Goal: Task Accomplishment & Management: Manage account settings

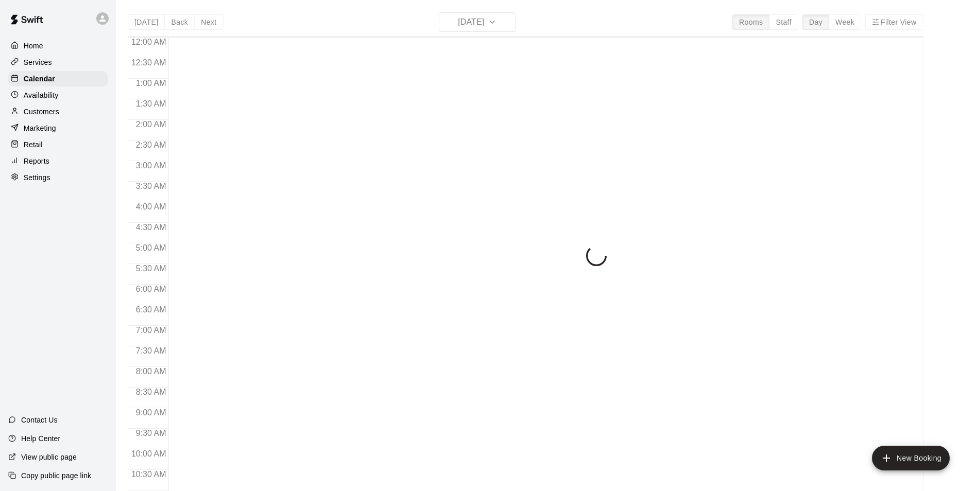
scroll to position [523, 0]
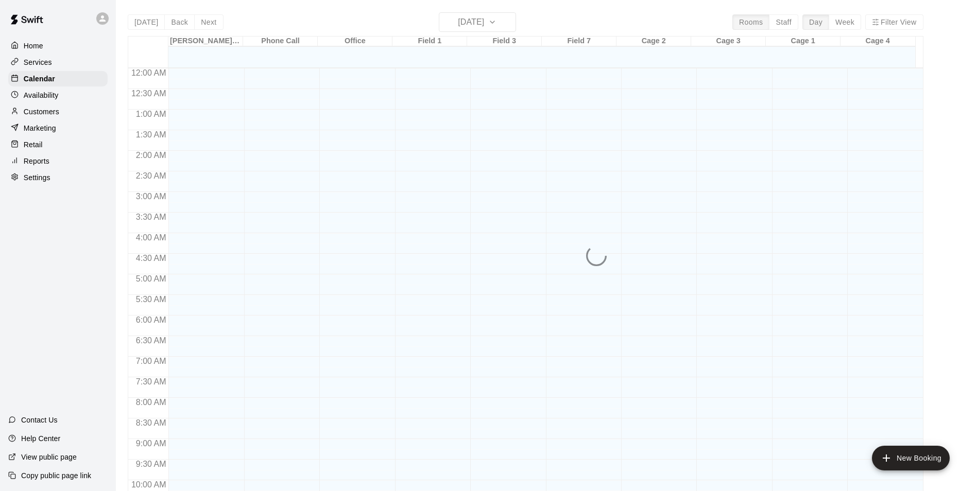
scroll to position [523, 0]
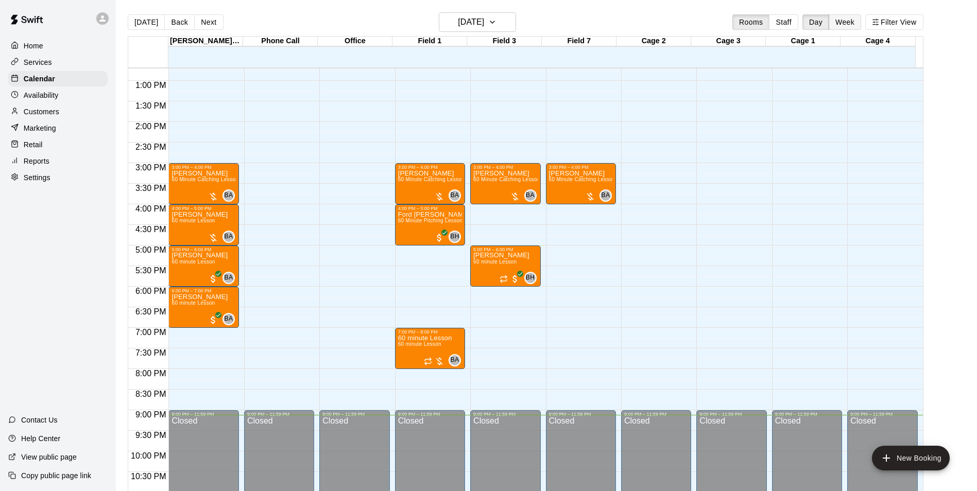
click at [856, 23] on button "Week" at bounding box center [844, 21] width 32 height 15
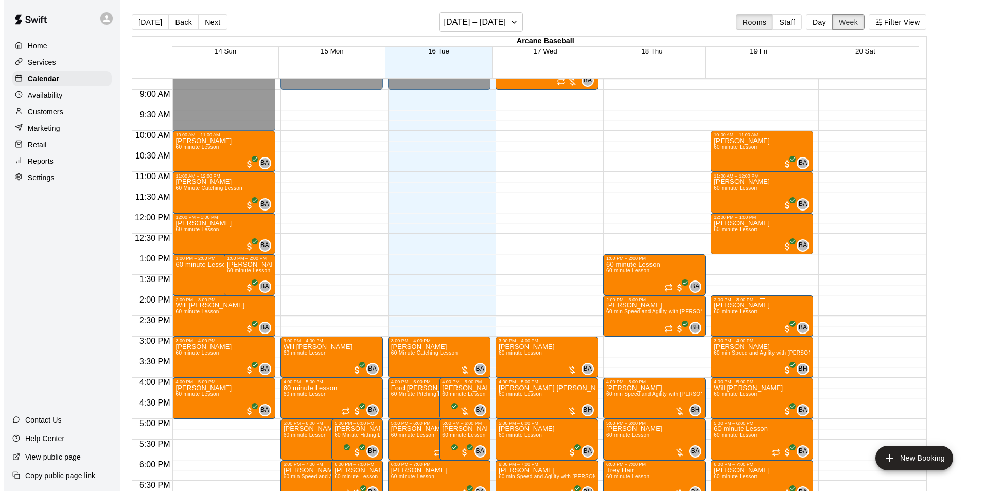
scroll to position [463, 0]
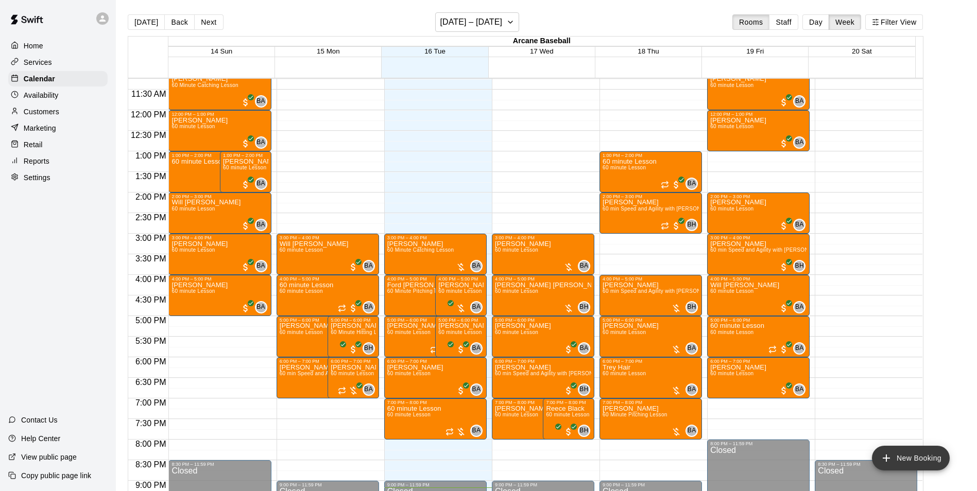
click at [914, 454] on button "New Booking" at bounding box center [911, 458] width 78 height 25
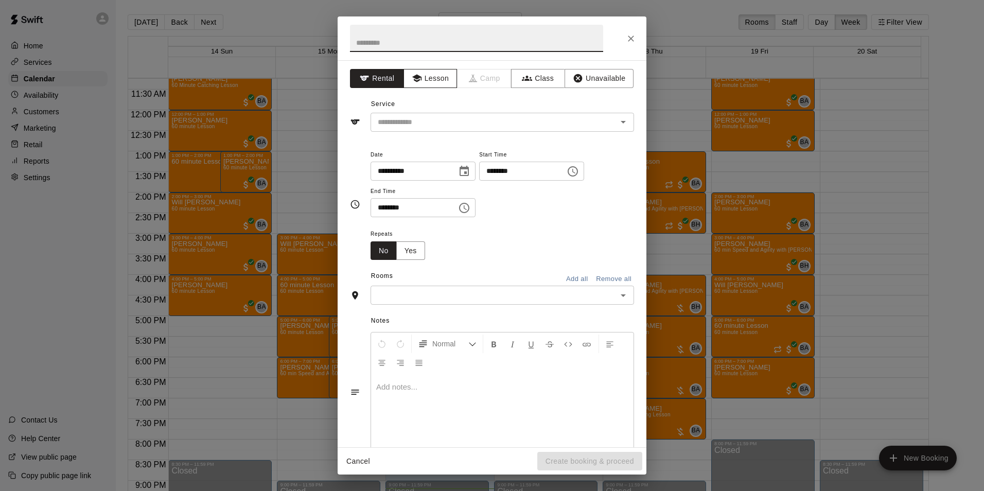
click at [427, 76] on button "Lesson" at bounding box center [431, 78] width 54 height 19
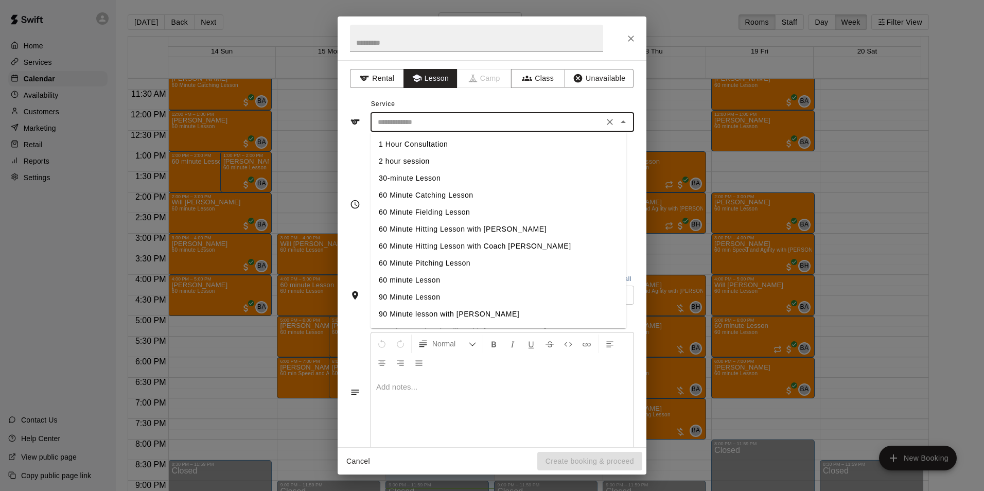
click at [425, 124] on input "text" at bounding box center [487, 122] width 227 height 13
click at [393, 277] on li "60 minute Lesson" at bounding box center [499, 280] width 256 height 17
type input "**********"
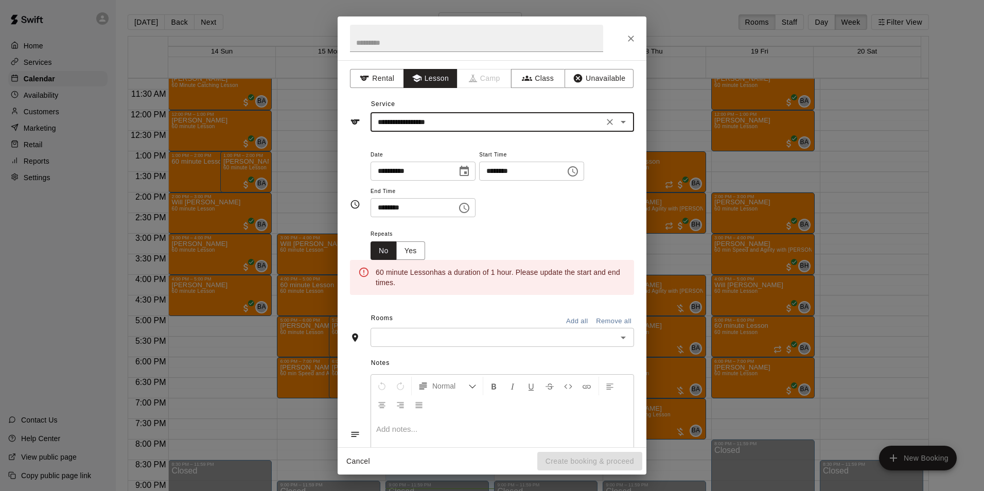
click at [506, 172] on input "********" at bounding box center [518, 171] width 79 height 19
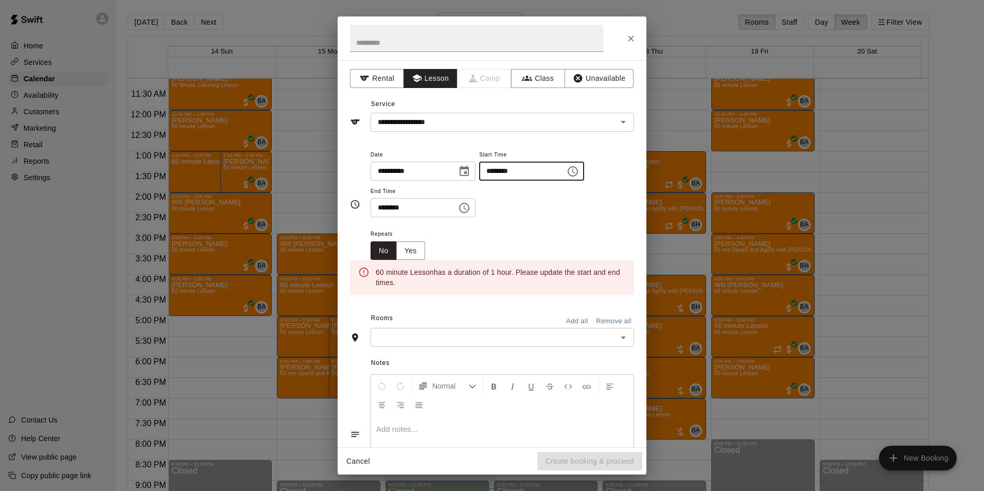
type input "********"
click at [378, 207] on input "********" at bounding box center [410, 207] width 79 height 19
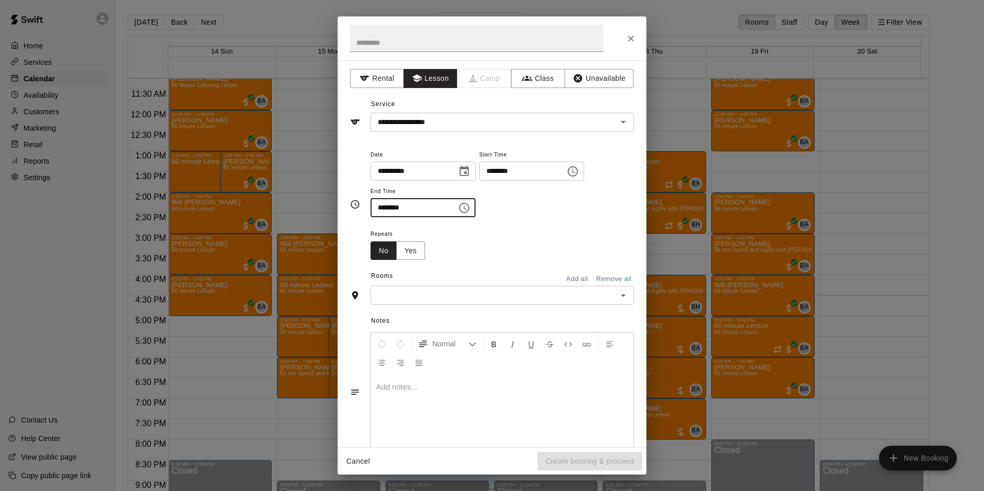
type input "********"
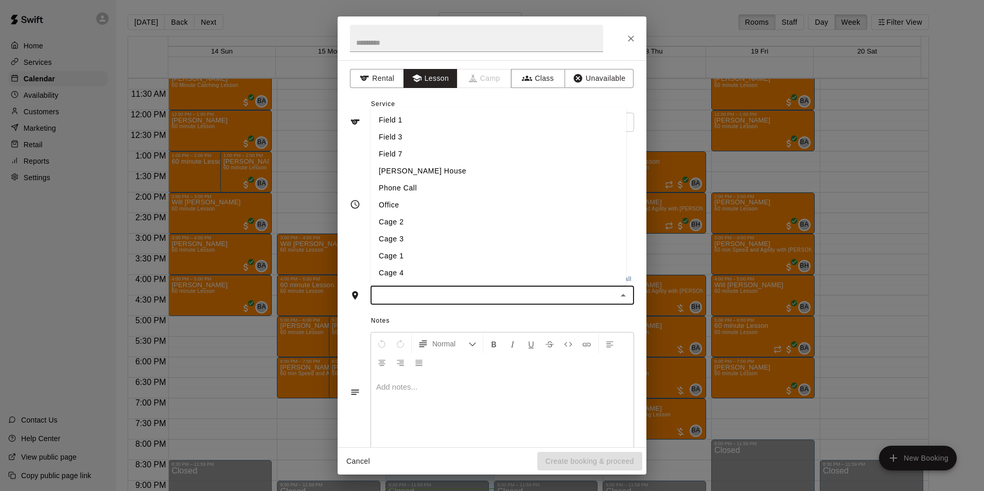
click at [437, 295] on input "text" at bounding box center [494, 295] width 240 height 13
click at [389, 115] on li "Field 1" at bounding box center [499, 120] width 256 height 17
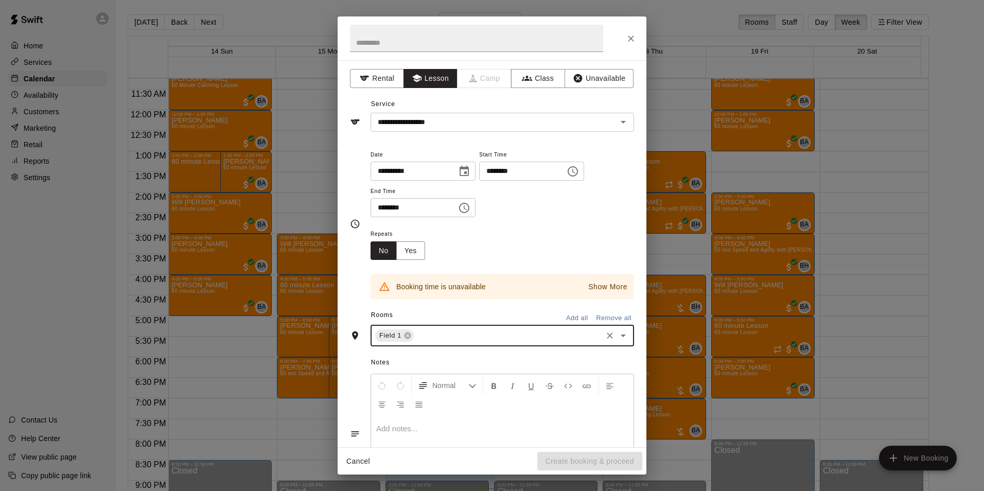
drag, startPoint x: 473, startPoint y: 169, endPoint x: 468, endPoint y: 173, distance: 5.5
click at [471, 171] on icon "Choose date, selected date is Sep 16, 2025" at bounding box center [464, 171] width 12 height 12
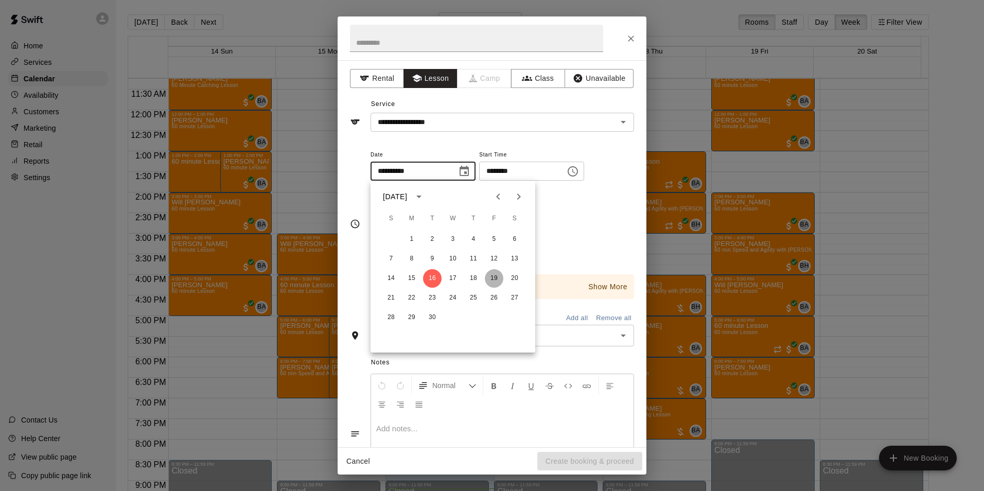
click at [488, 277] on button "19" at bounding box center [494, 278] width 19 height 19
type input "**********"
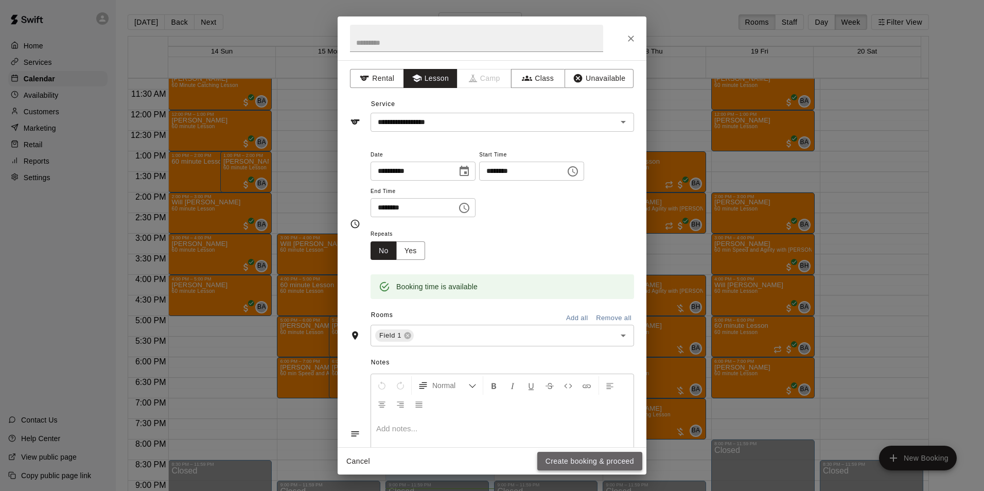
click at [573, 456] on button "Create booking & proceed" at bounding box center [589, 461] width 105 height 19
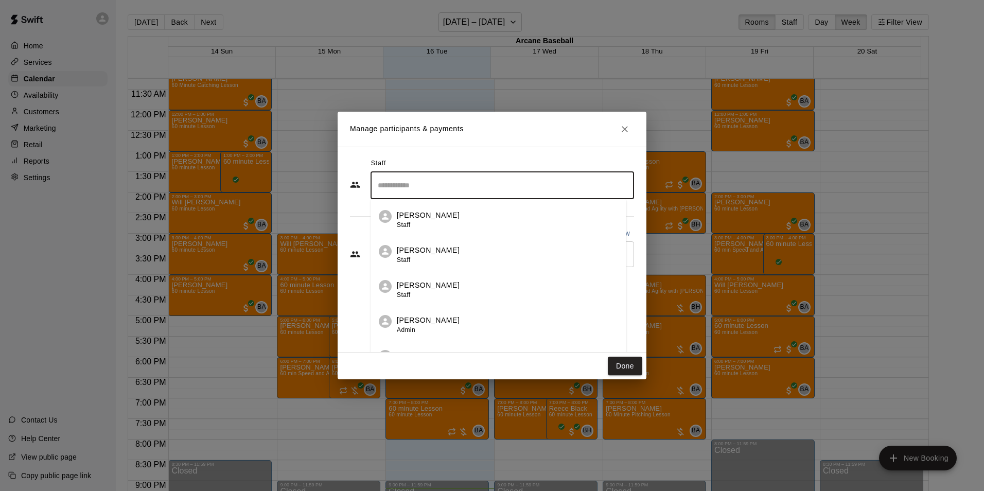
click at [397, 184] on input "Search staff" at bounding box center [502, 186] width 254 height 18
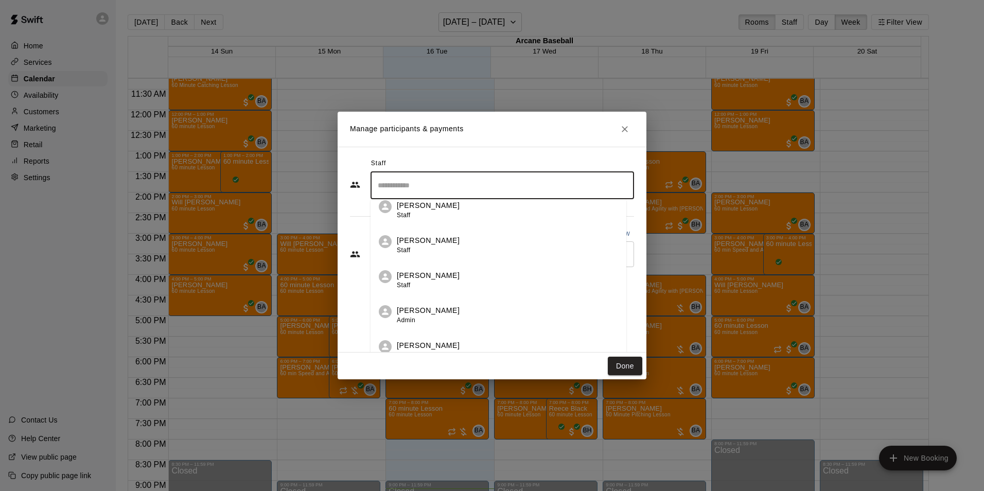
scroll to position [18, 0]
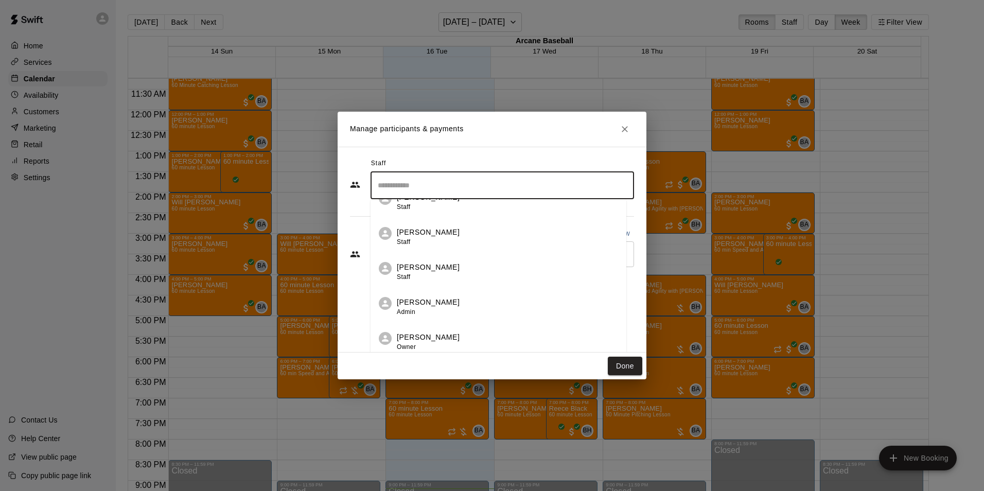
click at [418, 341] on p "[PERSON_NAME]" at bounding box center [428, 337] width 63 height 11
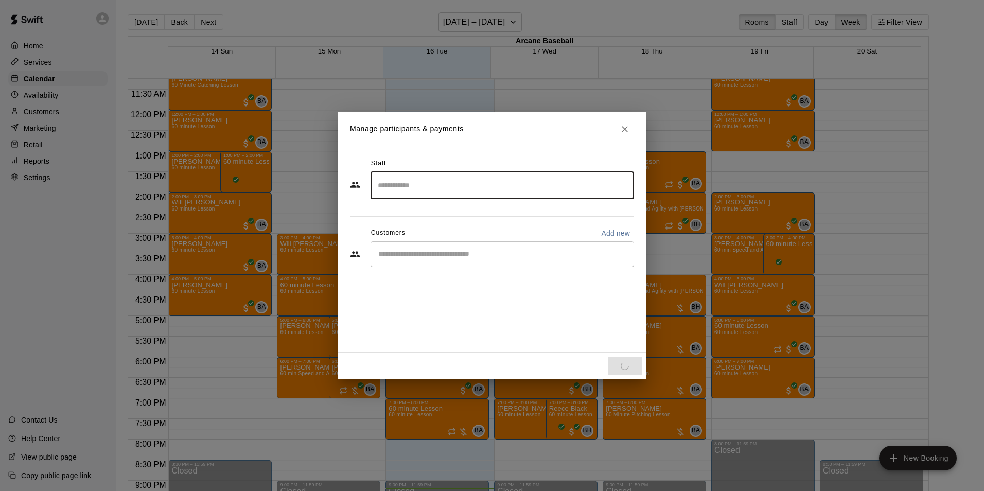
click at [398, 262] on div "​" at bounding box center [503, 254] width 264 height 26
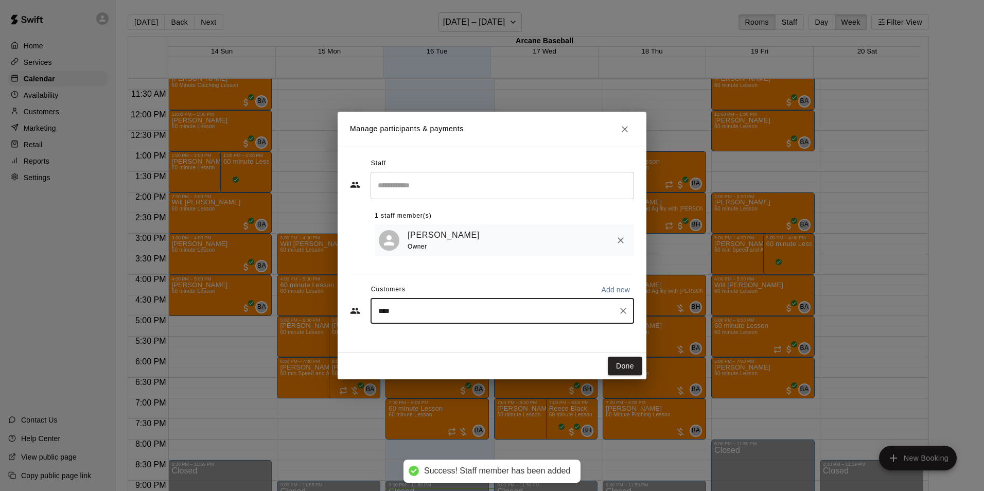
type input "*****"
click at [425, 337] on p "[PERSON_NAME]" at bounding box center [430, 336] width 63 height 11
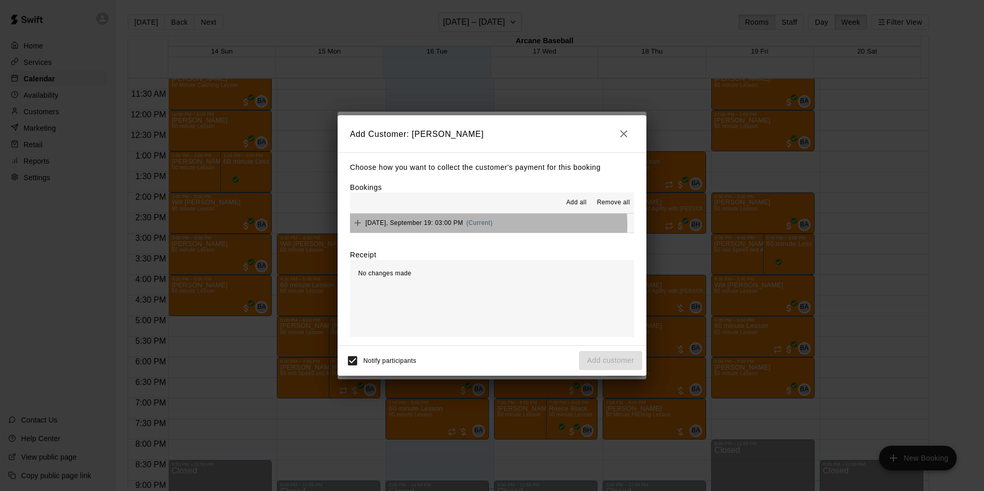
click at [469, 225] on span "(Current)" at bounding box center [479, 222] width 27 height 7
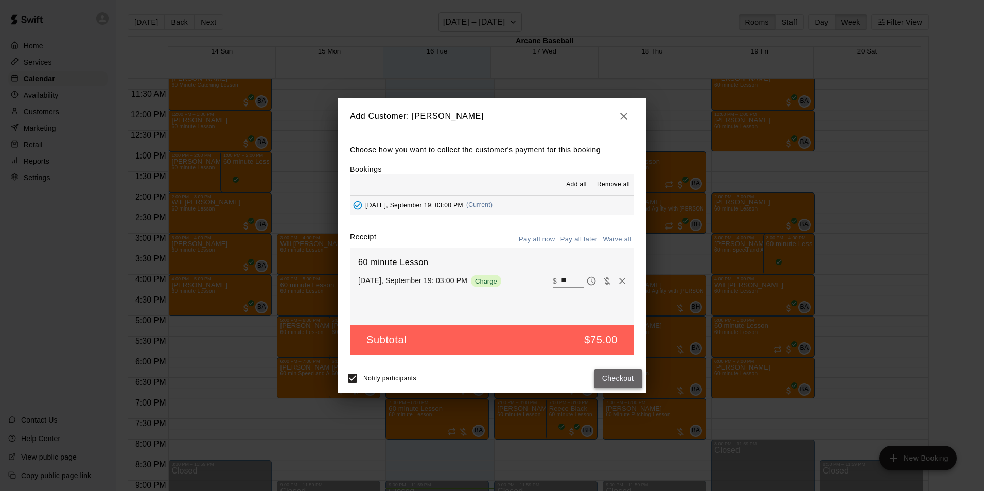
click at [610, 377] on button "Checkout" at bounding box center [618, 378] width 48 height 19
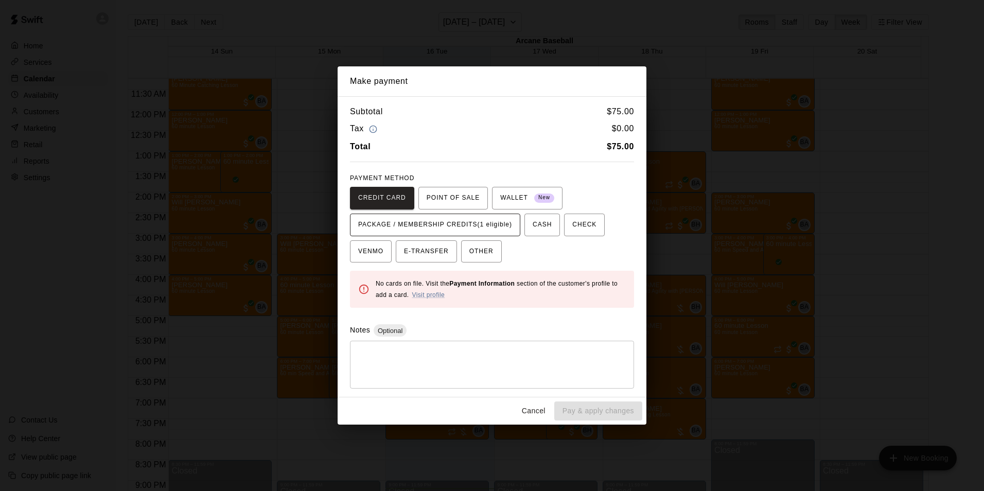
click at [434, 221] on span "PACKAGE / MEMBERSHIP CREDITS (1 eligible)" at bounding box center [435, 225] width 154 height 16
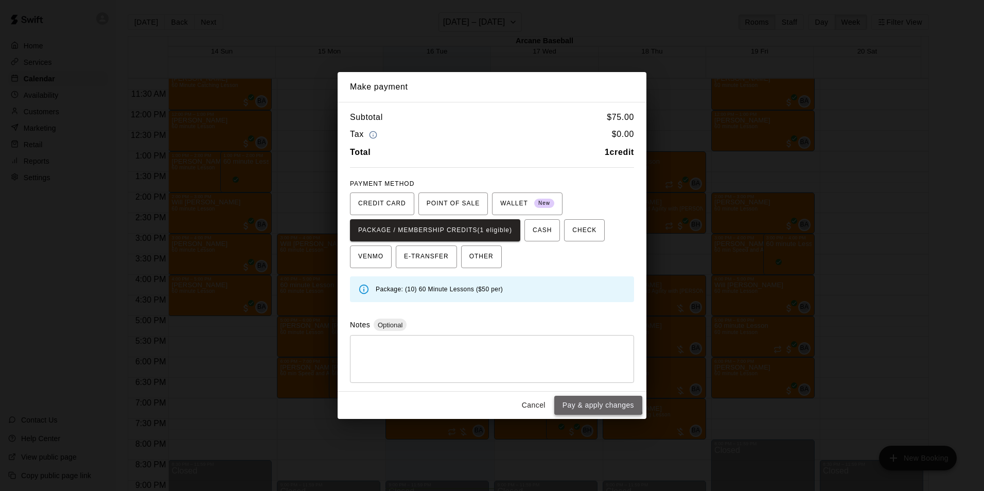
click at [567, 398] on button "Pay & apply changes" at bounding box center [598, 405] width 88 height 19
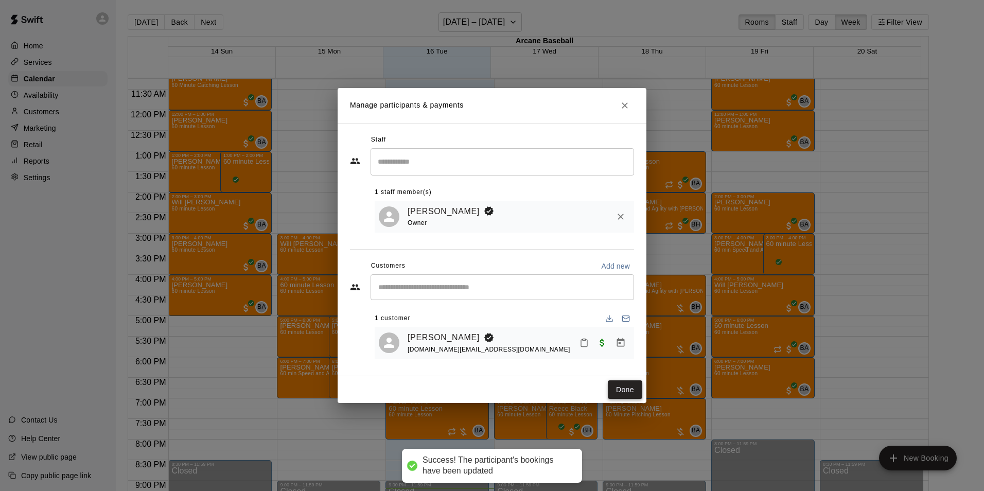
click at [627, 387] on button "Done" at bounding box center [625, 389] width 34 height 19
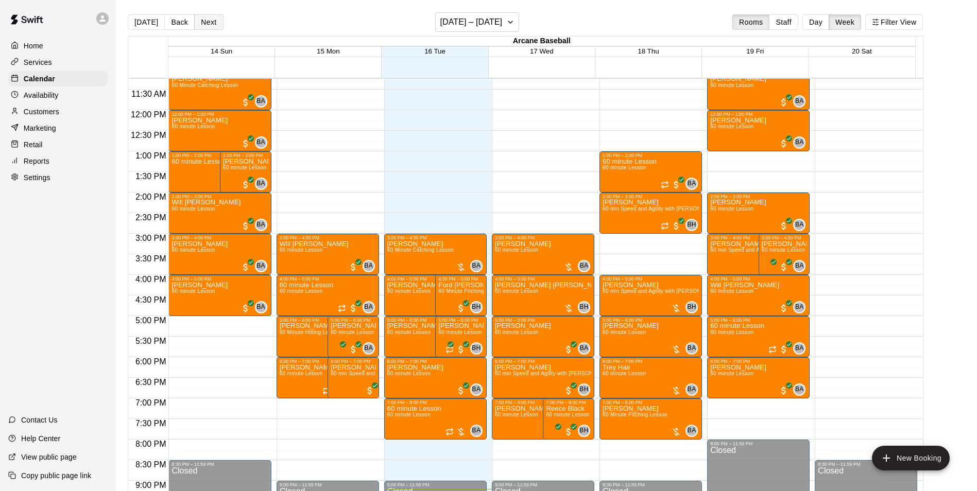
click at [208, 22] on button "Next" at bounding box center [208, 21] width 29 height 15
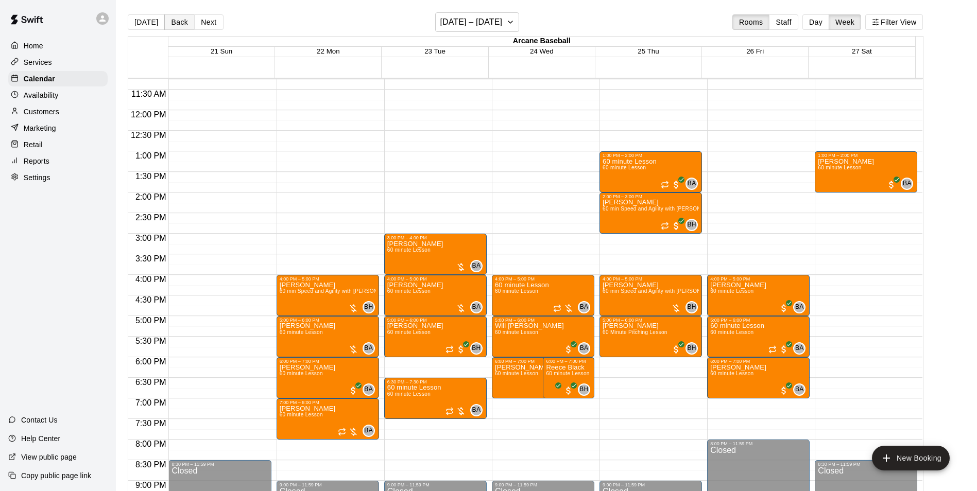
click at [180, 24] on button "Back" at bounding box center [179, 21] width 30 height 15
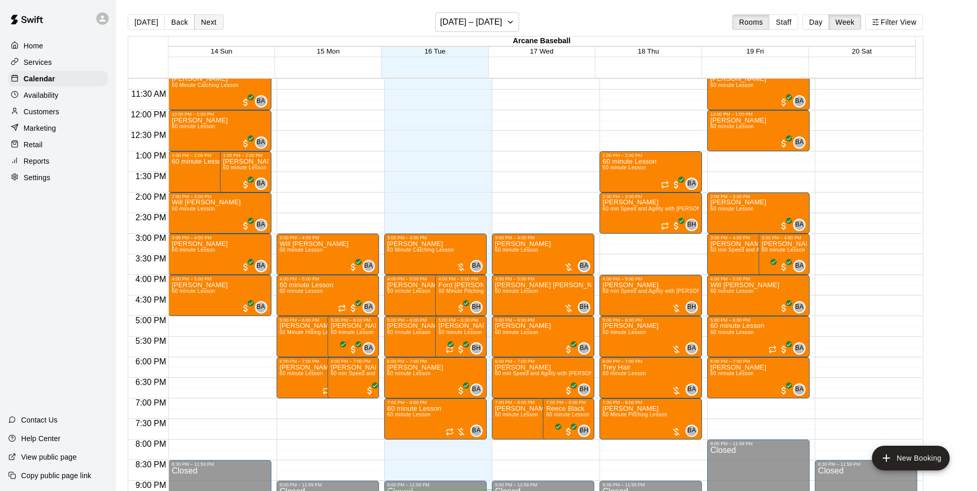
click at [212, 24] on button "Next" at bounding box center [208, 21] width 29 height 15
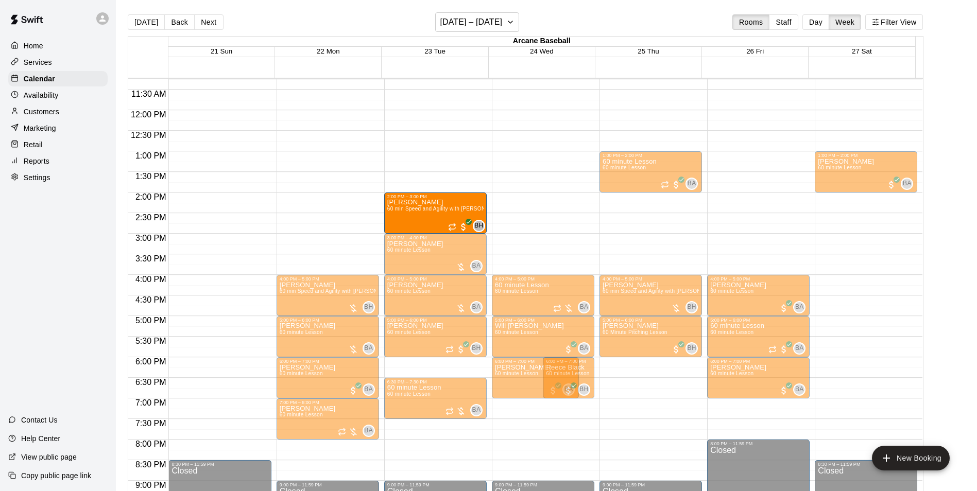
drag, startPoint x: 616, startPoint y: 212, endPoint x: 449, endPoint y: 214, distance: 166.8
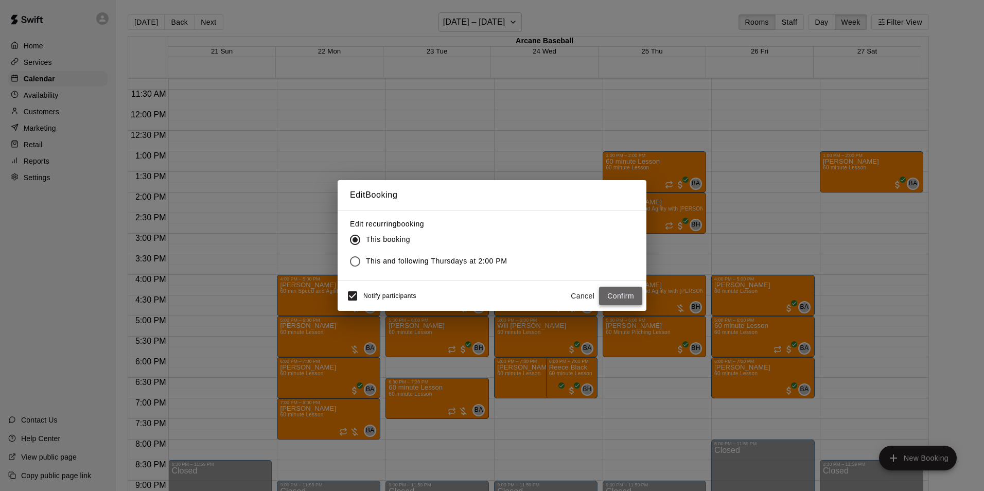
click at [626, 293] on button "Confirm" at bounding box center [620, 296] width 43 height 19
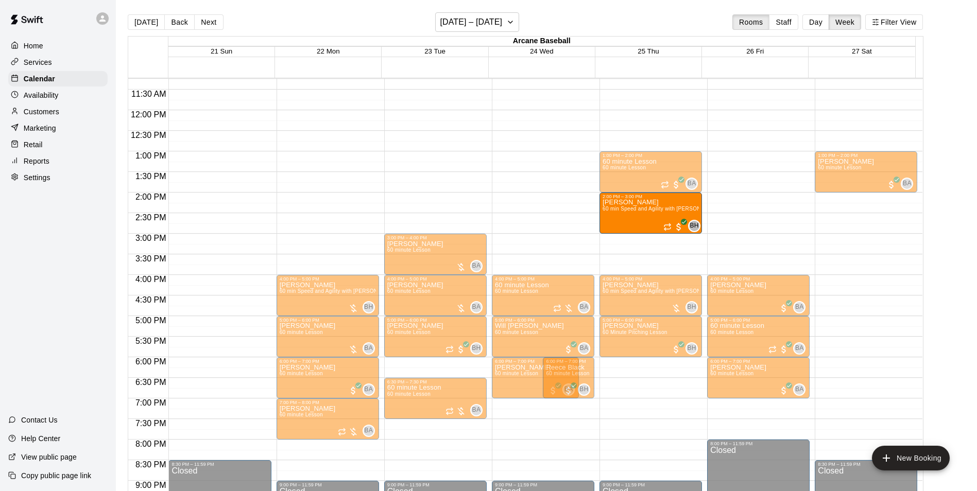
drag, startPoint x: 428, startPoint y: 211, endPoint x: 613, endPoint y: 217, distance: 185.4
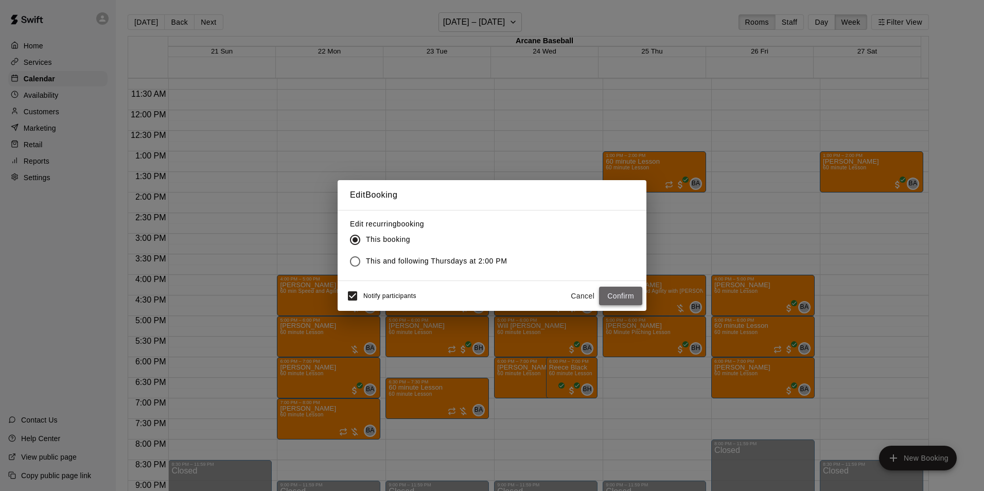
click at [637, 294] on button "Confirm" at bounding box center [620, 296] width 43 height 19
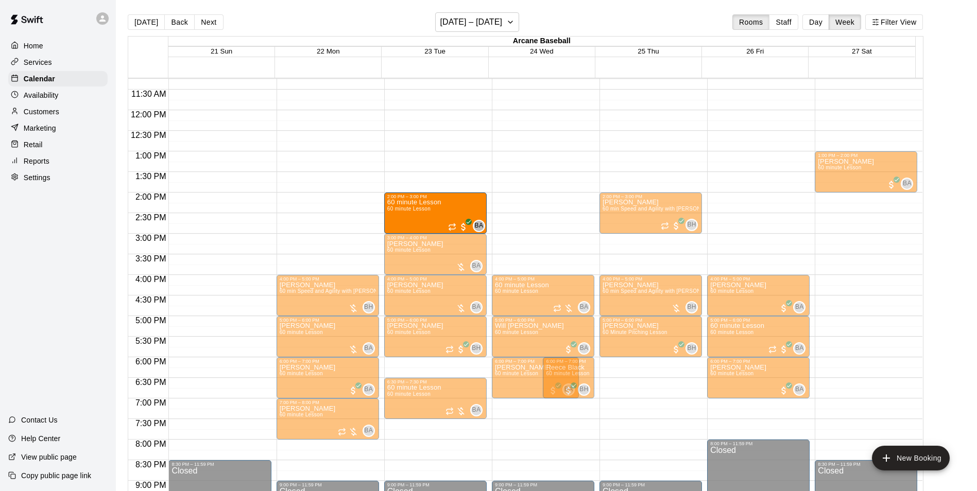
drag, startPoint x: 642, startPoint y: 178, endPoint x: 457, endPoint y: 222, distance: 191.2
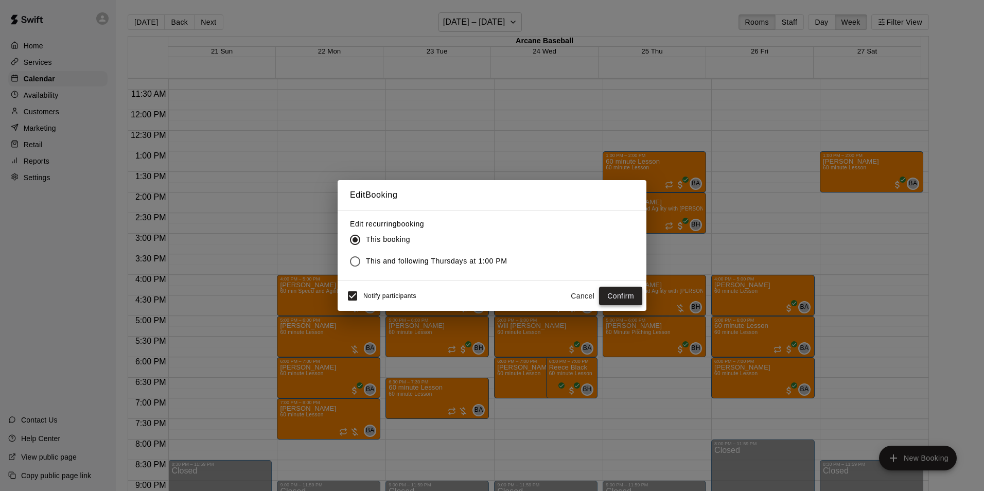
click at [618, 295] on button "Confirm" at bounding box center [620, 296] width 43 height 19
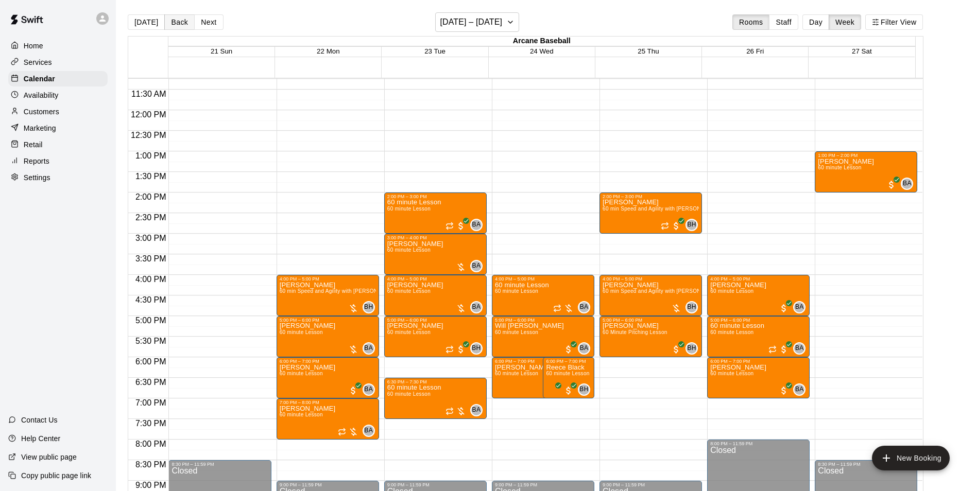
click at [176, 20] on button "Back" at bounding box center [179, 21] width 30 height 15
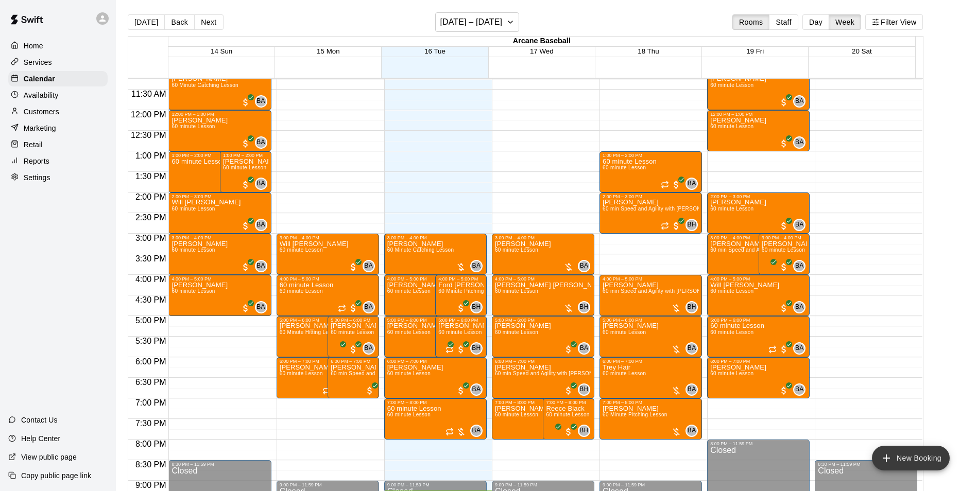
click at [901, 451] on button "New Booking" at bounding box center [911, 458] width 78 height 25
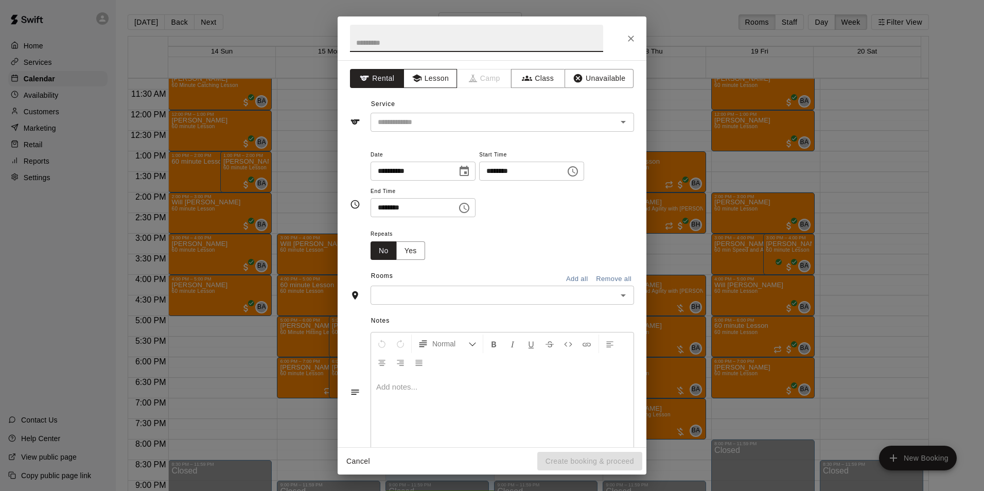
click at [435, 78] on button "Lesson" at bounding box center [431, 78] width 54 height 19
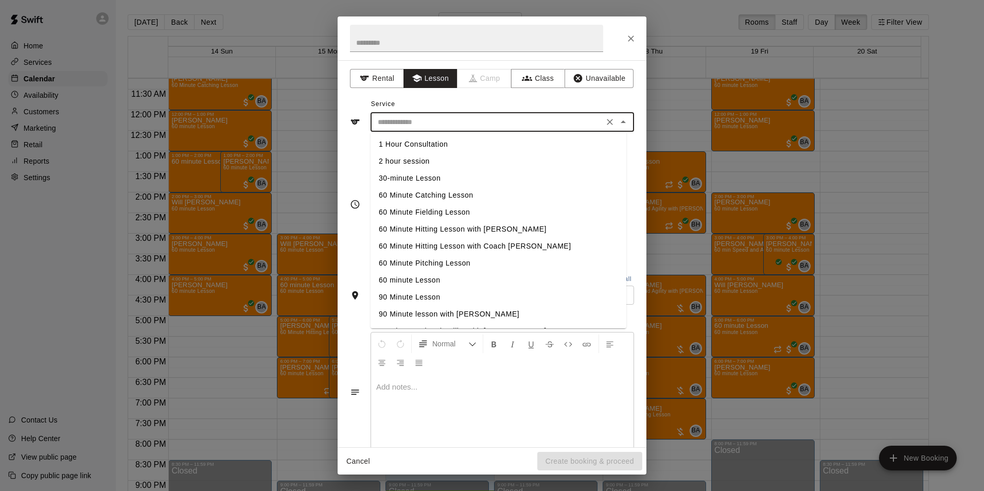
click at [436, 124] on input "text" at bounding box center [487, 122] width 227 height 13
click at [414, 280] on li "60 minute Lesson" at bounding box center [499, 280] width 256 height 17
type input "**********"
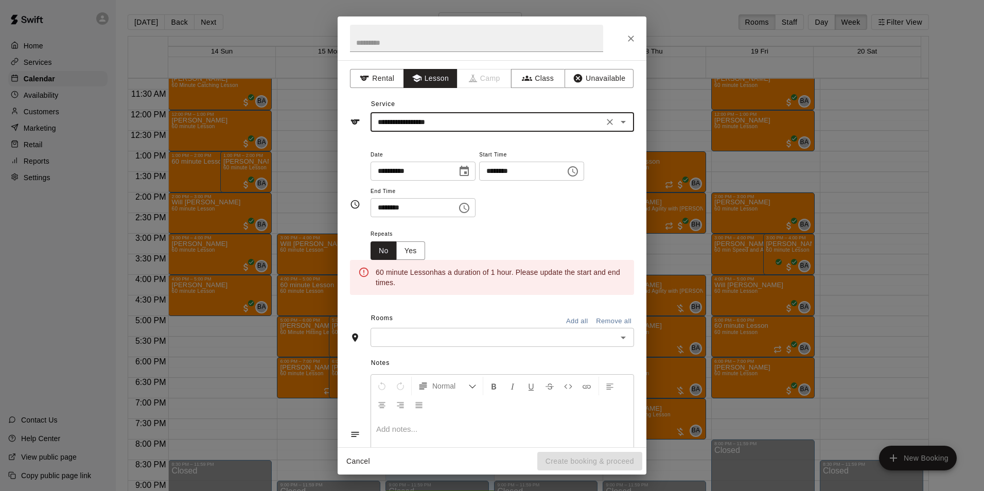
click at [500, 171] on input "********" at bounding box center [518, 171] width 79 height 19
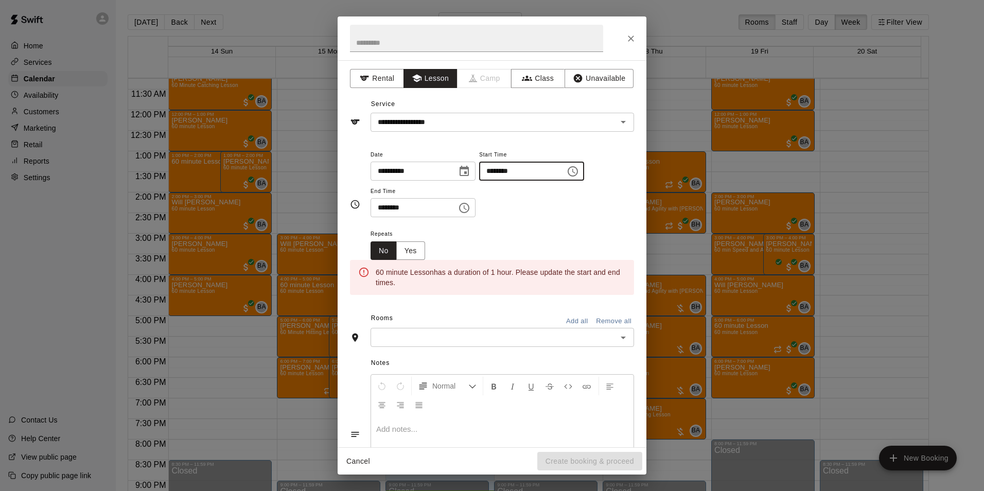
type input "********"
click at [382, 206] on input "********" at bounding box center [410, 207] width 79 height 19
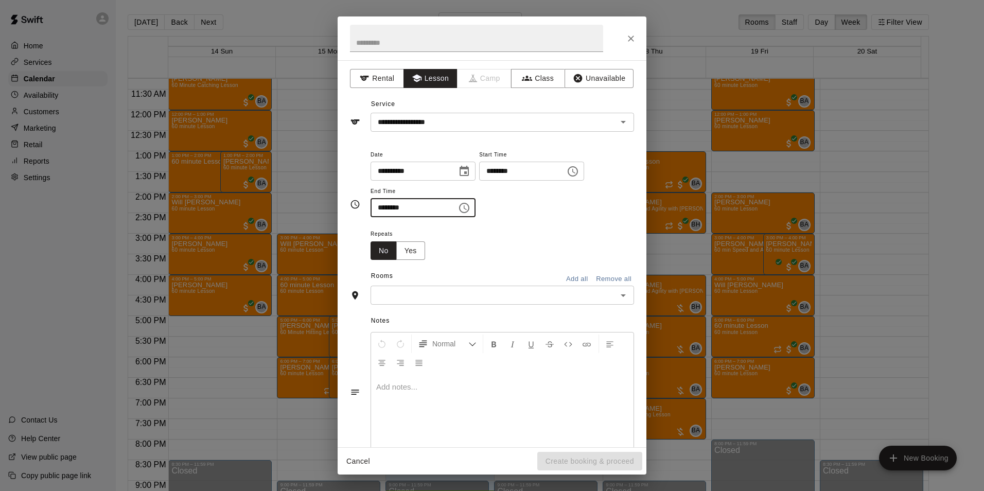
type input "********"
click at [469, 173] on icon "Choose date, selected date is Sep 16, 2025" at bounding box center [464, 171] width 9 height 10
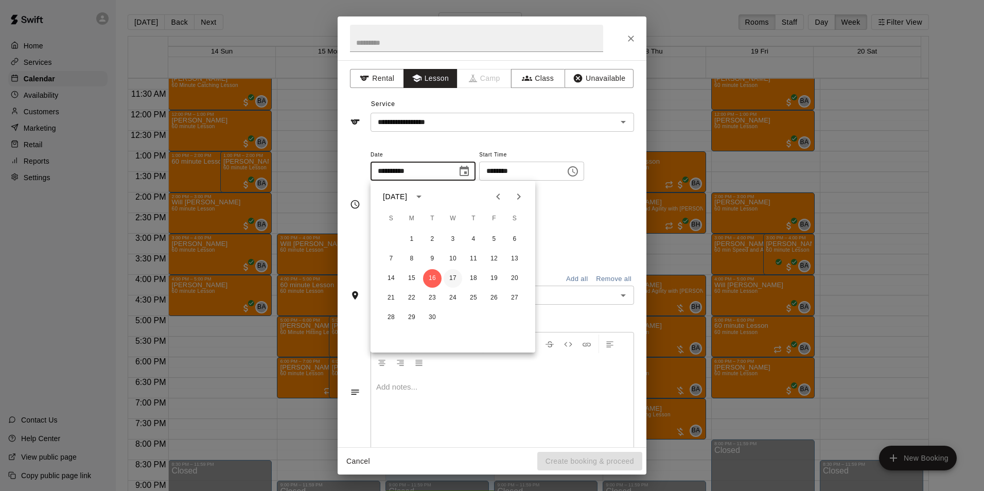
click at [454, 280] on button "17" at bounding box center [453, 278] width 19 height 19
type input "**********"
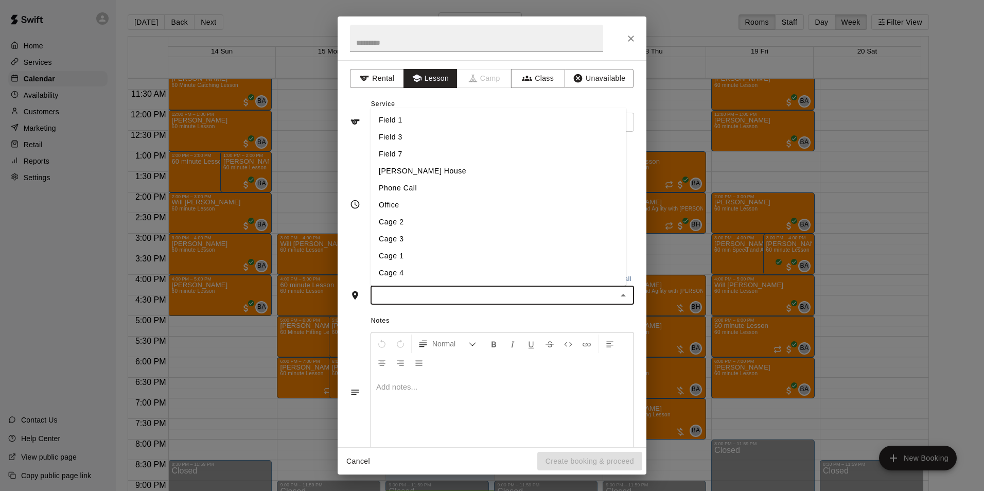
click at [578, 296] on input "text" at bounding box center [494, 295] width 240 height 13
click at [392, 167] on li "Bryan House" at bounding box center [499, 171] width 256 height 17
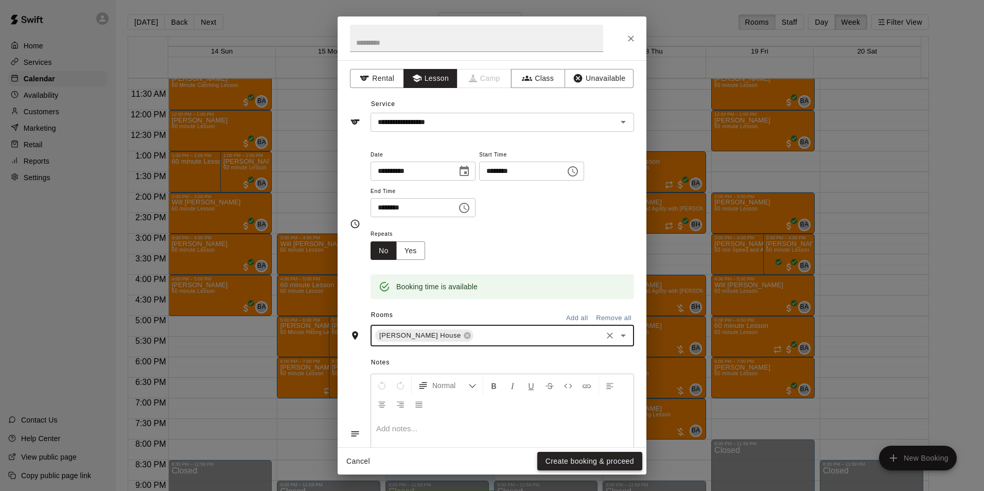
click at [568, 459] on button "Create booking & proceed" at bounding box center [589, 461] width 105 height 19
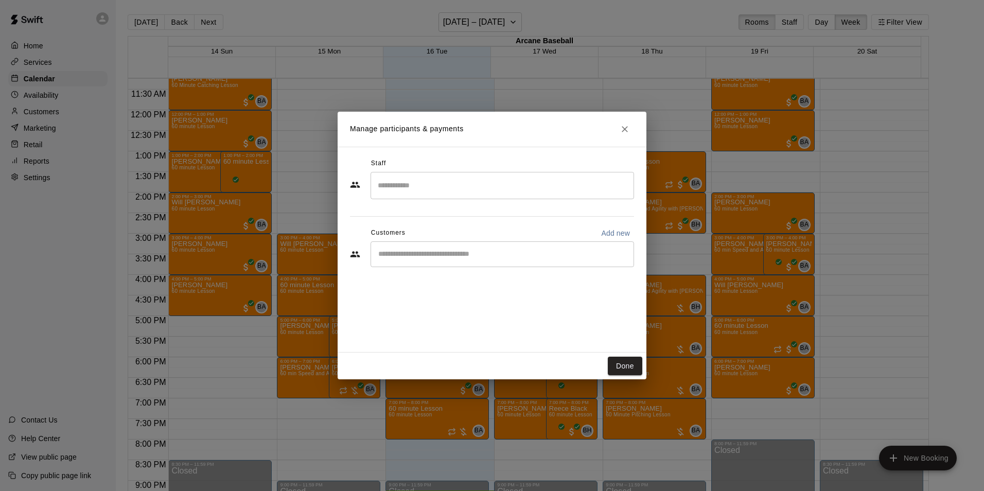
click at [489, 178] on input "Search staff" at bounding box center [502, 186] width 254 height 18
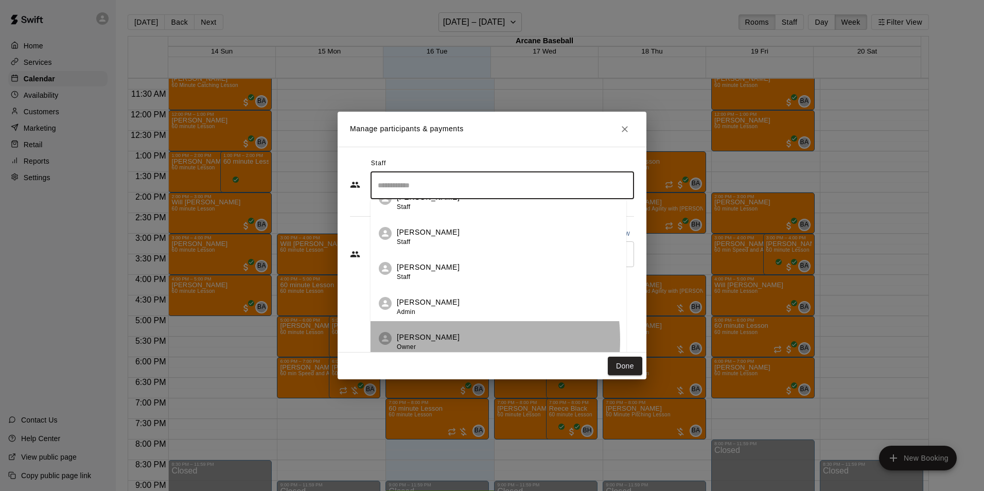
click at [427, 340] on p "[PERSON_NAME]" at bounding box center [428, 337] width 63 height 11
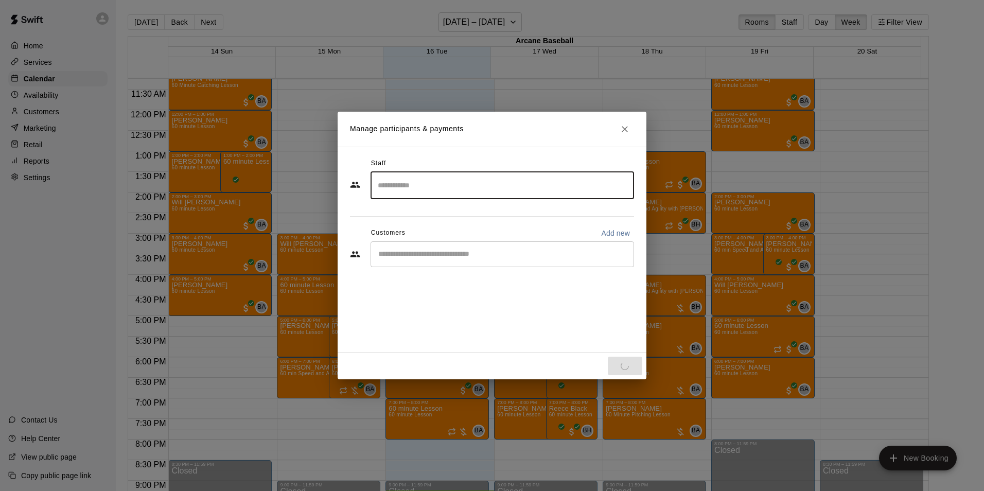
click at [409, 245] on div "​" at bounding box center [503, 254] width 264 height 26
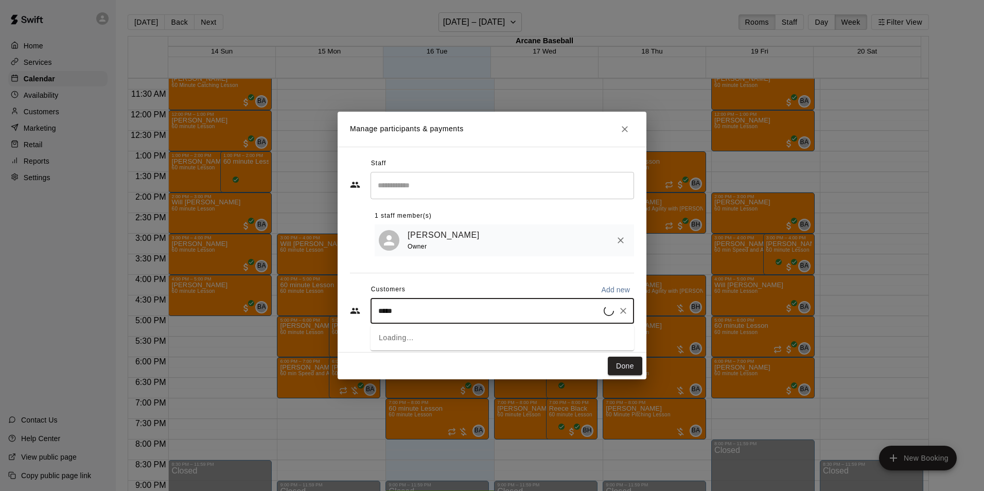
type input "******"
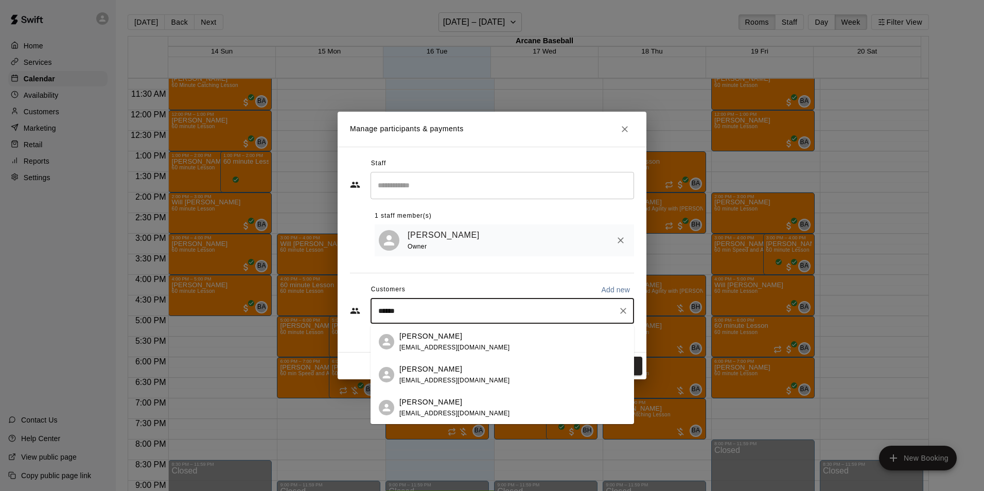
click at [457, 348] on span "tfulmer911@gmail.com" at bounding box center [454, 347] width 111 height 7
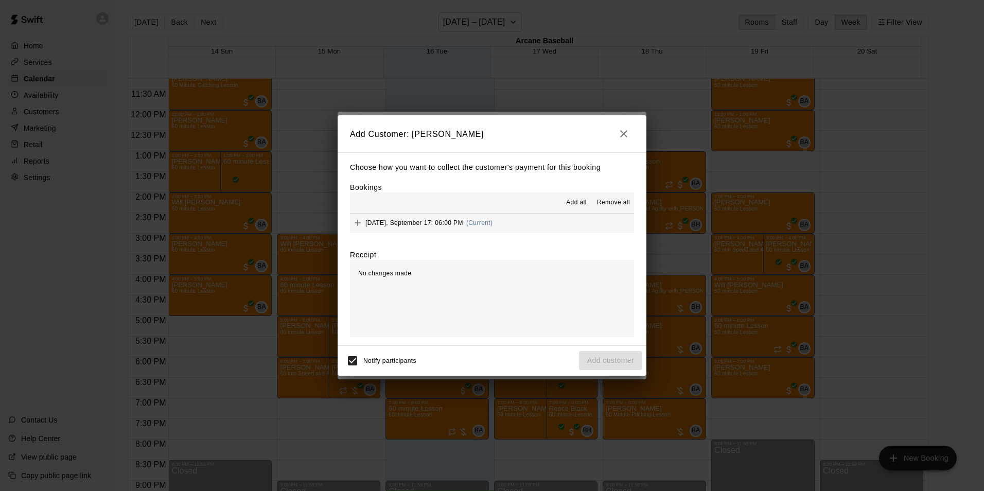
click at [431, 221] on span "Wednesday, September 17: 06:00 PM" at bounding box center [414, 222] width 98 height 7
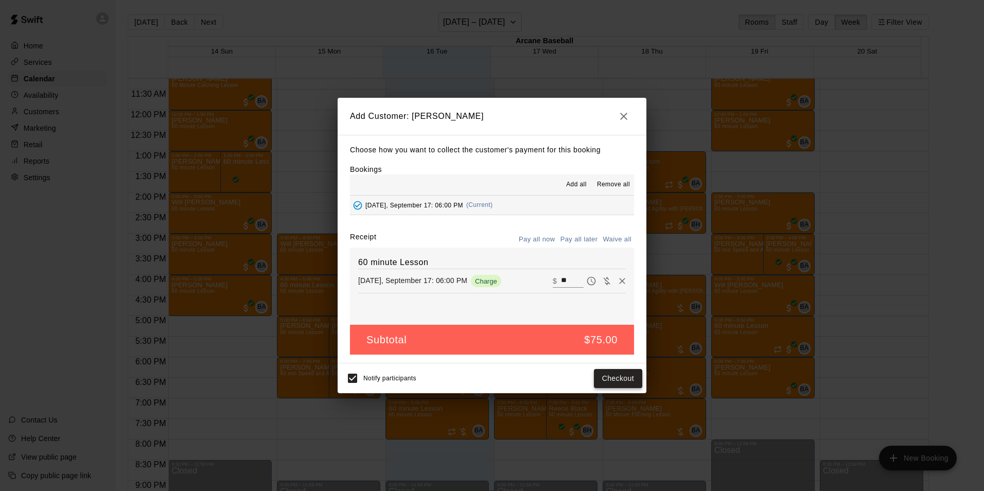
click at [606, 376] on button "Checkout" at bounding box center [618, 378] width 48 height 19
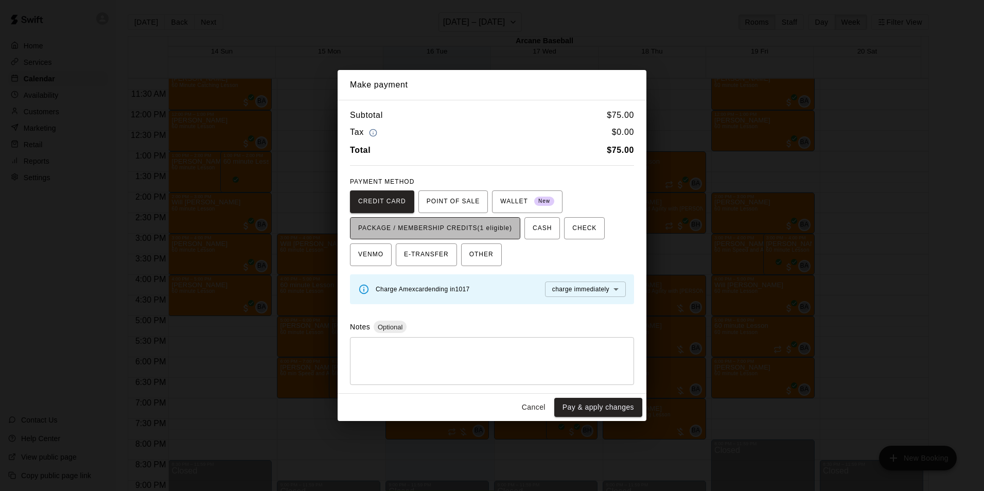
click at [447, 220] on span "PACKAGE / MEMBERSHIP CREDITS (1 eligible)" at bounding box center [435, 228] width 154 height 16
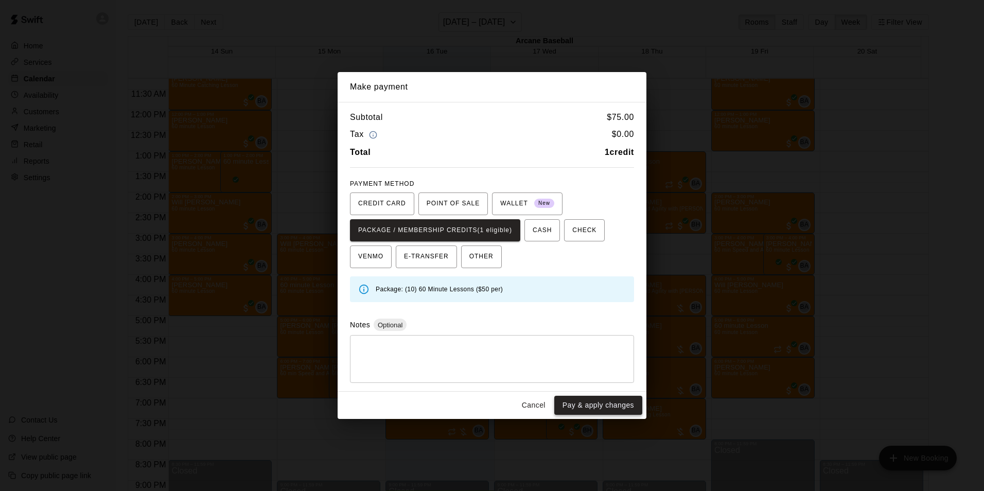
click at [571, 398] on button "Pay & apply changes" at bounding box center [598, 405] width 88 height 19
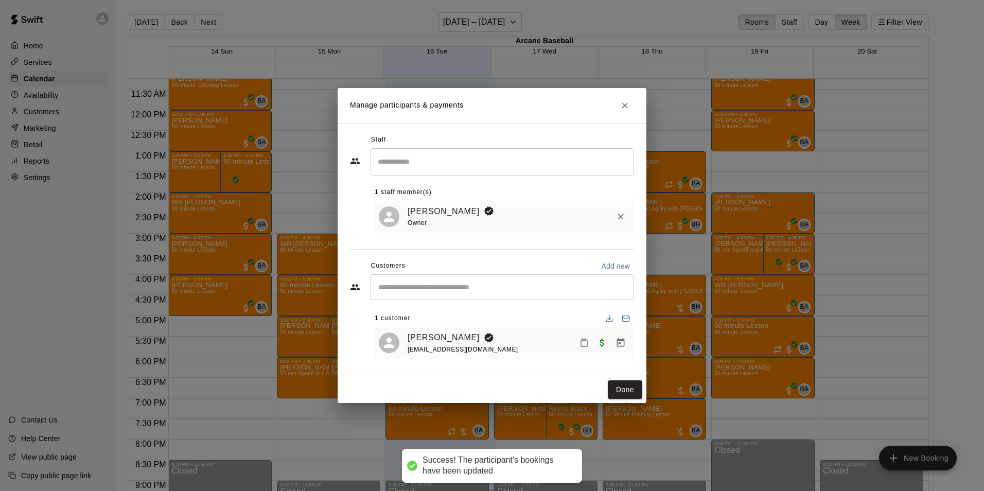
drag, startPoint x: 628, startPoint y: 388, endPoint x: 412, endPoint y: 379, distance: 215.4
click at [627, 388] on button "Done" at bounding box center [625, 389] width 34 height 19
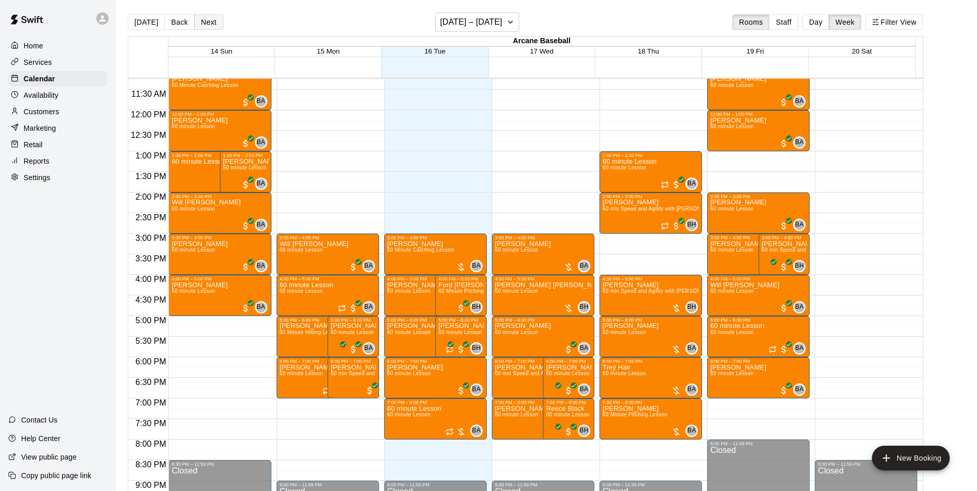
click at [208, 24] on button "Next" at bounding box center [208, 21] width 29 height 15
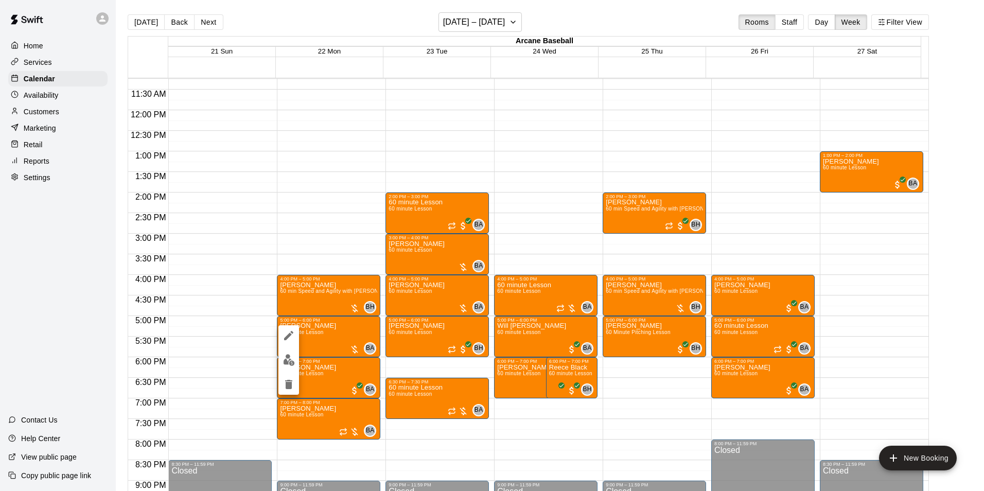
click at [324, 335] on div at bounding box center [492, 245] width 984 height 491
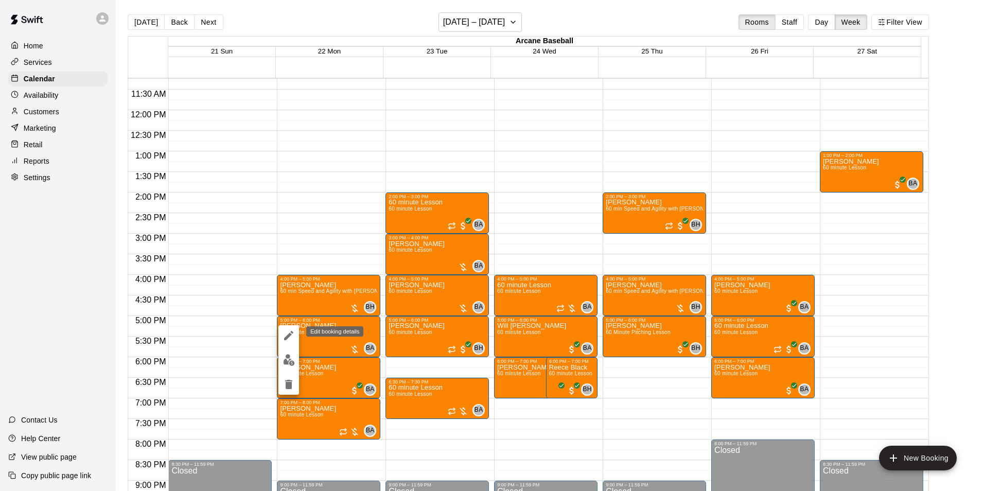
click at [290, 336] on icon "edit" at bounding box center [288, 335] width 9 height 9
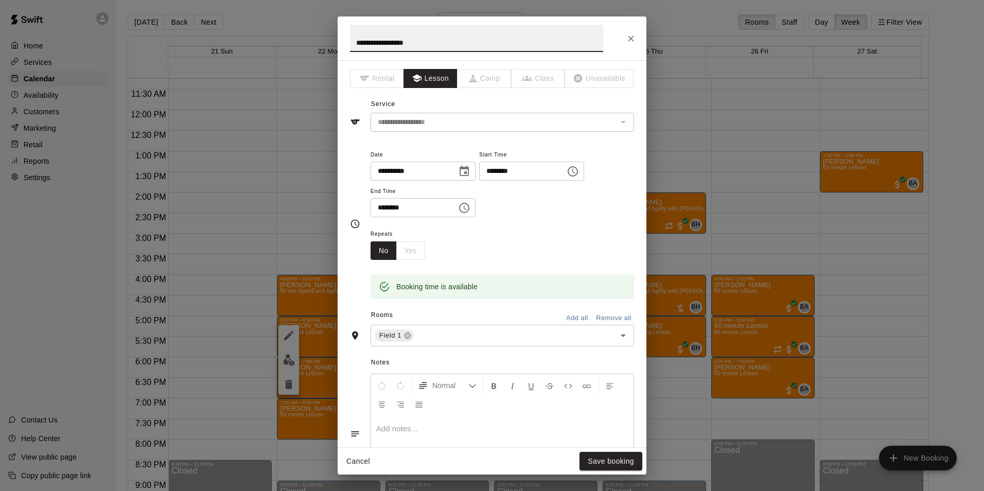
click at [503, 174] on input "********" at bounding box center [518, 171] width 79 height 19
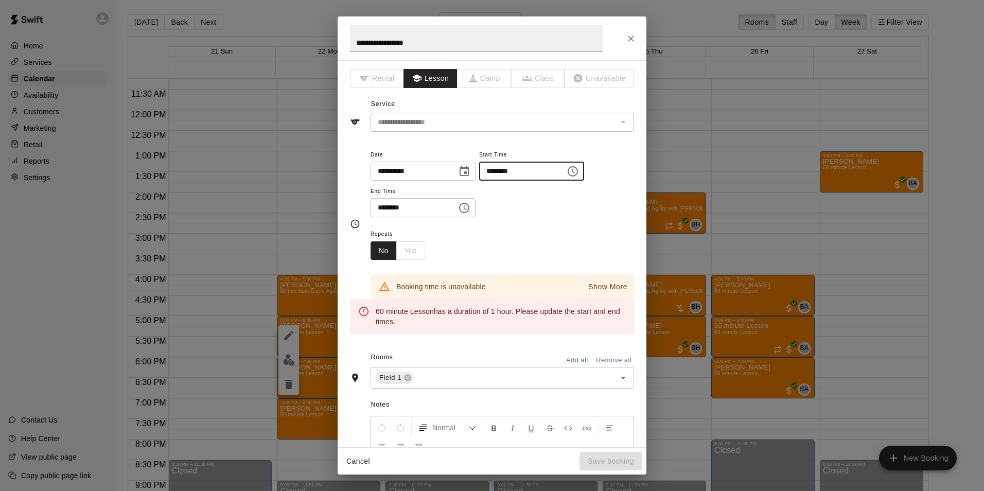
type input "********"
drag, startPoint x: 381, startPoint y: 207, endPoint x: 381, endPoint y: 202, distance: 5.7
click at [381, 206] on input "********" at bounding box center [410, 207] width 79 height 19
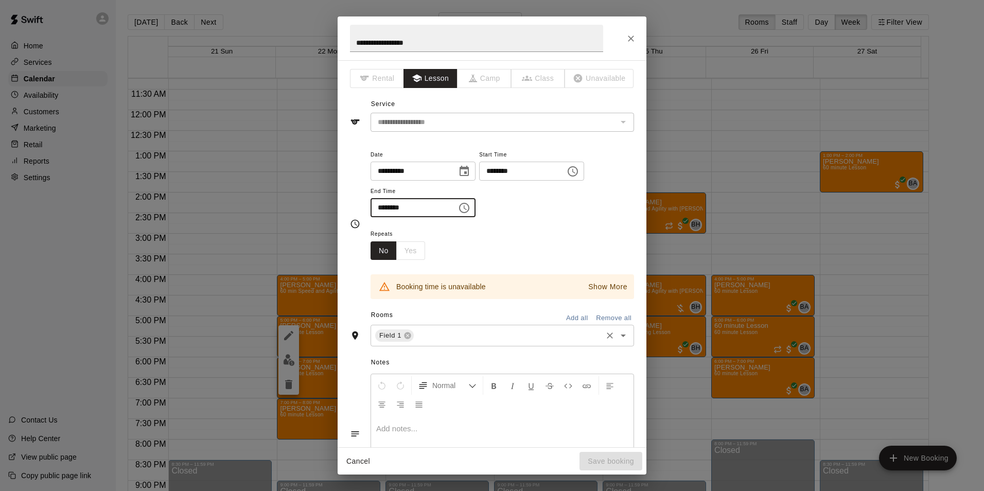
click at [617, 333] on icon "Open" at bounding box center [623, 335] width 12 height 12
type input "********"
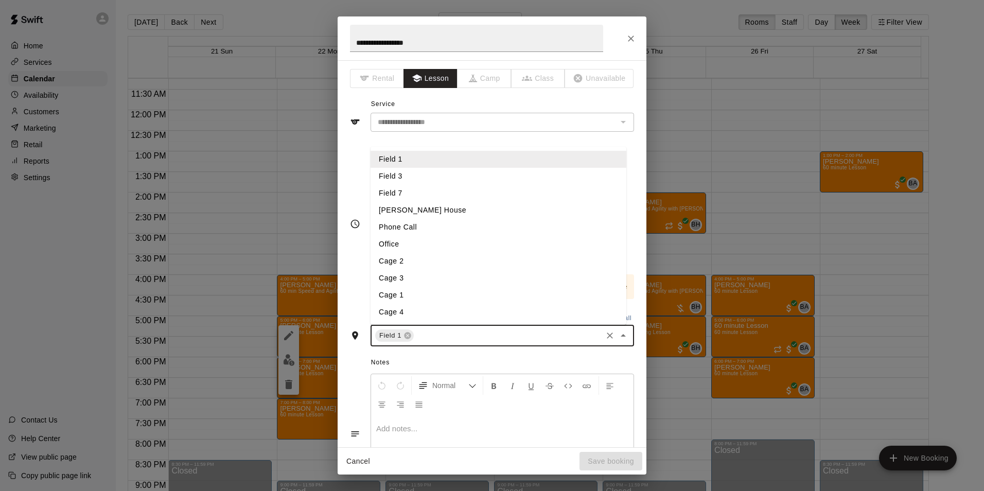
click at [396, 211] on li "Bryan House" at bounding box center [499, 210] width 256 height 17
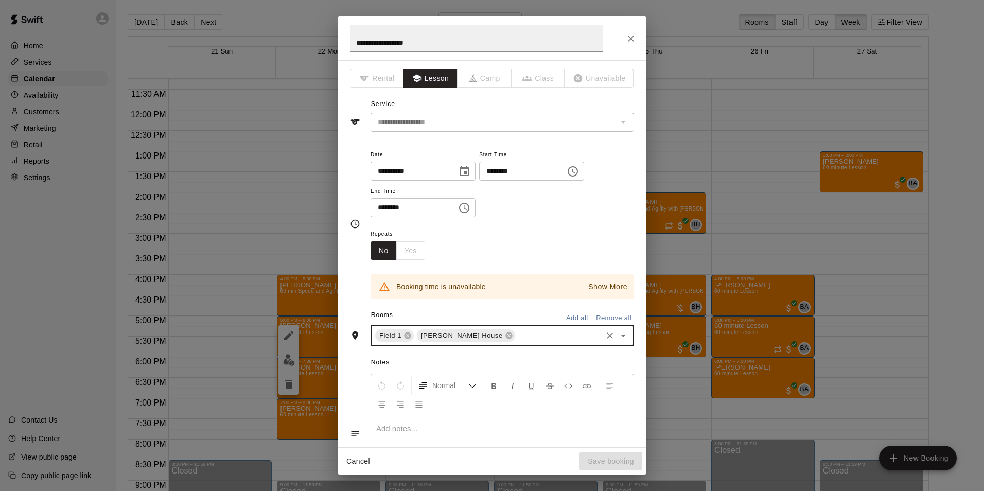
click at [316, 329] on div "**********" at bounding box center [492, 245] width 984 height 491
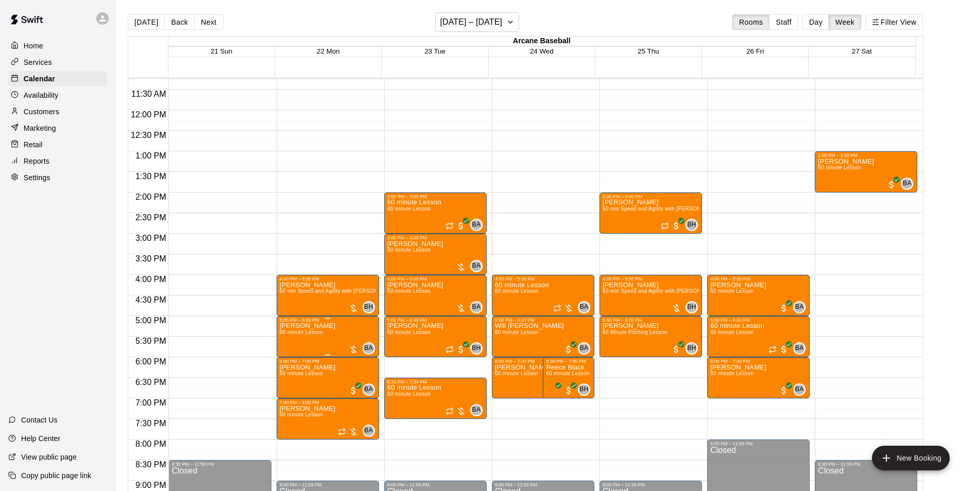
click at [317, 326] on p "Marci Saltzman" at bounding box center [308, 326] width 56 height 0
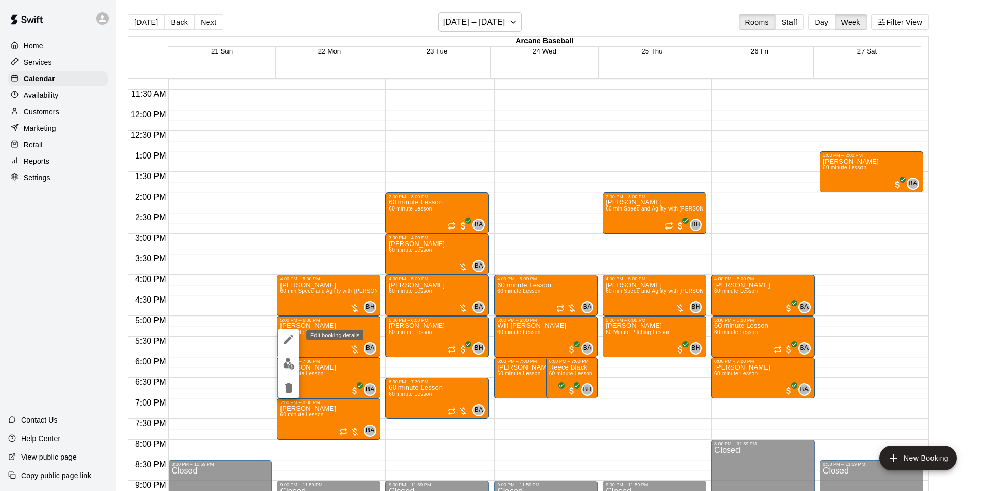
click at [288, 335] on icon "edit" at bounding box center [289, 339] width 12 height 12
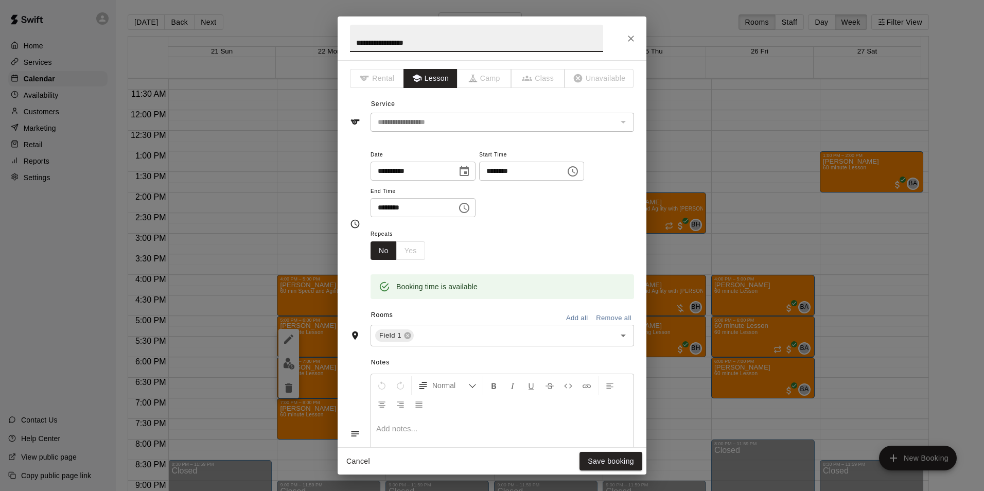
click at [502, 170] on input "********" at bounding box center [518, 171] width 79 height 19
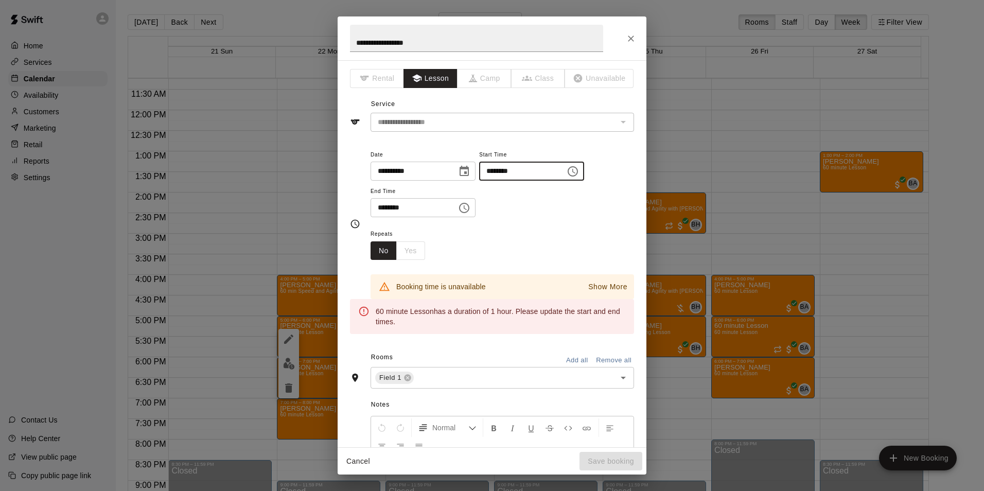
type input "********"
click at [380, 207] on input "********" at bounding box center [410, 207] width 79 height 19
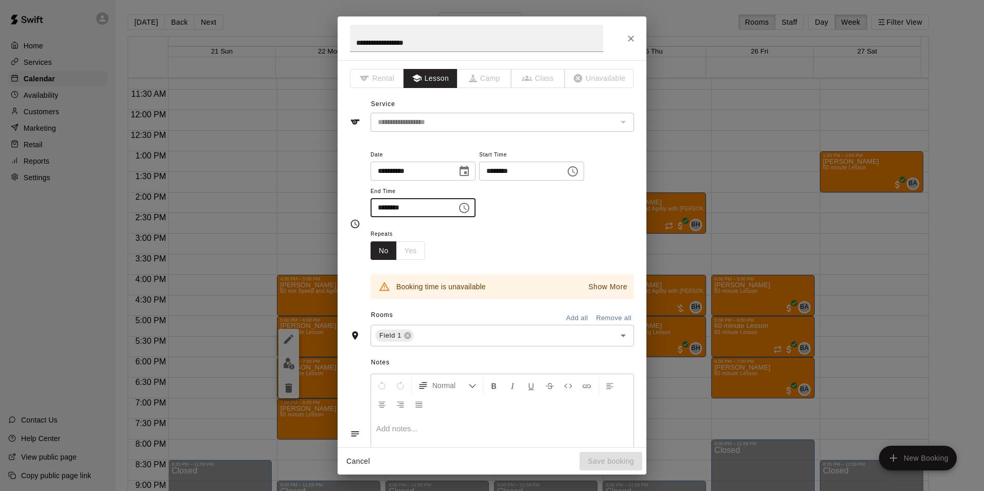
type input "********"
click at [602, 286] on p "Show More" at bounding box center [607, 287] width 39 height 11
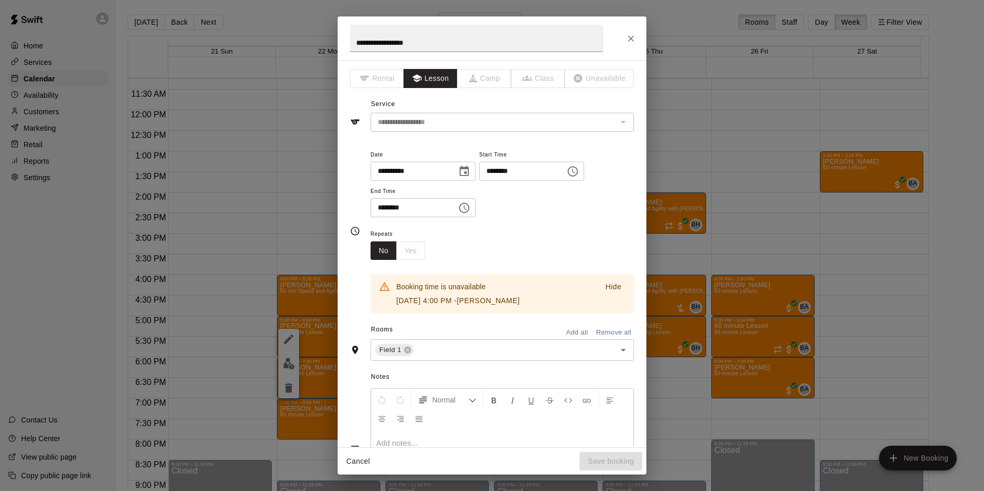
click at [322, 338] on div "**********" at bounding box center [492, 245] width 984 height 491
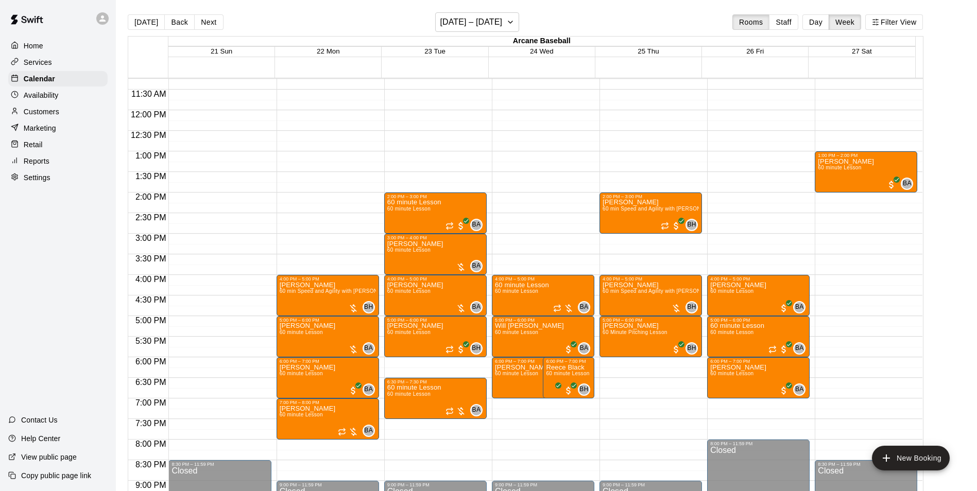
click at [322, 335] on span "60 minute Lesson" at bounding box center [301, 332] width 43 height 6
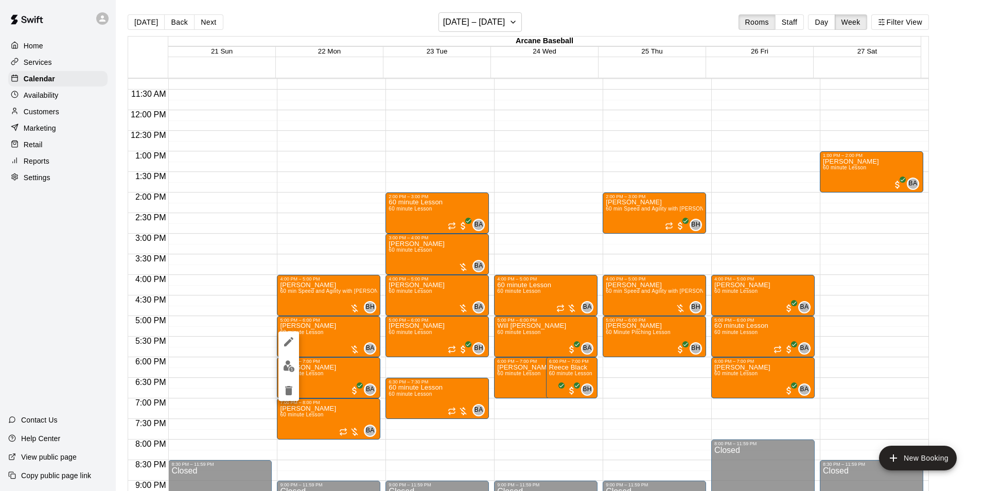
click at [291, 388] on icon "delete" at bounding box center [288, 390] width 7 height 9
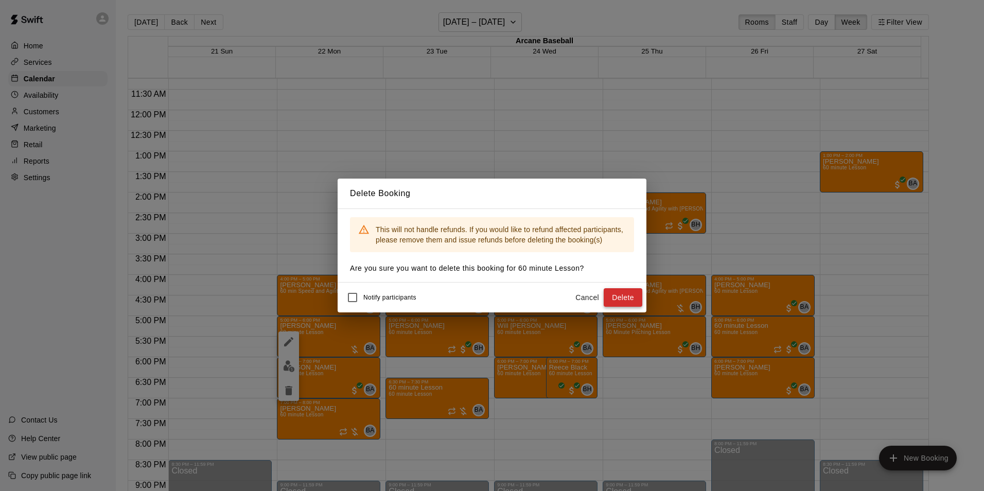
click at [617, 293] on button "Delete" at bounding box center [623, 297] width 39 height 19
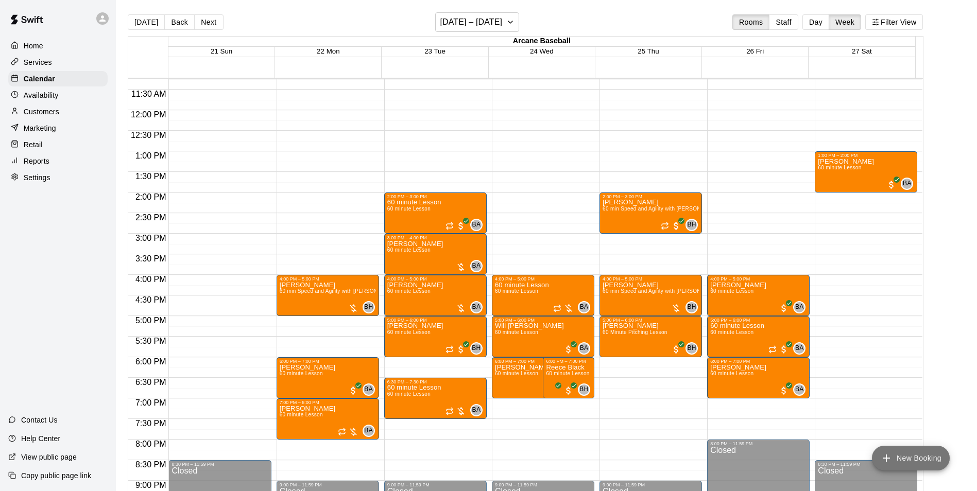
click at [922, 455] on button "New Booking" at bounding box center [911, 458] width 78 height 25
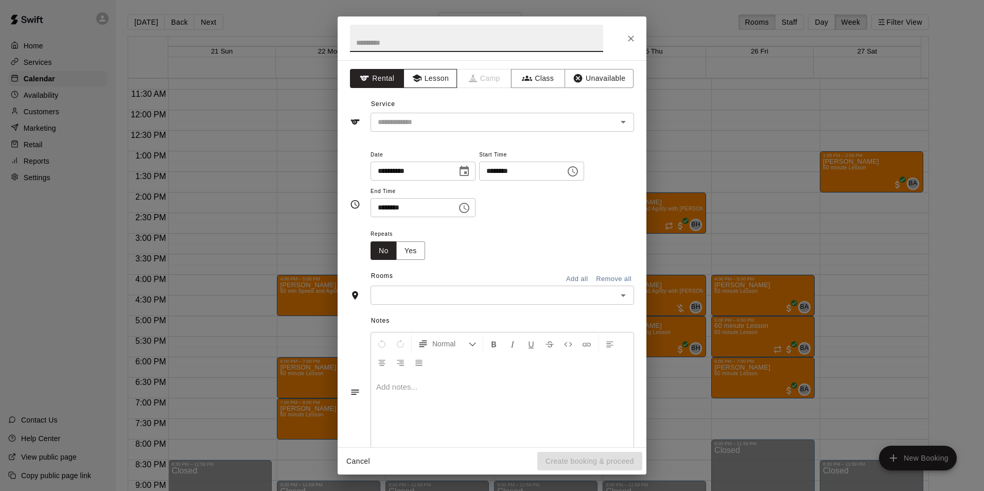
click at [427, 75] on button "Lesson" at bounding box center [431, 78] width 54 height 19
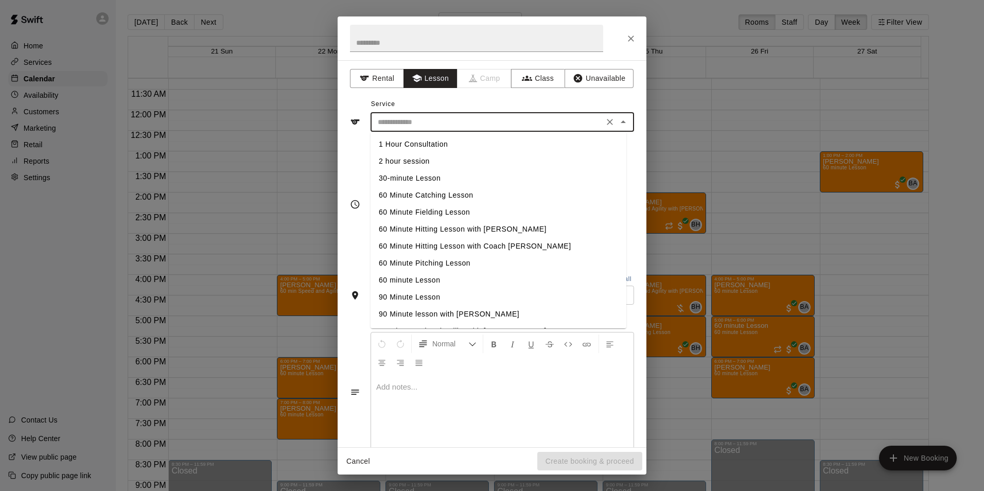
click at [432, 121] on input "text" at bounding box center [487, 122] width 227 height 13
click at [394, 274] on li "60 minute Lesson" at bounding box center [499, 280] width 256 height 17
type input "**********"
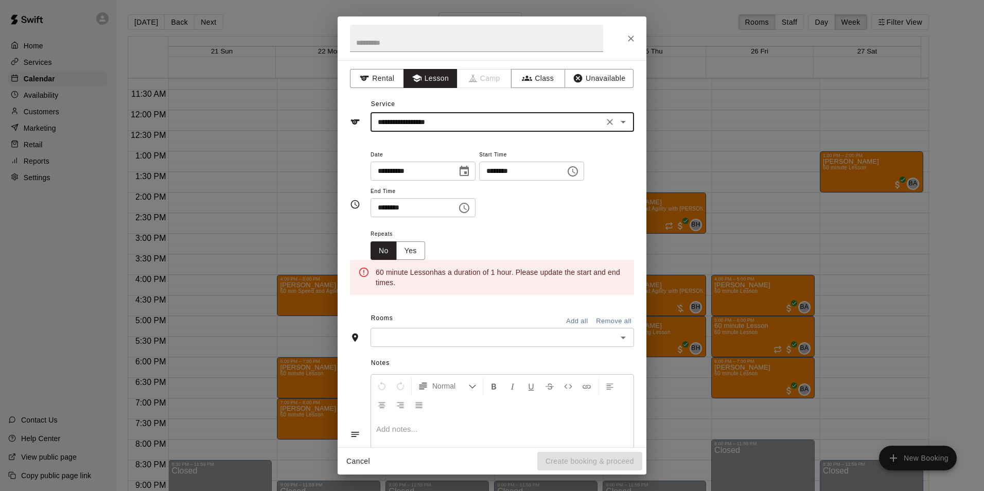
click at [471, 169] on icon "Choose date, selected date is Sep 23, 2025" at bounding box center [464, 171] width 12 height 12
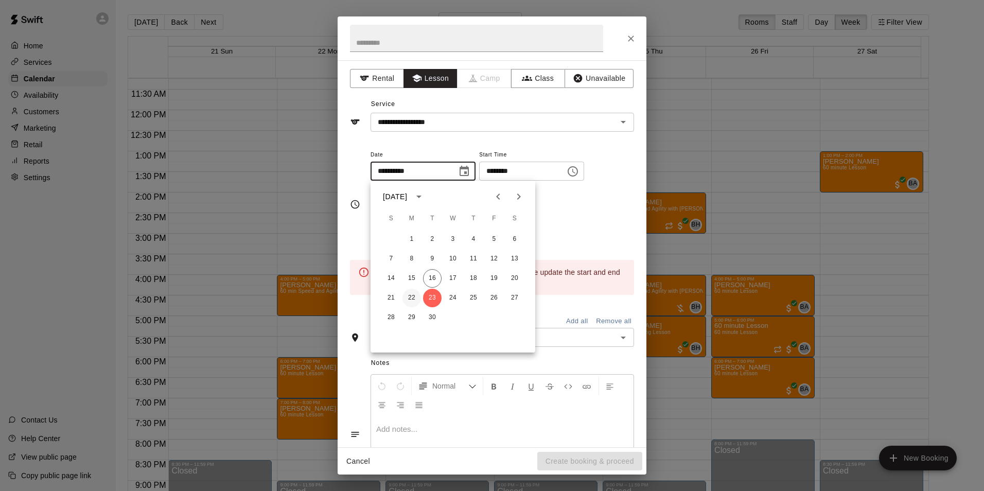
click at [413, 297] on button "22" at bounding box center [412, 298] width 19 height 19
type input "**********"
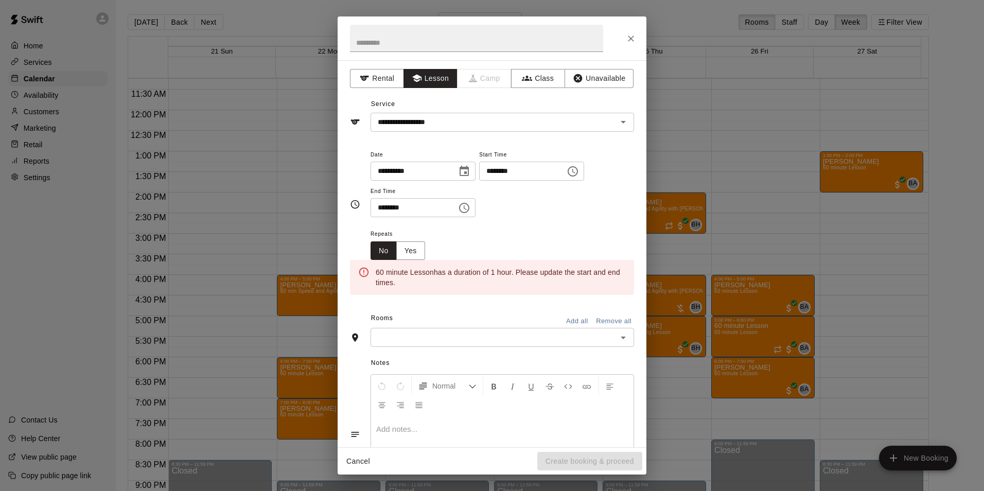
click at [501, 170] on input "********" at bounding box center [518, 171] width 79 height 19
type input "********"
click at [384, 207] on input "********" at bounding box center [410, 207] width 79 height 19
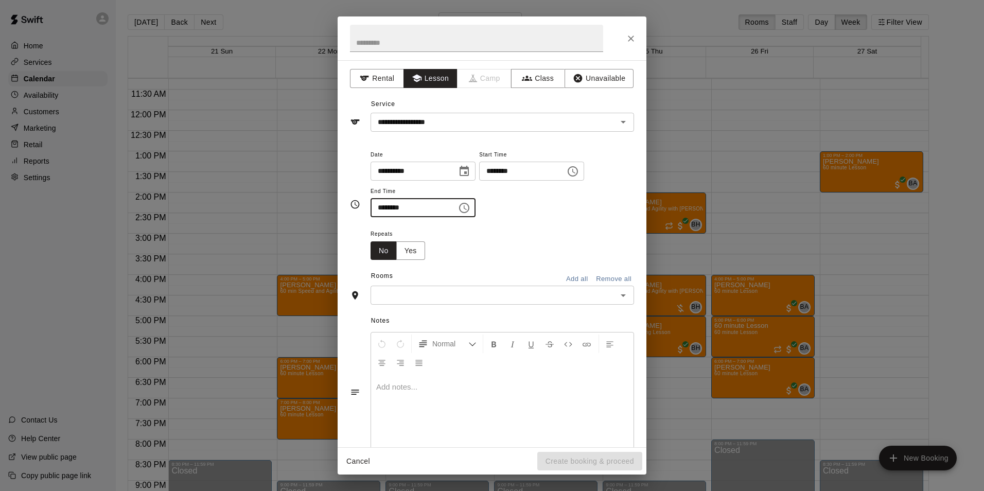
click at [617, 293] on icon "Open" at bounding box center [623, 295] width 12 height 12
type input "********"
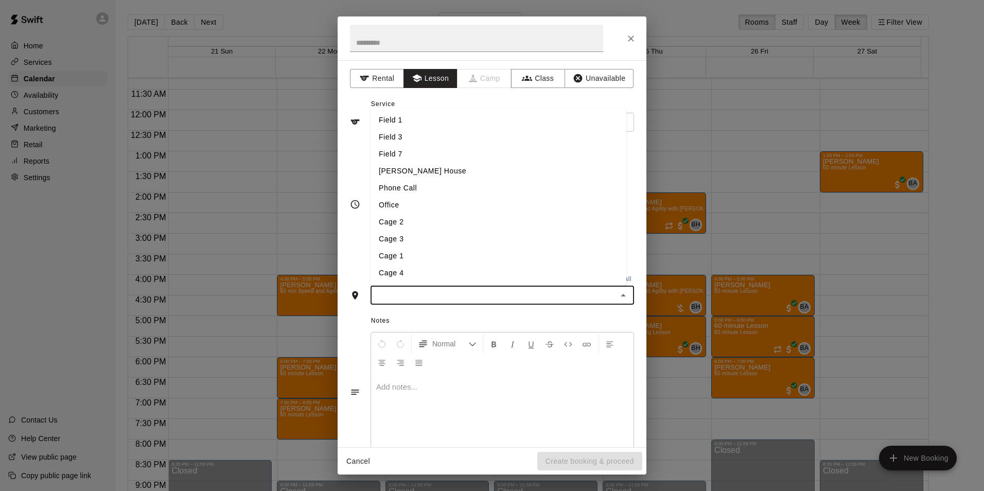
click at [406, 174] on li "Bryan House" at bounding box center [499, 171] width 256 height 17
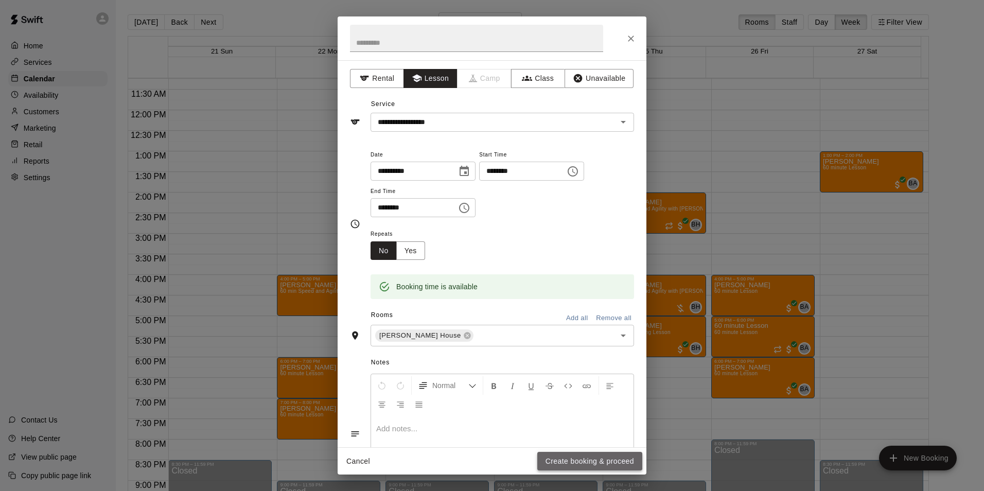
click at [548, 454] on button "Create booking & proceed" at bounding box center [589, 461] width 105 height 19
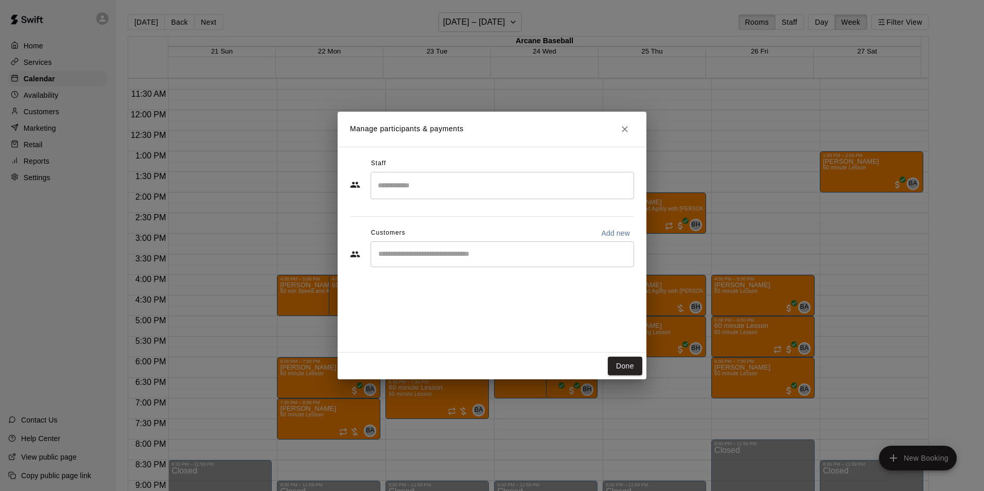
click at [411, 185] on input "Search staff" at bounding box center [502, 186] width 254 height 18
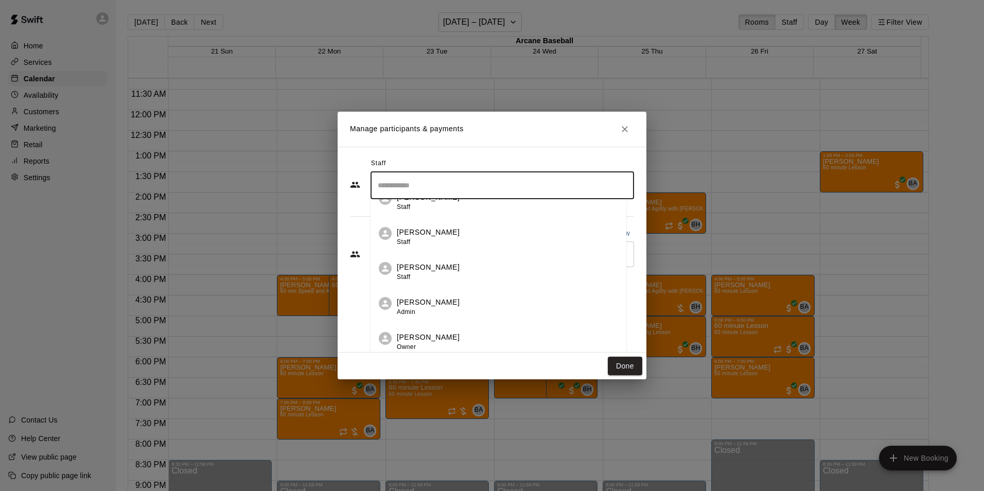
click at [417, 336] on p "[PERSON_NAME]" at bounding box center [428, 337] width 63 height 11
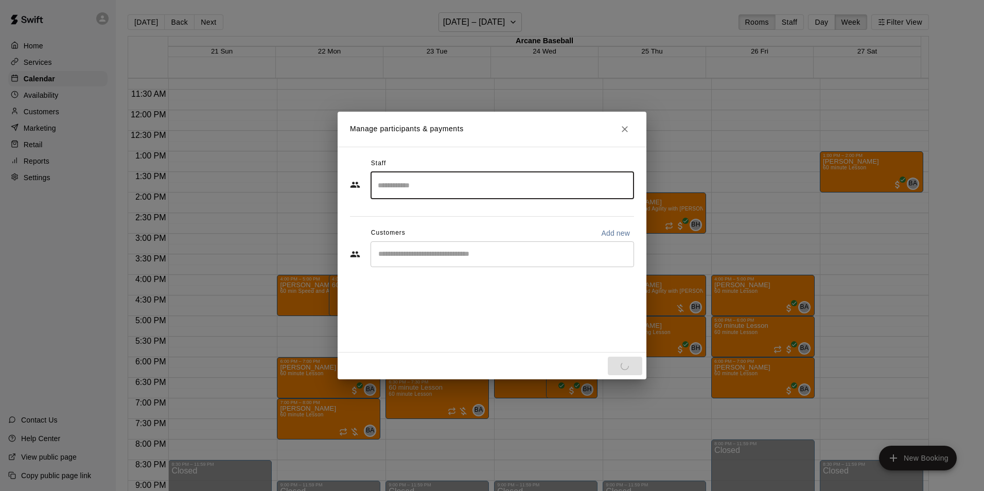
click at [407, 261] on div "​" at bounding box center [503, 254] width 264 height 26
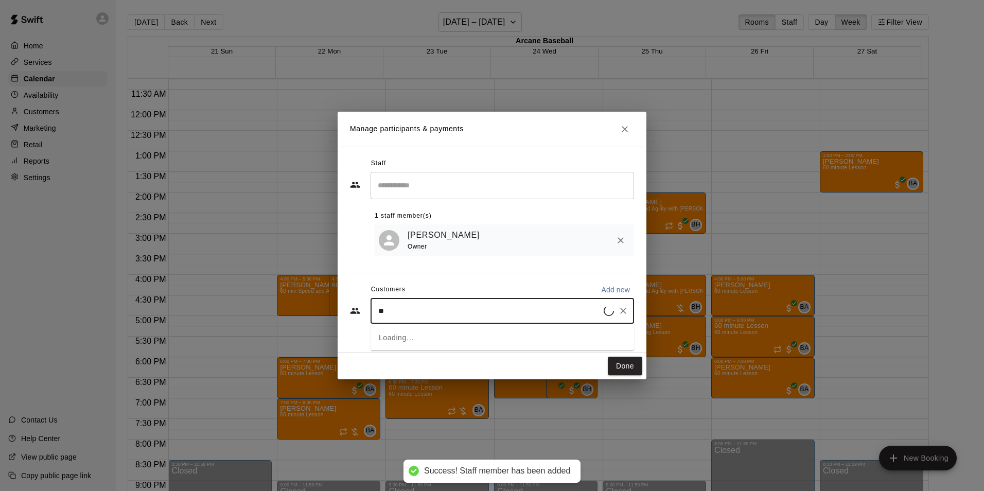
type input "***"
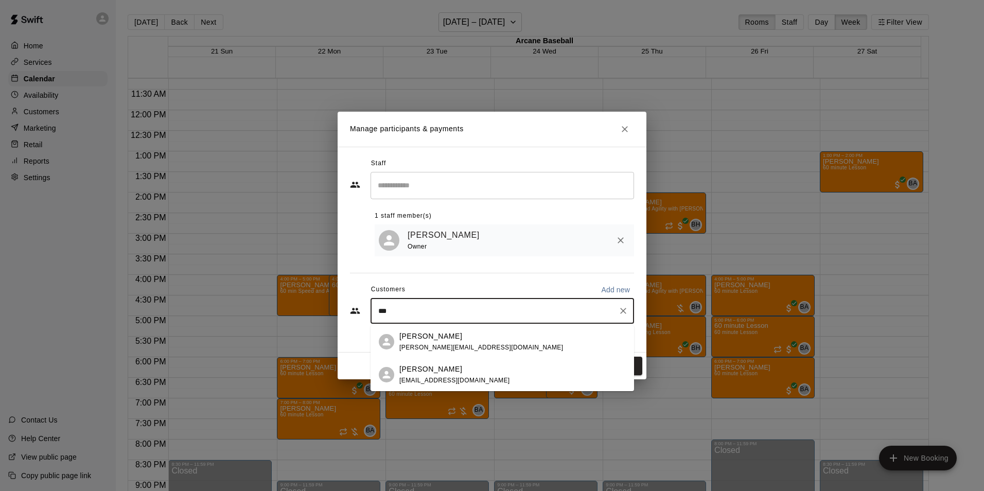
click at [431, 375] on div "Marci Saltzman marcisaltzman@yahoo.com" at bounding box center [454, 375] width 111 height 22
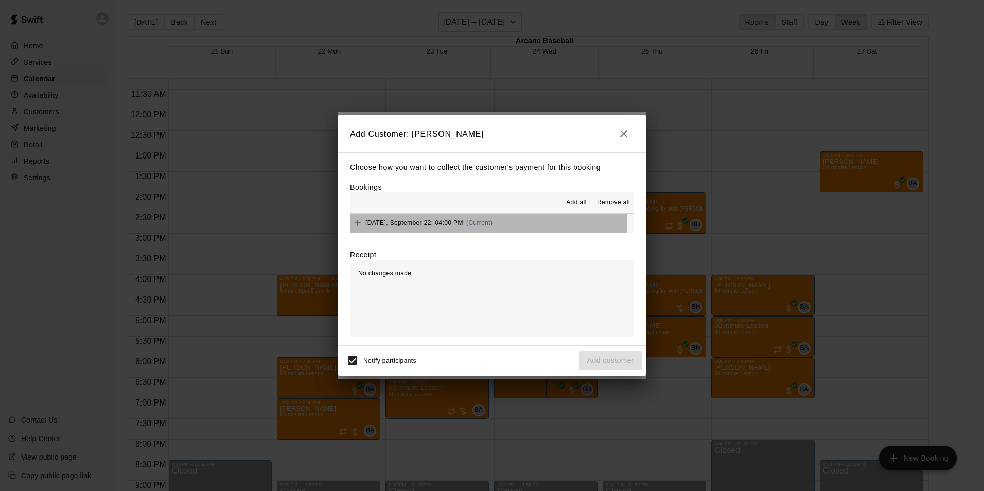
click at [412, 229] on div "Monday, September 22: 04:00 PM (Current)" at bounding box center [421, 222] width 143 height 15
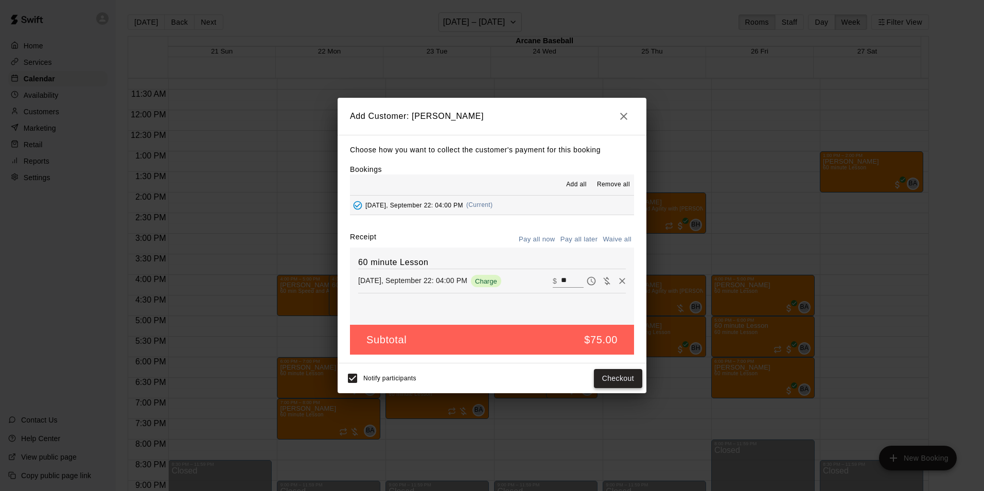
click at [601, 378] on button "Checkout" at bounding box center [618, 378] width 48 height 19
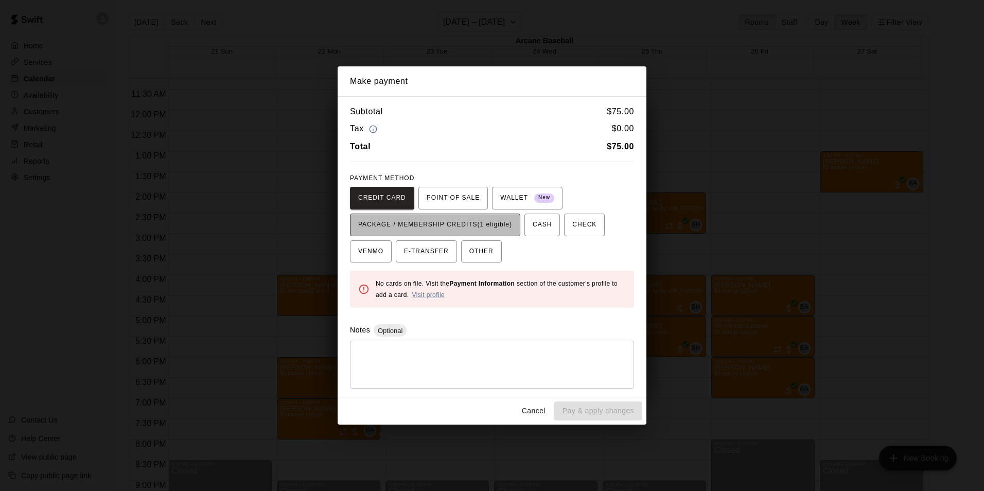
click at [463, 230] on span "PACKAGE / MEMBERSHIP CREDITS (1 eligible)" at bounding box center [435, 225] width 154 height 16
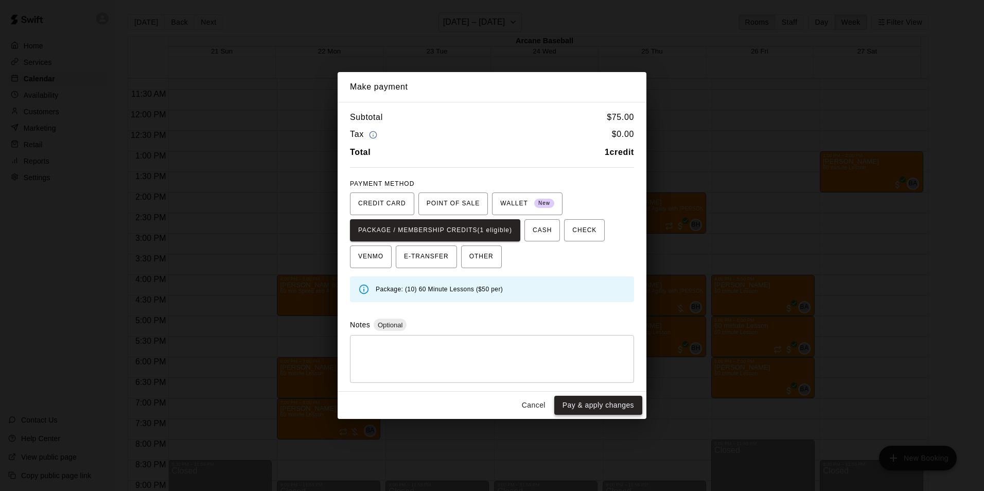
click at [593, 411] on button "Pay & apply changes" at bounding box center [598, 405] width 88 height 19
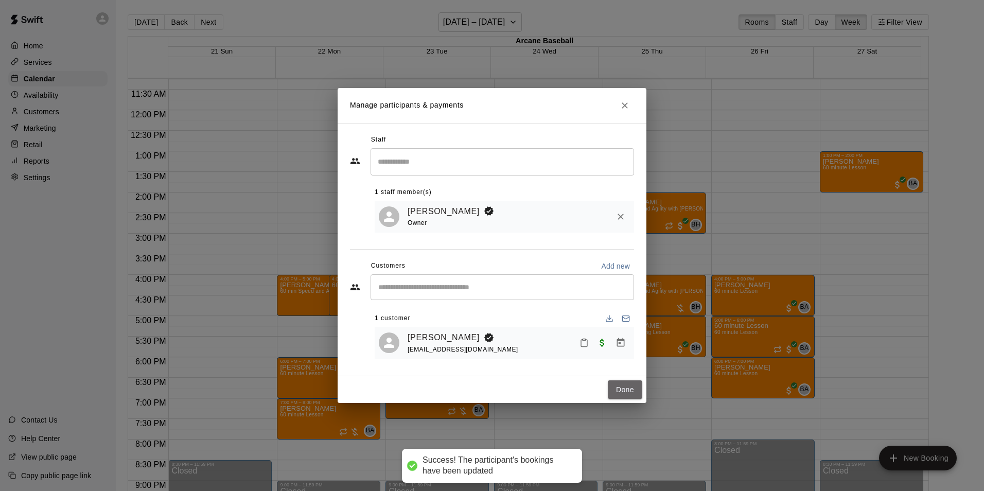
drag, startPoint x: 636, startPoint y: 384, endPoint x: 582, endPoint y: 392, distance: 54.7
click at [636, 385] on button "Done" at bounding box center [625, 389] width 34 height 19
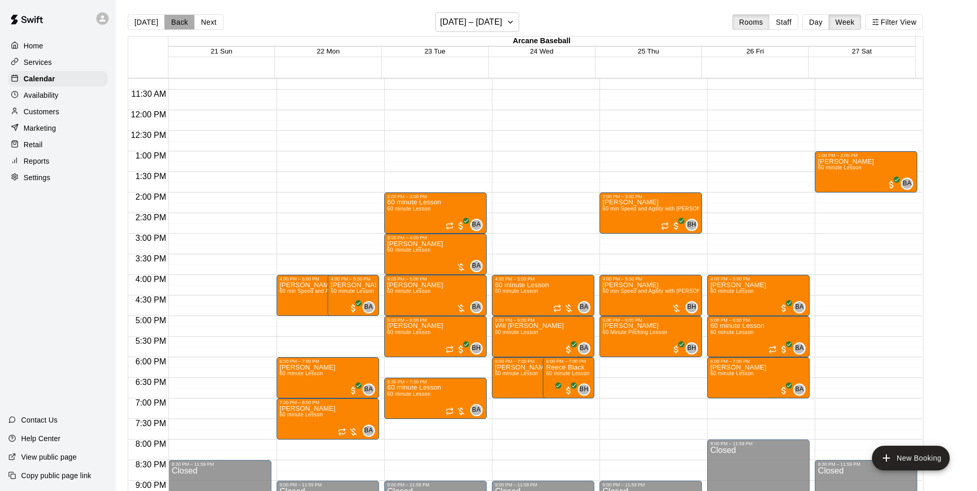
click at [178, 26] on button "Back" at bounding box center [179, 21] width 30 height 15
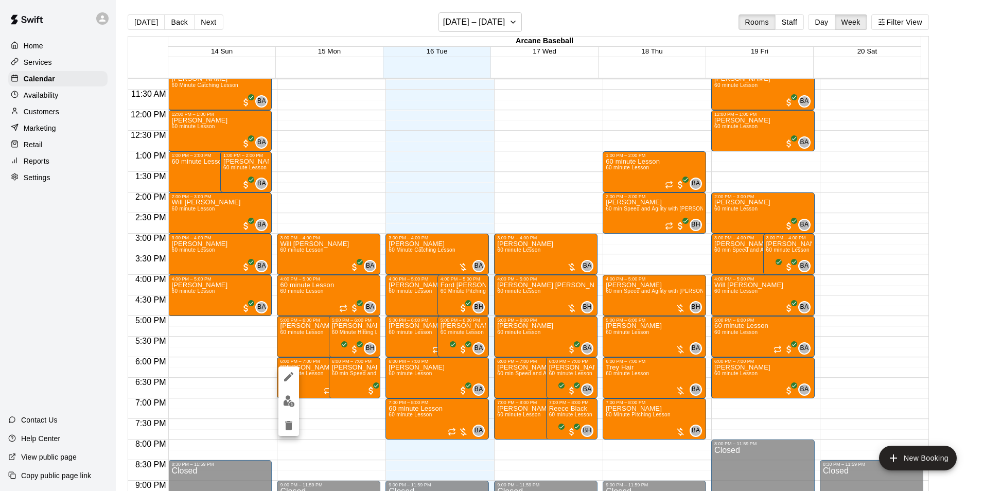
click at [286, 398] on img "edit" at bounding box center [289, 401] width 12 height 12
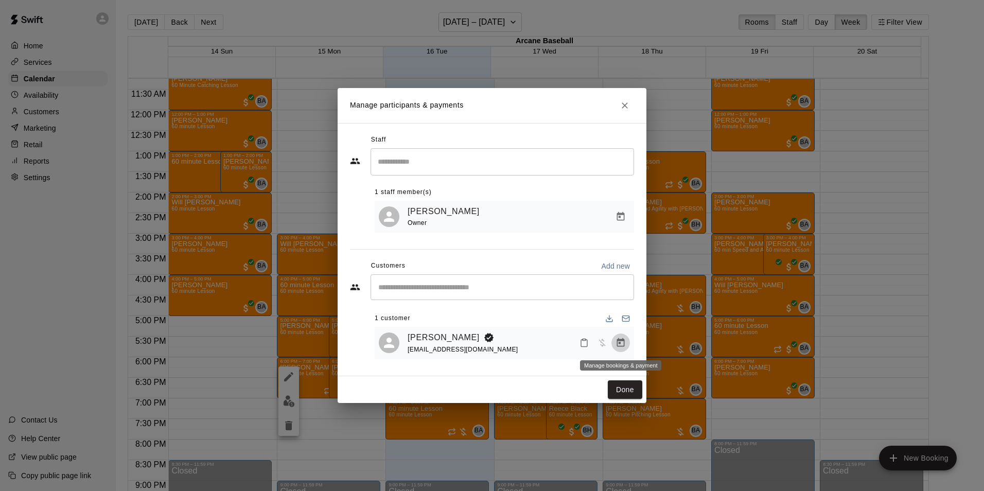
drag, startPoint x: 615, startPoint y: 344, endPoint x: 602, endPoint y: 344, distance: 13.4
click at [615, 344] on button "Manage bookings & payment" at bounding box center [621, 343] width 19 height 19
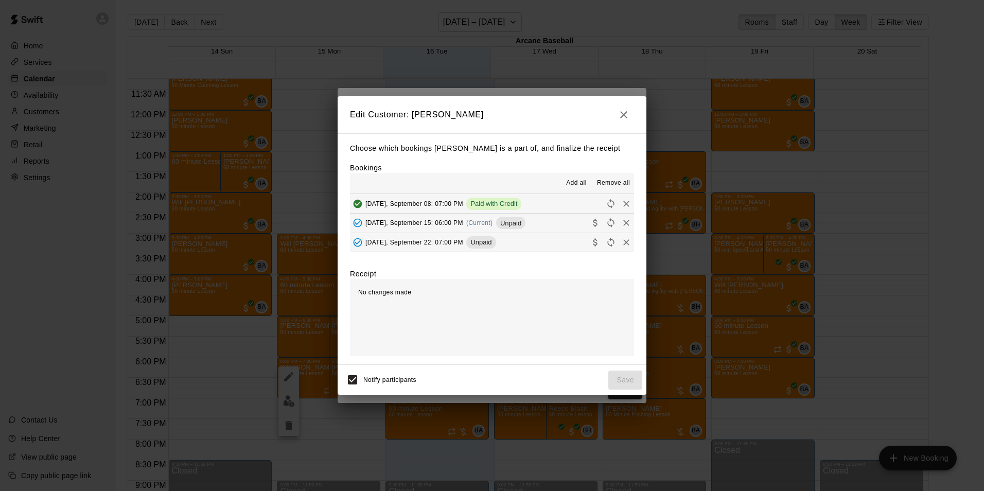
click at [427, 221] on span "Monday, September 15: 06:00 PM" at bounding box center [414, 222] width 98 height 7
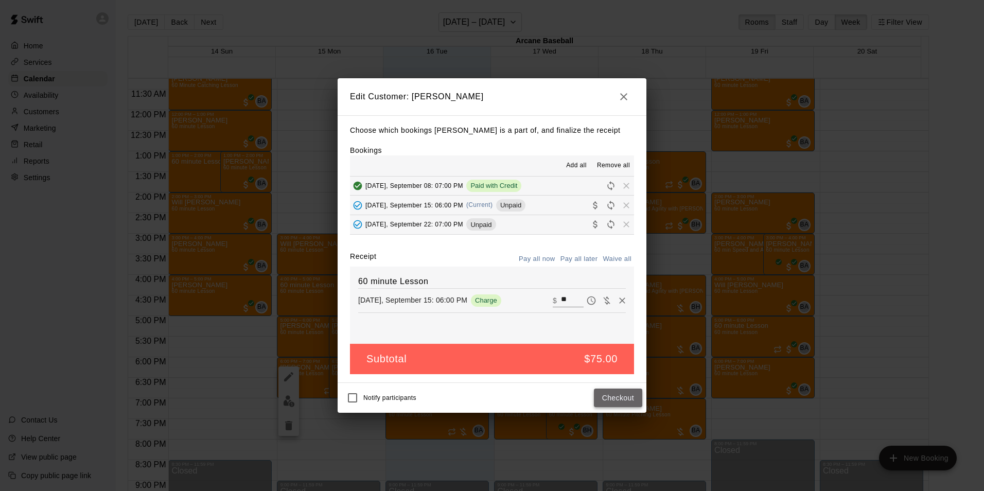
click at [601, 391] on button "Checkout" at bounding box center [618, 398] width 48 height 19
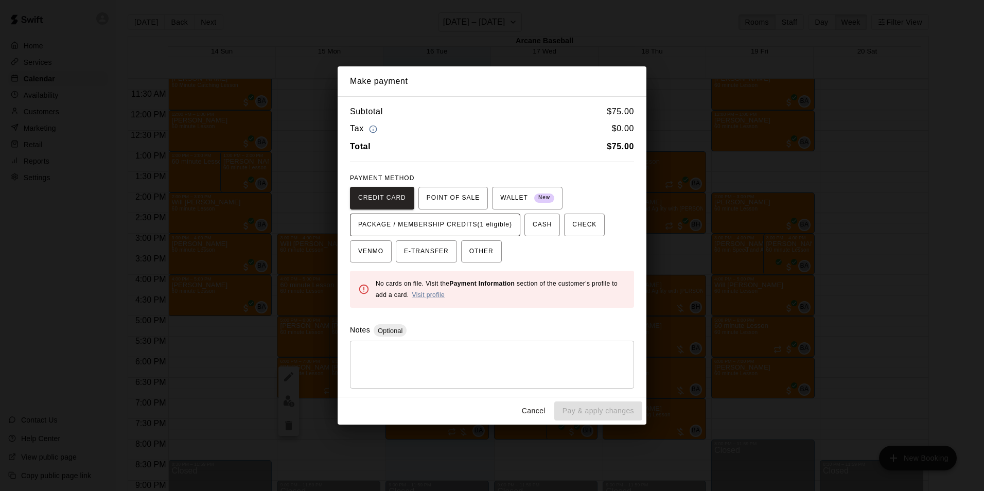
click at [415, 222] on span "PACKAGE / MEMBERSHIP CREDITS (1 eligible)" at bounding box center [435, 225] width 154 height 16
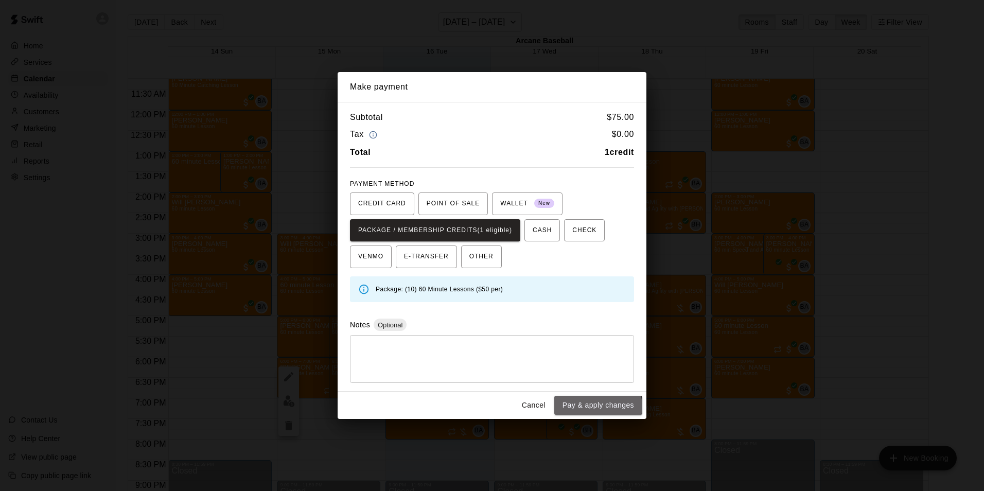
drag, startPoint x: 597, startPoint y: 406, endPoint x: 543, endPoint y: 408, distance: 54.6
click at [596, 406] on button "Pay & apply changes" at bounding box center [598, 405] width 88 height 19
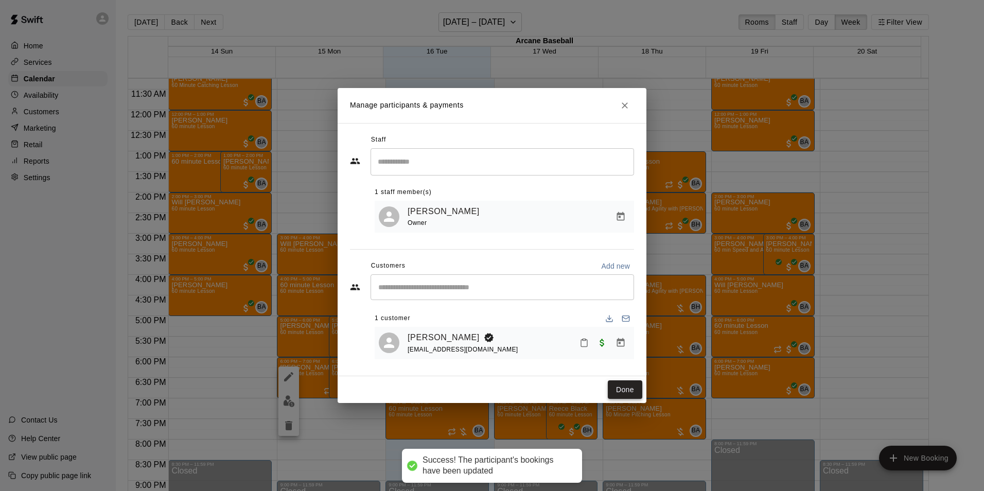
click at [621, 393] on button "Done" at bounding box center [625, 389] width 34 height 19
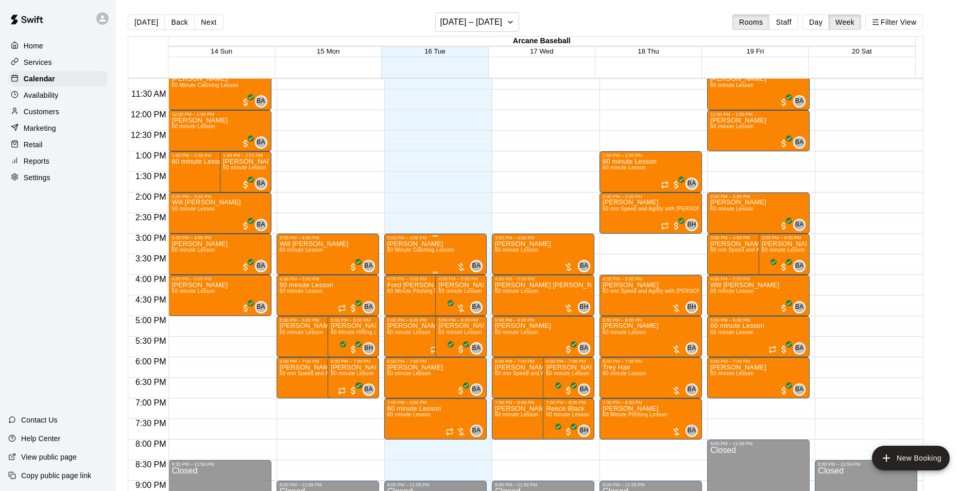
click at [416, 258] on div "Ethan York 60 Minute Catching Lesson" at bounding box center [420, 485] width 67 height 491
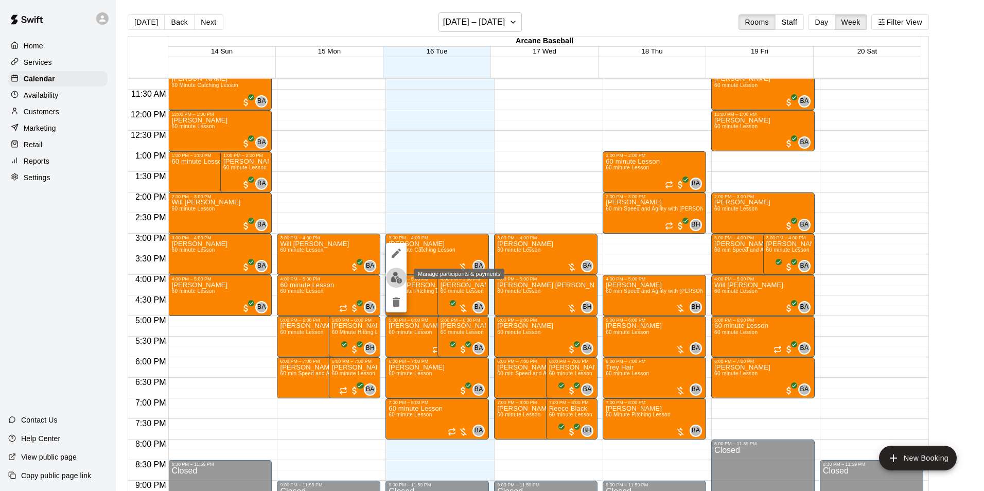
click at [392, 281] on img "edit" at bounding box center [397, 278] width 12 height 12
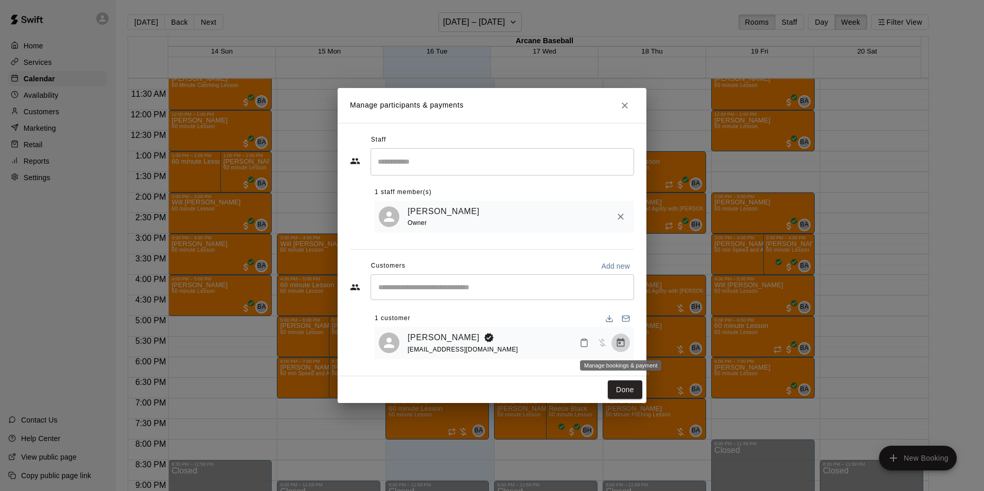
click at [614, 341] on button "Manage bookings & payment" at bounding box center [621, 343] width 19 height 19
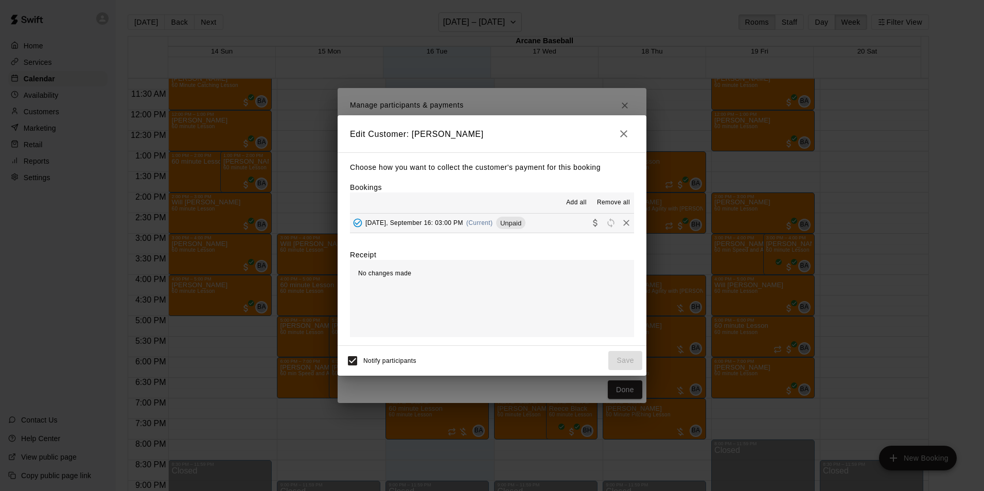
click at [423, 232] on button "Tuesday, September 16: 03:00 PM (Current) Unpaid" at bounding box center [492, 223] width 284 height 19
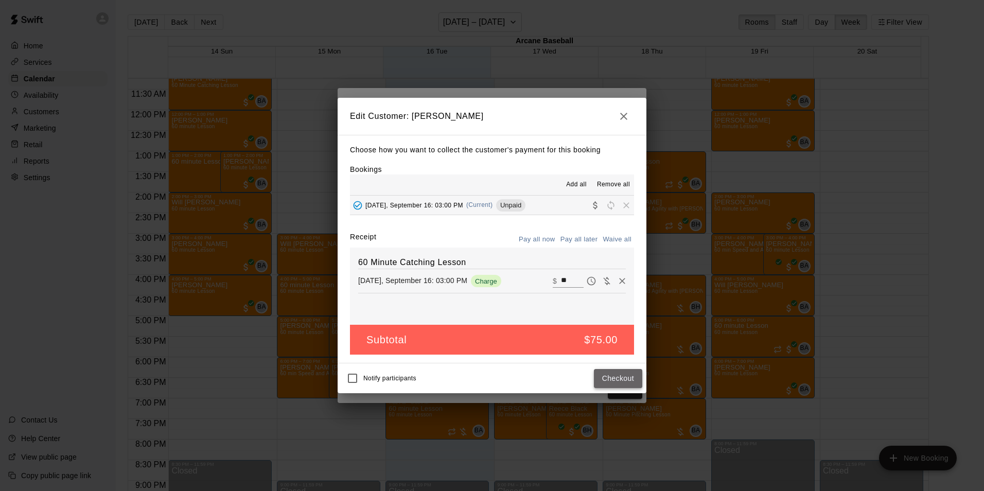
click at [629, 384] on button "Checkout" at bounding box center [618, 378] width 48 height 19
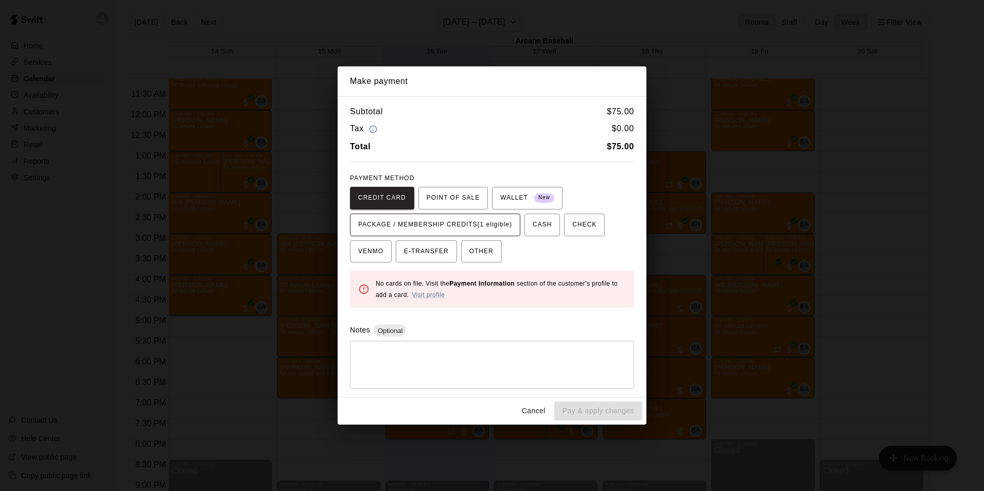
click at [456, 220] on span "PACKAGE / MEMBERSHIP CREDITS (1 eligible)" at bounding box center [435, 225] width 154 height 16
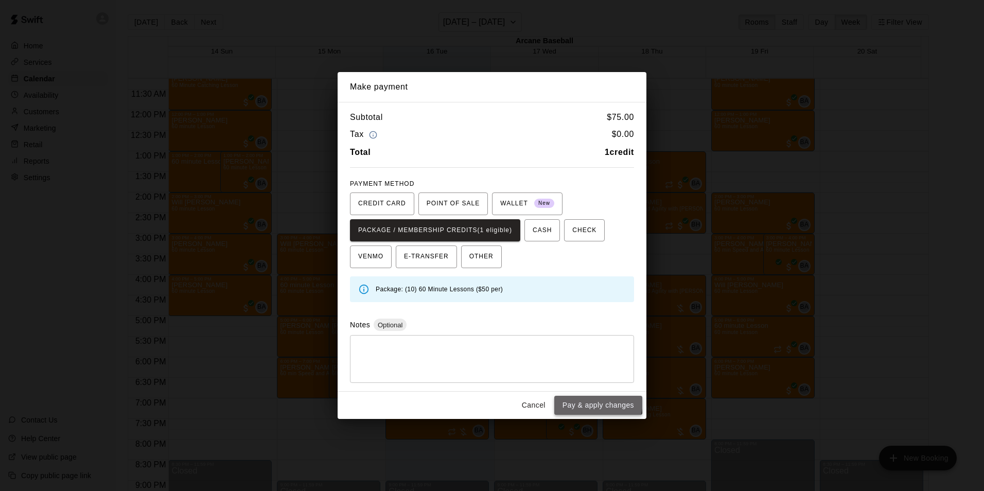
click at [580, 400] on button "Pay & apply changes" at bounding box center [598, 405] width 88 height 19
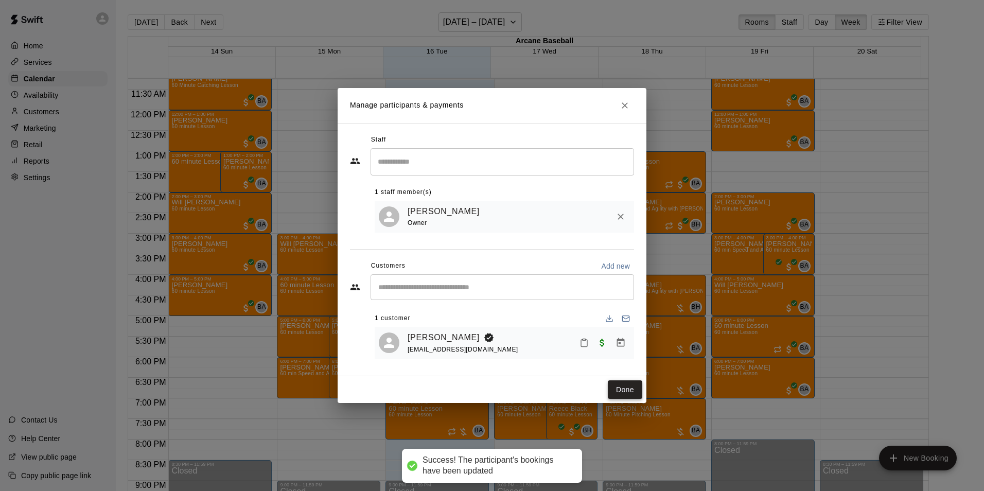
click at [617, 388] on button "Done" at bounding box center [625, 389] width 34 height 19
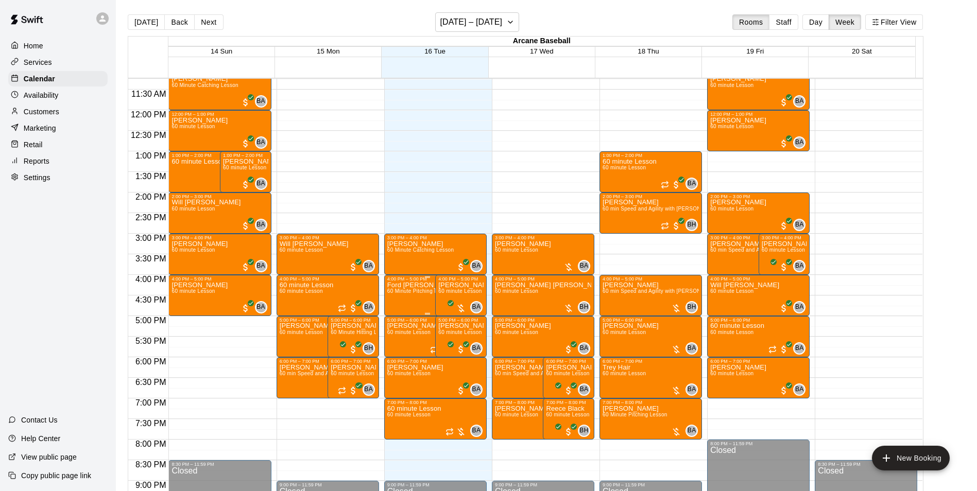
click at [406, 293] on span "60 Minute Pitching Lesson" at bounding box center [419, 291] width 65 height 6
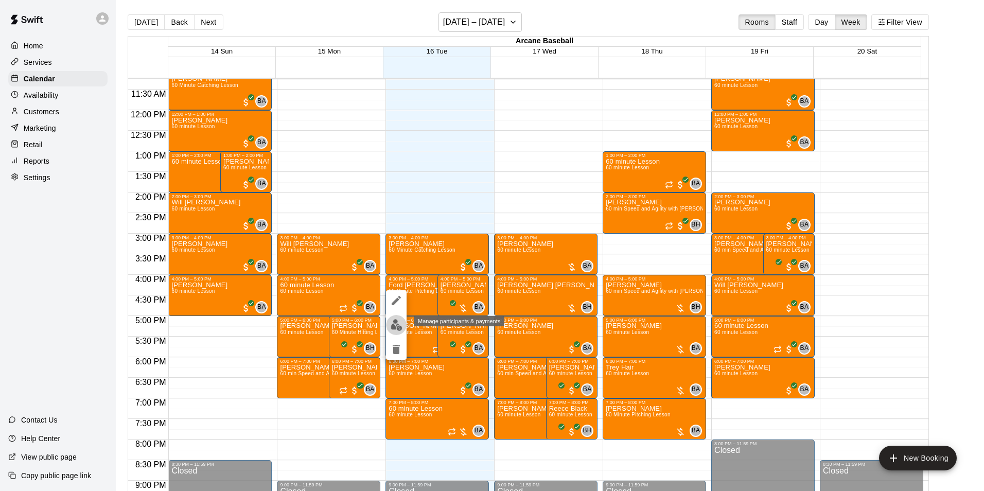
click at [399, 330] on img "edit" at bounding box center [397, 325] width 12 height 12
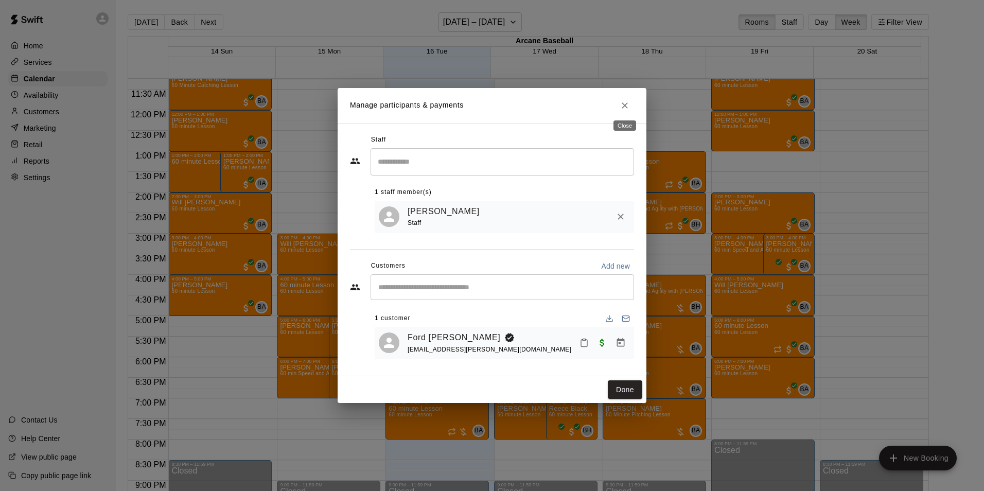
click at [628, 105] on icon "Close" at bounding box center [625, 105] width 10 height 10
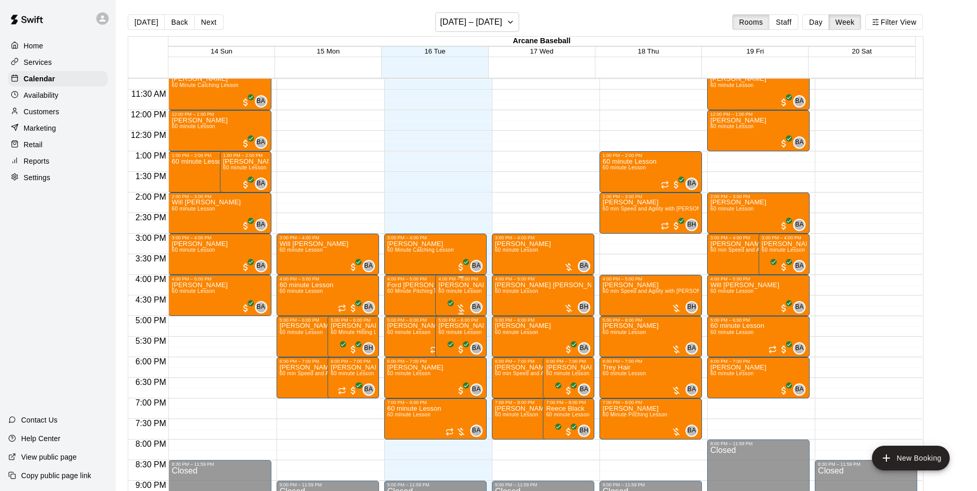
click at [463, 294] on span "60 minute Lesson" at bounding box center [459, 291] width 43 height 6
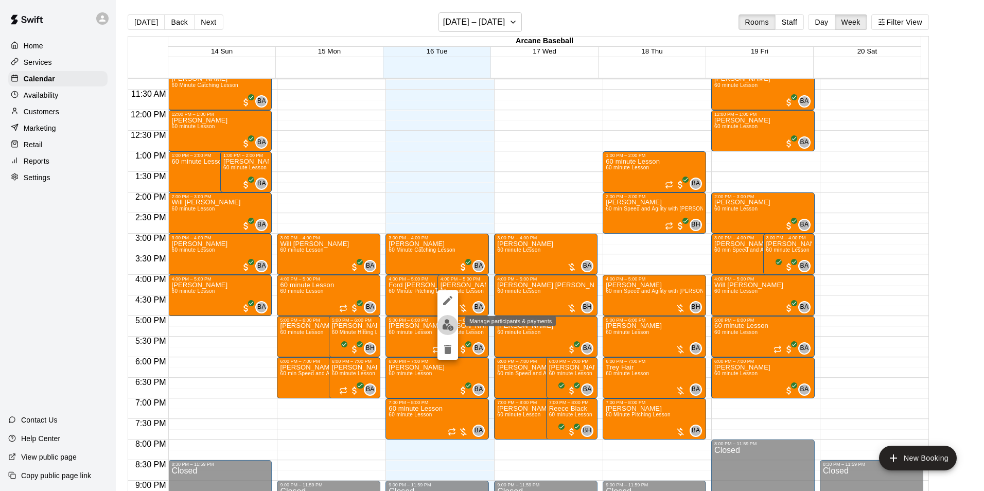
click at [444, 323] on img "edit" at bounding box center [448, 325] width 12 height 12
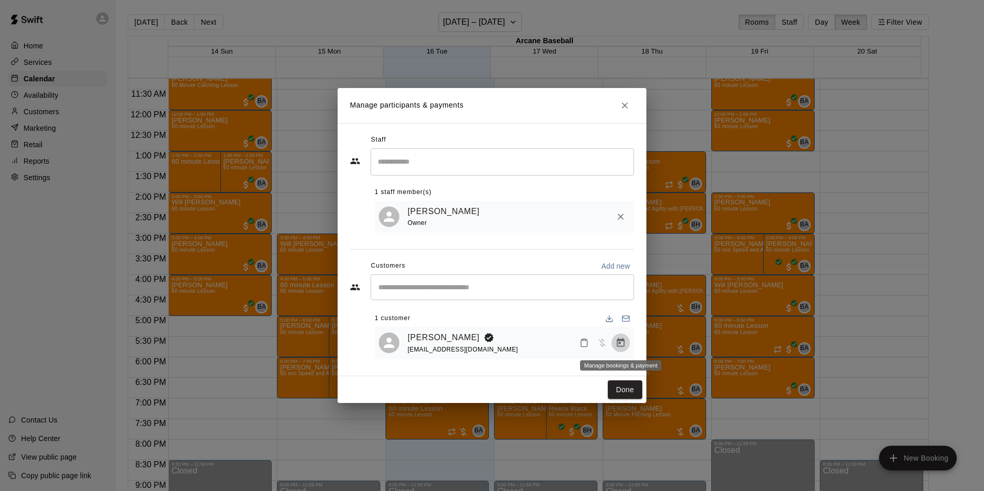
click at [626, 340] on button "Manage bookings & payment" at bounding box center [621, 343] width 19 height 19
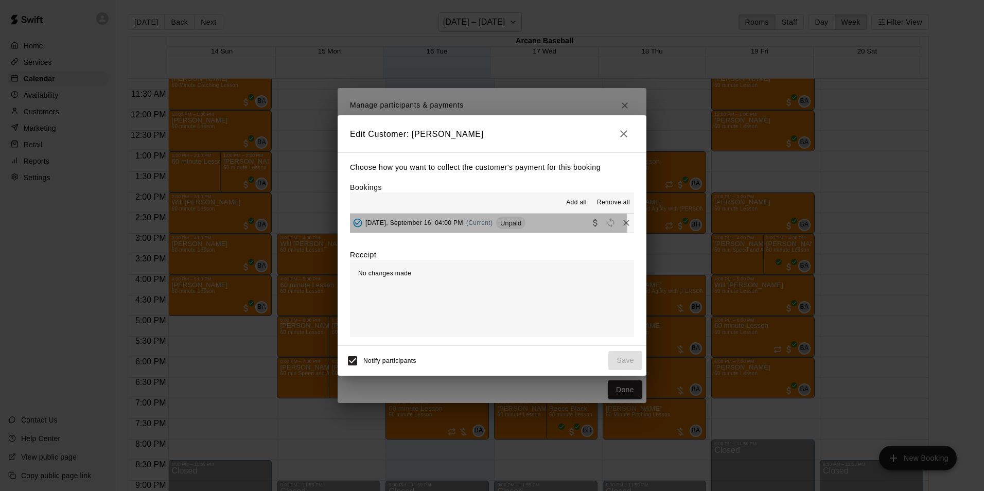
click at [447, 230] on div "Tuesday, September 16: 04:00 PM (Current) Unpaid" at bounding box center [438, 222] width 176 height 15
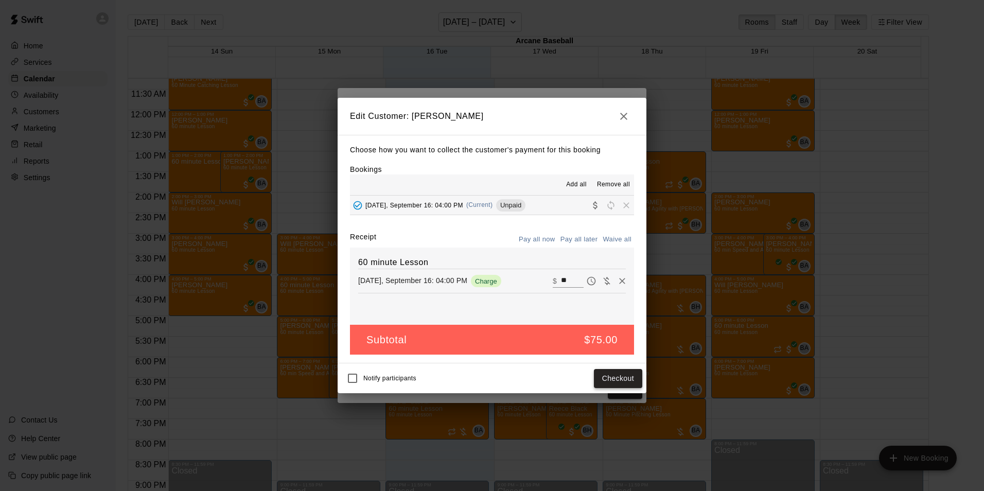
click at [601, 386] on button "Checkout" at bounding box center [618, 378] width 48 height 19
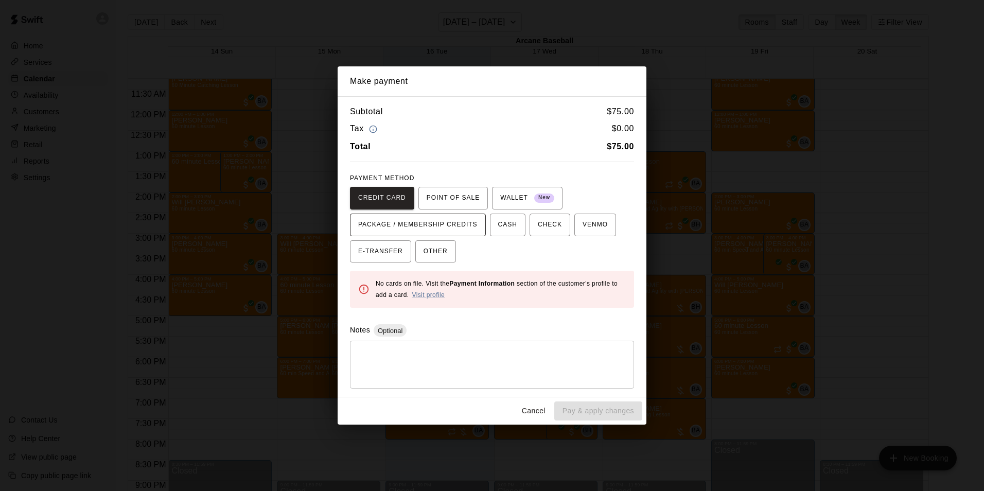
click at [419, 228] on span "PACKAGE / MEMBERSHIP CREDITS" at bounding box center [417, 225] width 119 height 16
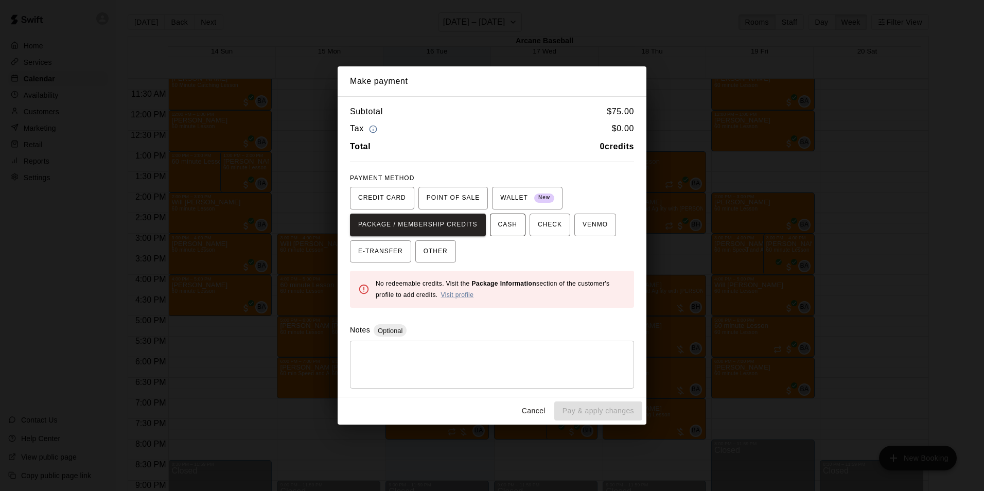
click at [498, 224] on span "CASH" at bounding box center [507, 225] width 19 height 16
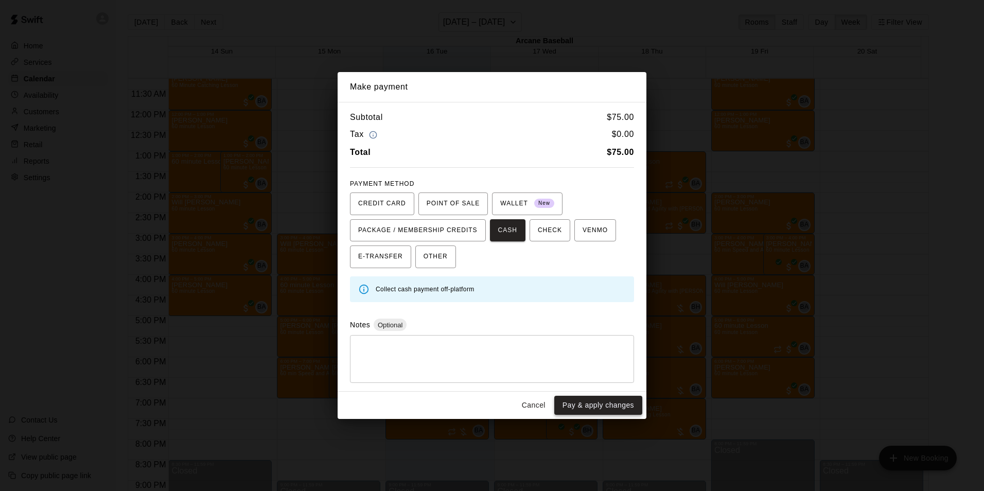
click at [616, 404] on button "Pay & apply changes" at bounding box center [598, 405] width 88 height 19
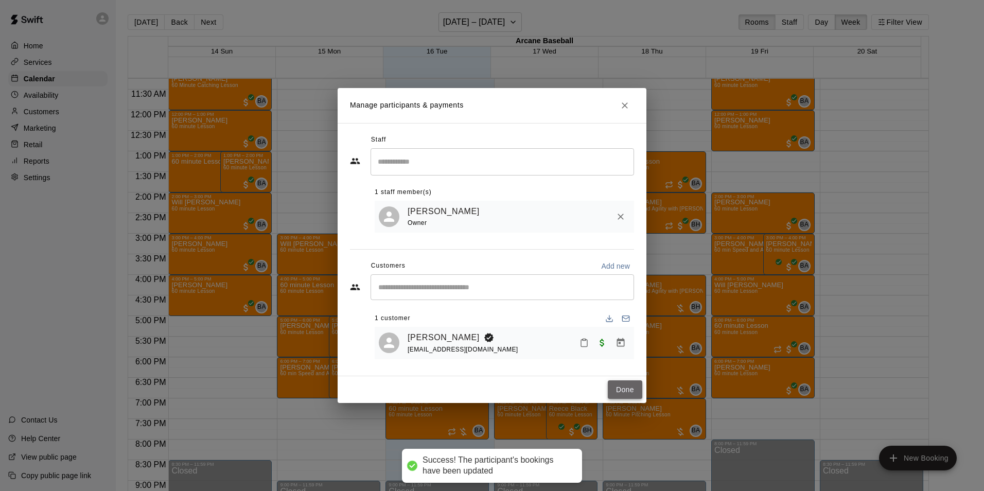
click at [621, 385] on button "Done" at bounding box center [625, 389] width 34 height 19
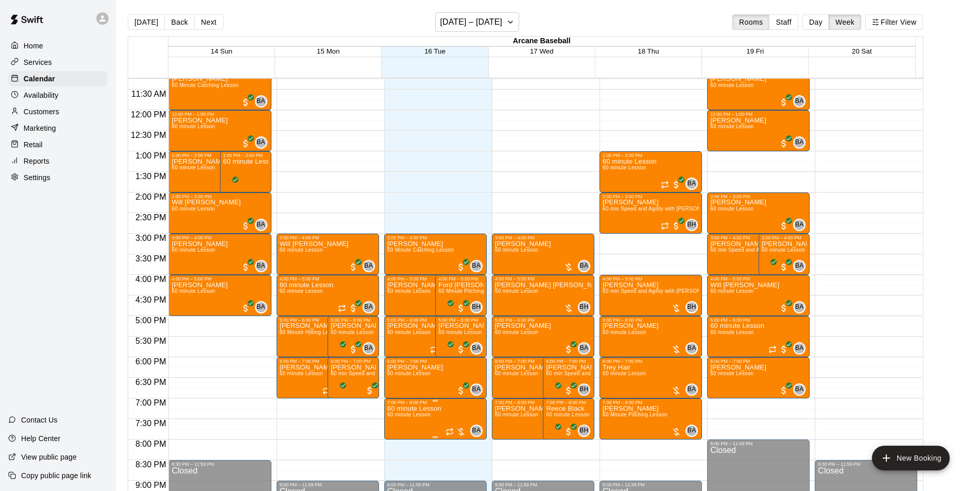
click at [430, 409] on p "60 minute Lesson" at bounding box center [414, 409] width 54 height 0
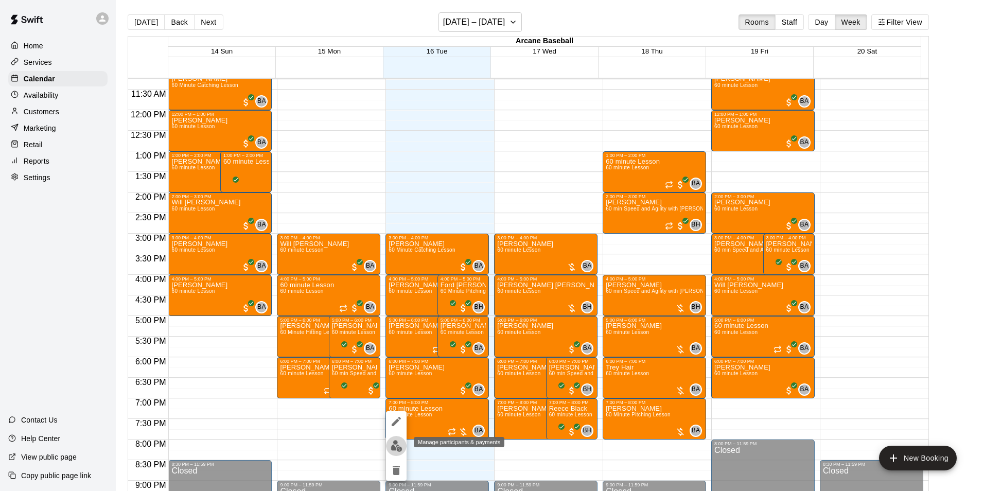
click at [395, 444] on img "edit" at bounding box center [397, 446] width 12 height 12
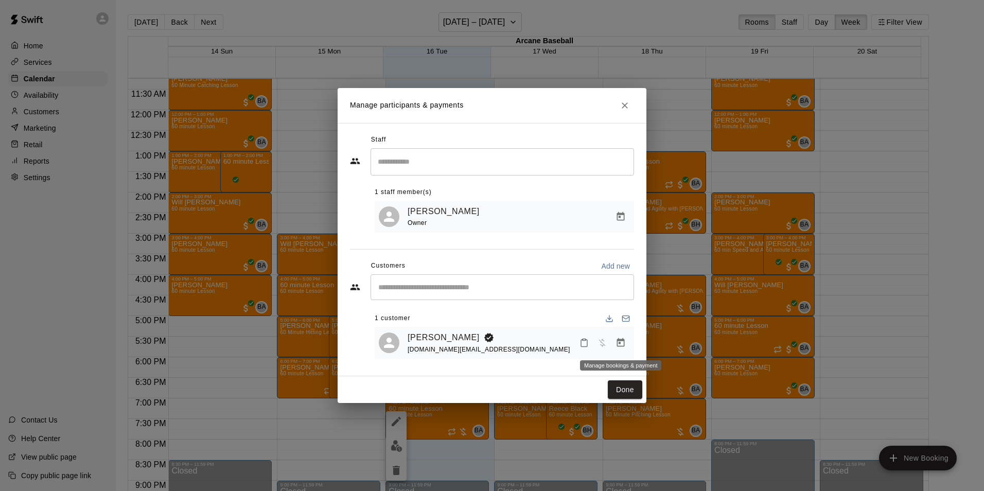
click at [617, 344] on icon "Manage bookings & payment" at bounding box center [621, 342] width 8 height 9
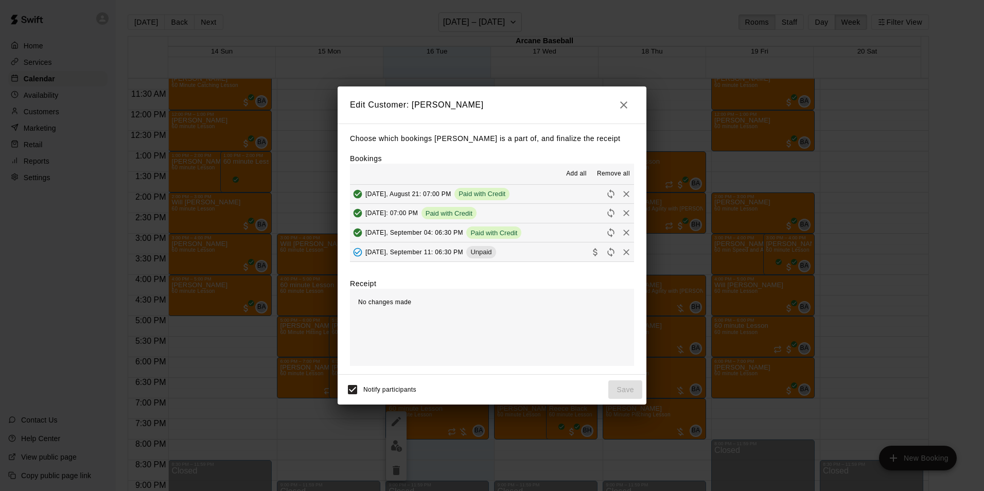
scroll to position [412, 0]
click at [410, 249] on span "Thursday, September 11: 06:30 PM" at bounding box center [414, 246] width 98 height 7
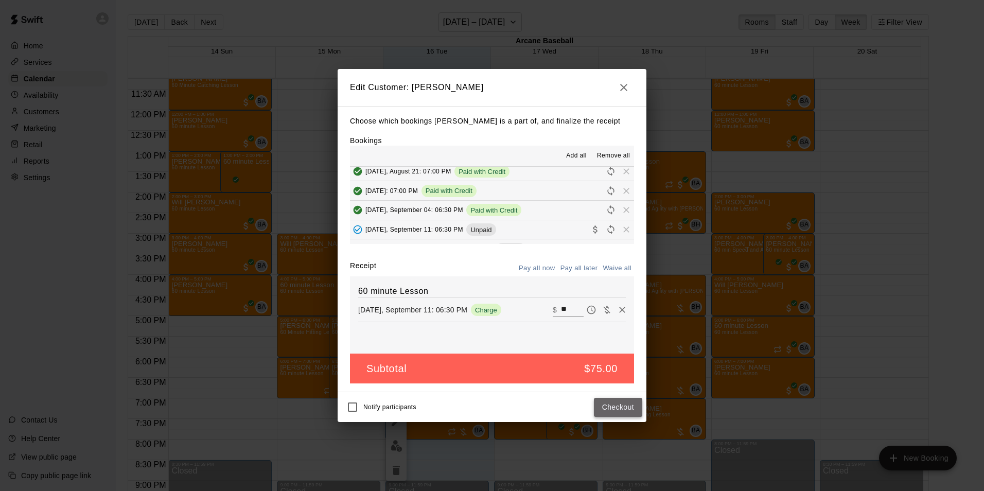
click at [633, 402] on button "Checkout" at bounding box center [618, 407] width 48 height 19
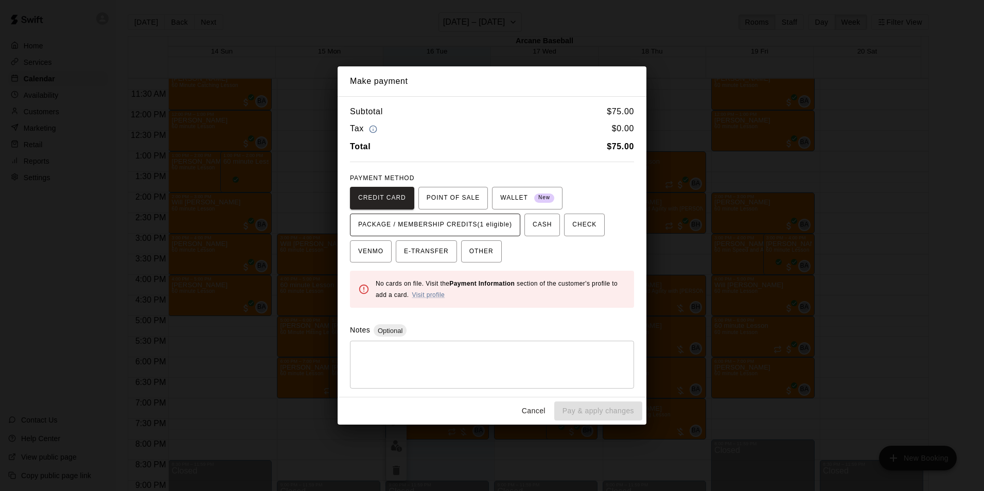
click at [446, 229] on span "PACKAGE / MEMBERSHIP CREDITS (1 eligible)" at bounding box center [435, 225] width 154 height 16
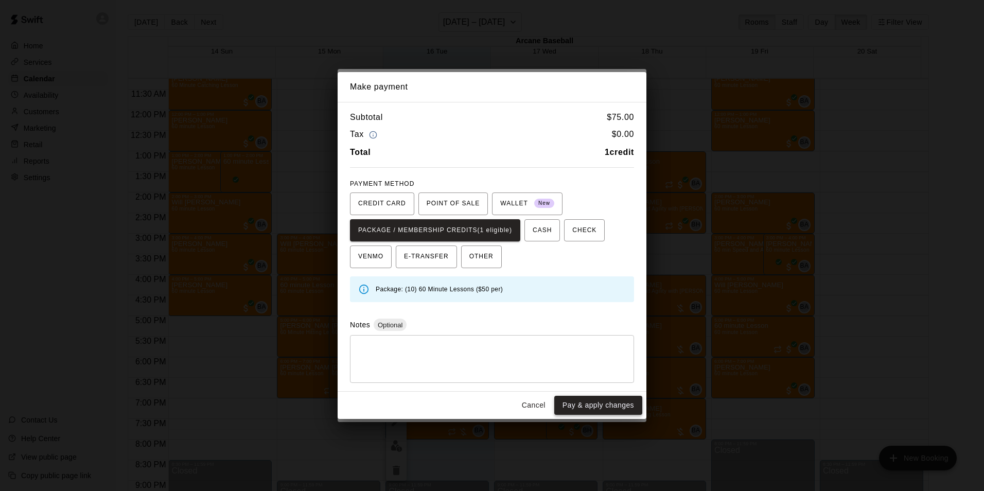
click at [586, 402] on button "Pay & apply changes" at bounding box center [598, 405] width 88 height 19
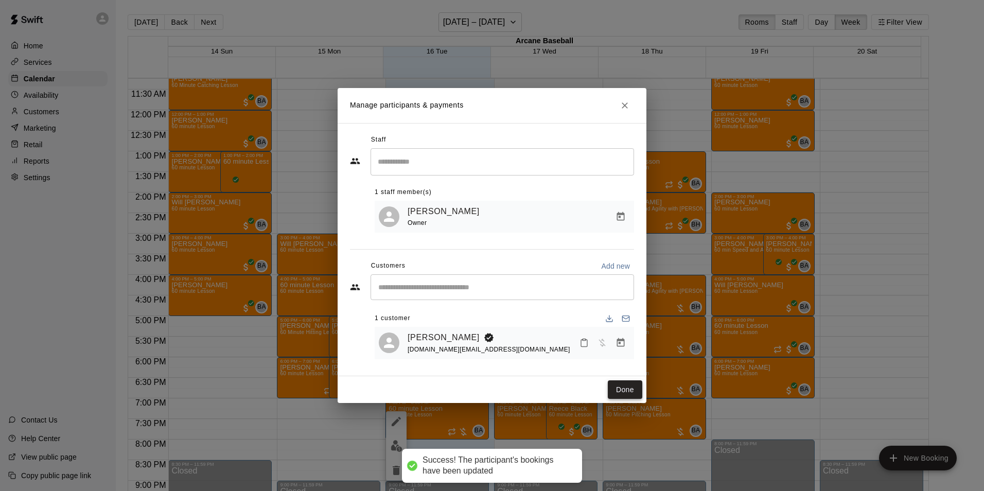
click at [628, 389] on button "Done" at bounding box center [625, 389] width 34 height 19
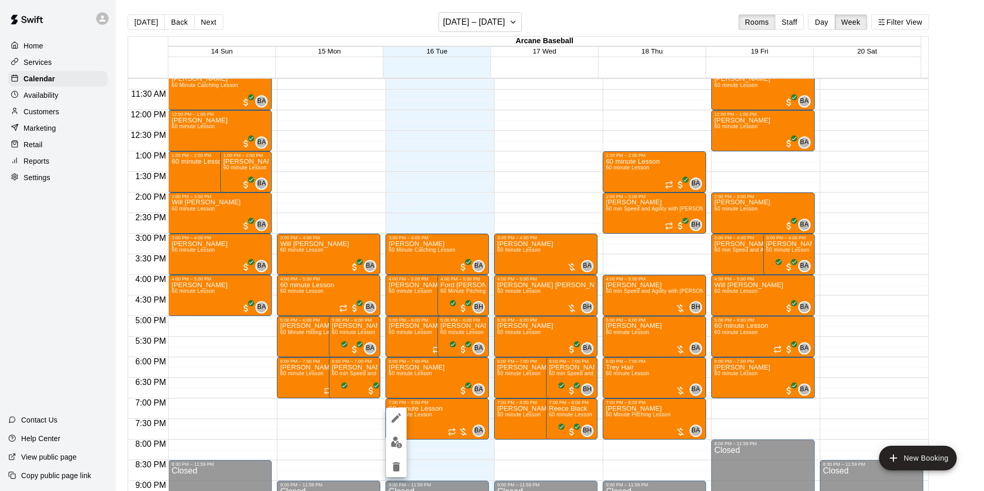
click at [396, 441] on img "edit" at bounding box center [397, 443] width 12 height 12
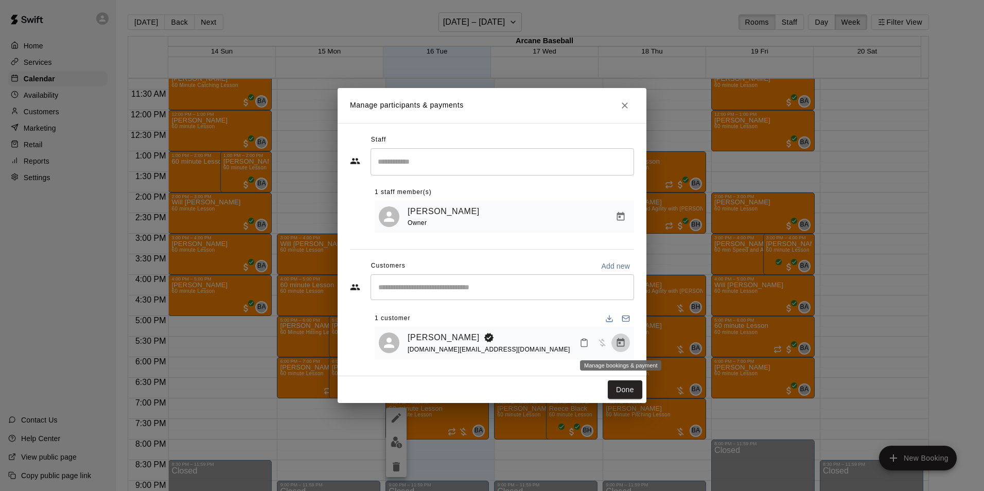
click at [617, 342] on icon "Manage bookings & payment" at bounding box center [621, 343] width 10 height 10
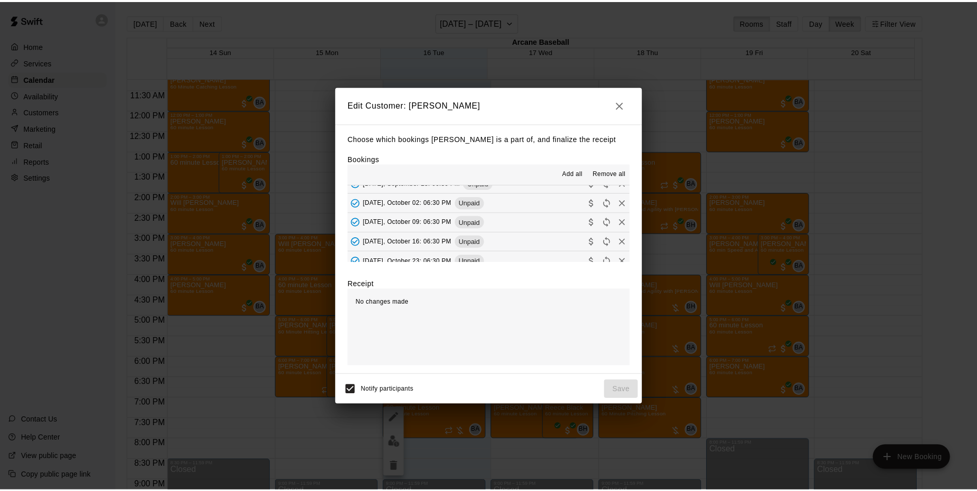
scroll to position [463, 0]
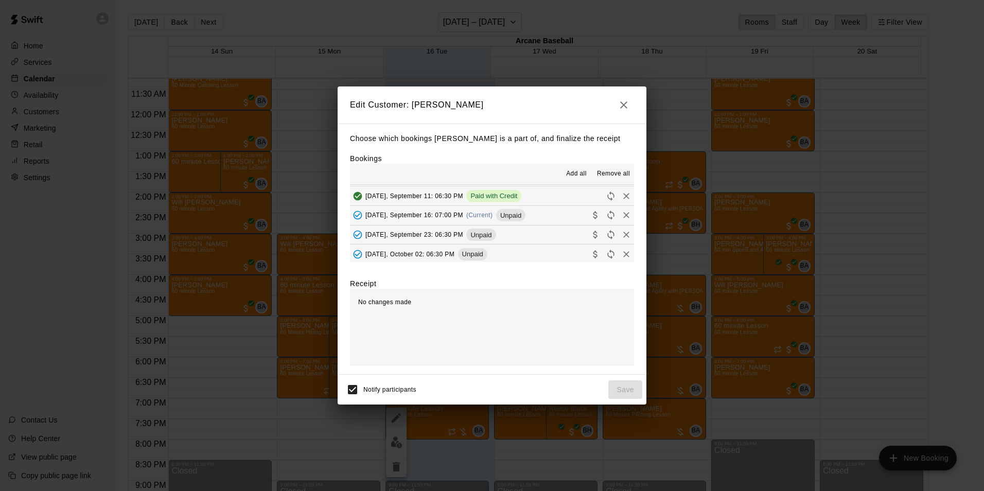
click at [418, 219] on span "Tuesday, September 16: 07:00 PM" at bounding box center [414, 215] width 98 height 7
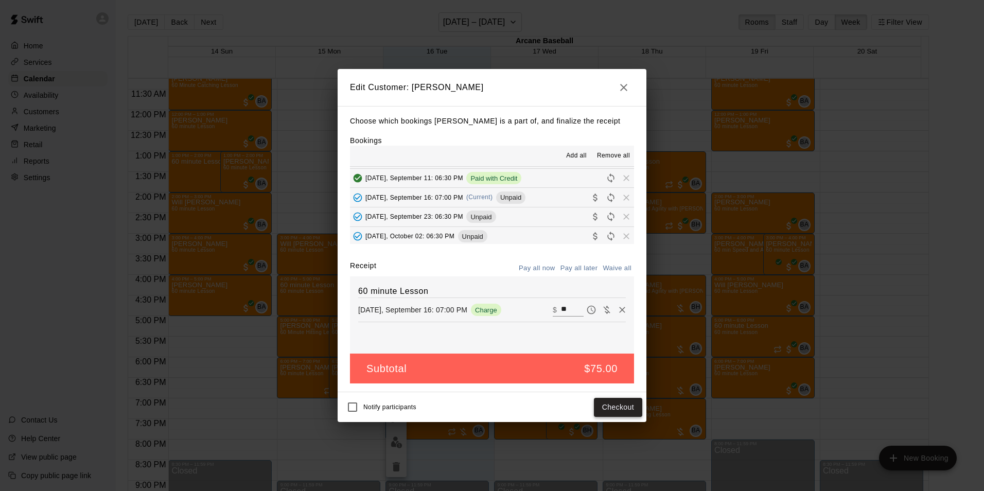
click at [620, 408] on button "Checkout" at bounding box center [618, 407] width 48 height 19
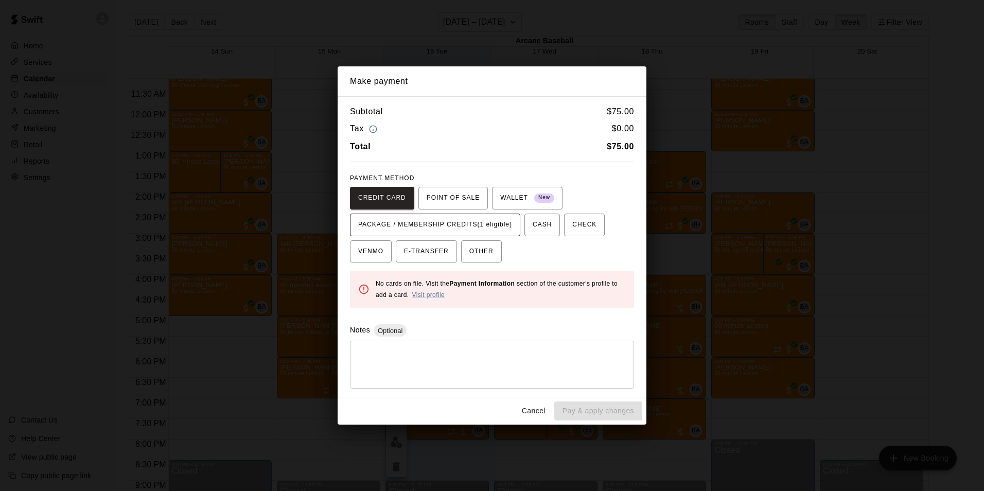
click at [455, 225] on span "PACKAGE / MEMBERSHIP CREDITS (1 eligible)" at bounding box center [435, 225] width 154 height 16
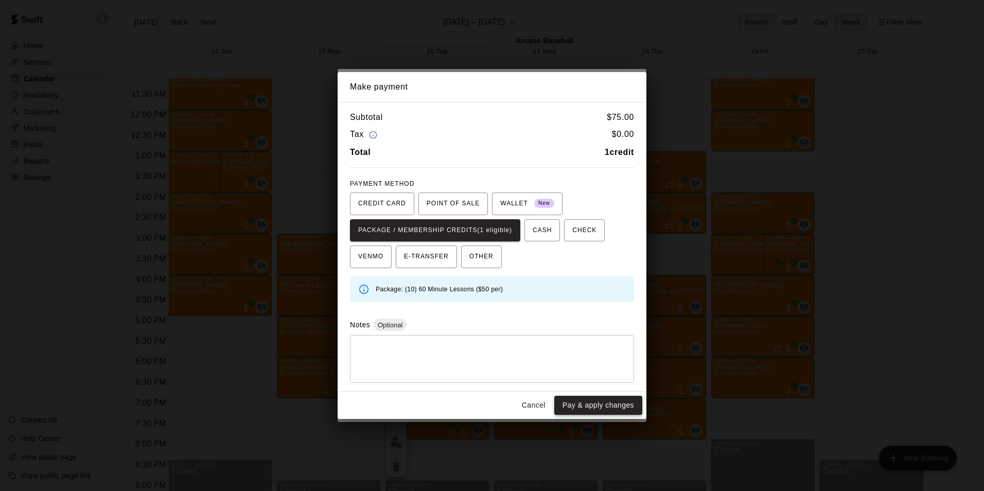
click at [578, 405] on button "Pay & apply changes" at bounding box center [598, 405] width 88 height 19
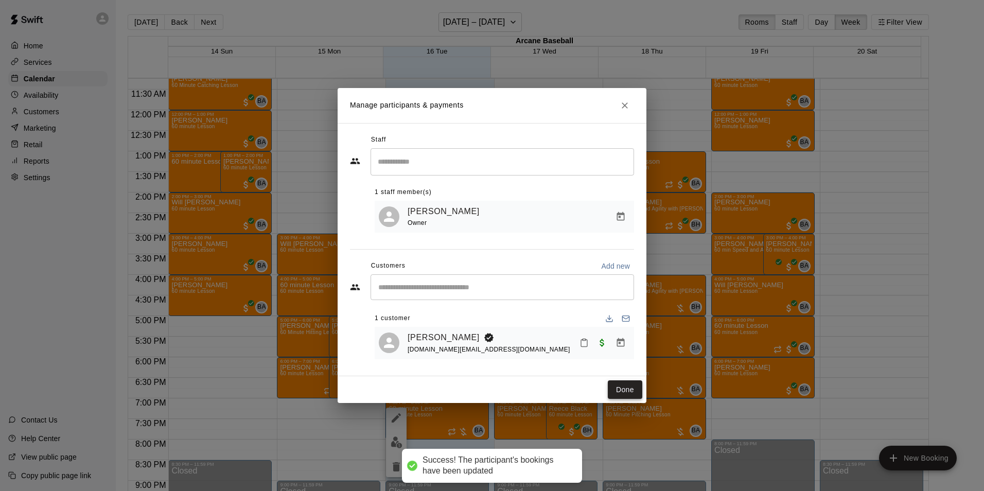
click at [629, 390] on button "Done" at bounding box center [625, 389] width 34 height 19
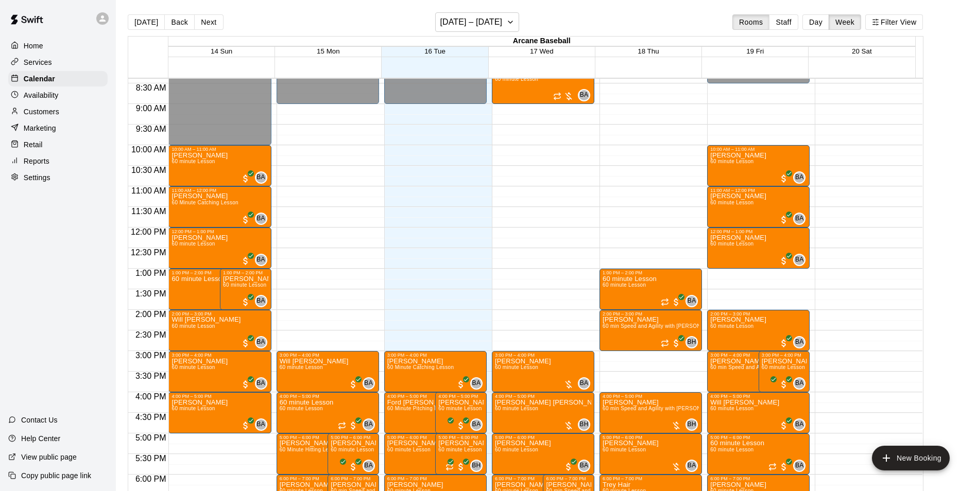
scroll to position [360, 0]
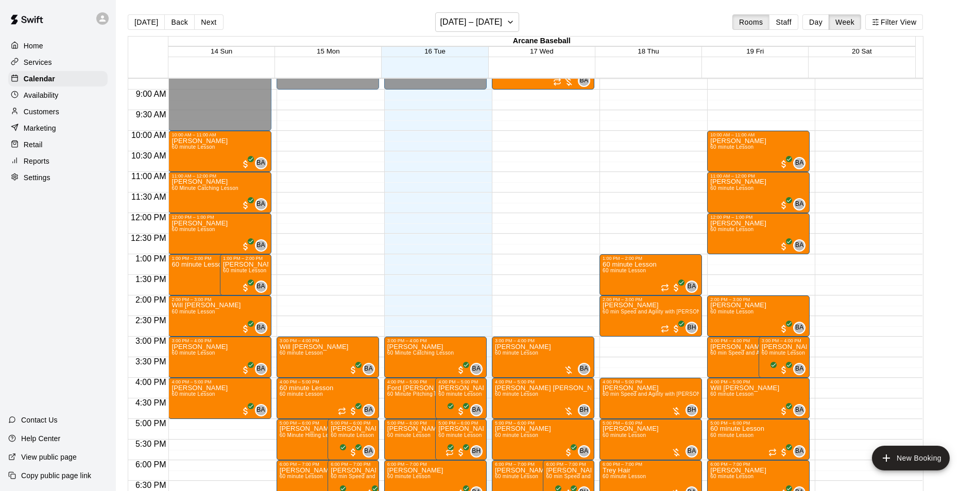
drag, startPoint x: 180, startPoint y: 19, endPoint x: 187, endPoint y: 53, distance: 34.6
click at [180, 20] on button "Back" at bounding box center [179, 21] width 30 height 15
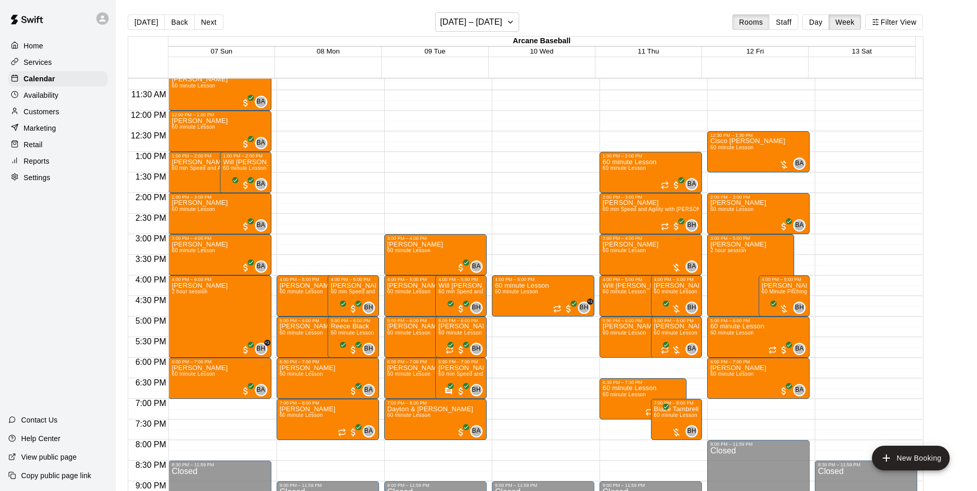
scroll to position [463, 0]
click at [653, 253] on div "Finn GILLESPIE 60 minute Lesson BA 0" at bounding box center [650, 485] width 96 height 491
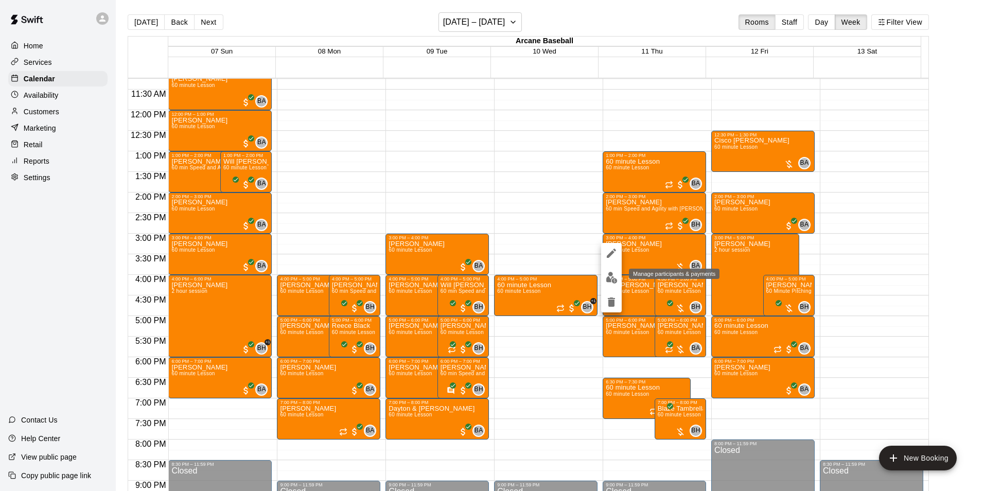
click at [613, 275] on img "edit" at bounding box center [612, 278] width 12 height 12
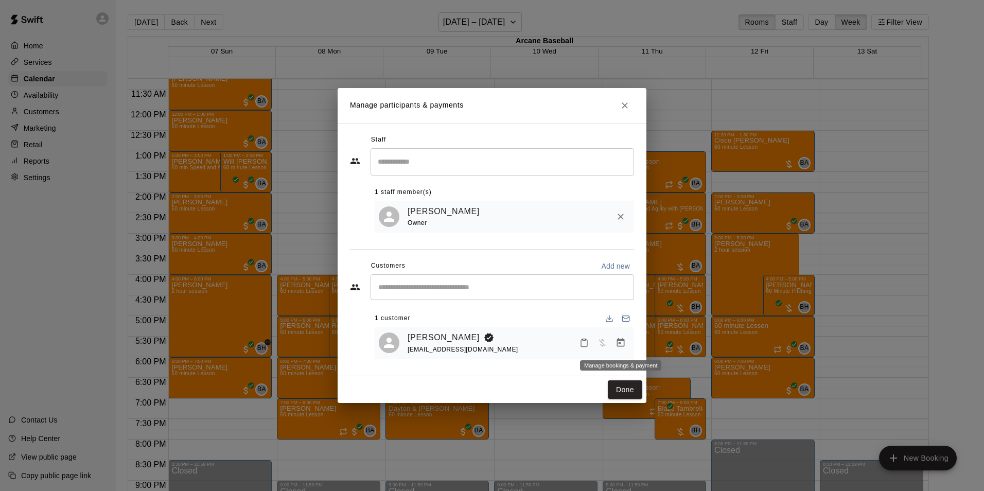
click at [619, 339] on icon "Manage bookings & payment" at bounding box center [621, 342] width 8 height 9
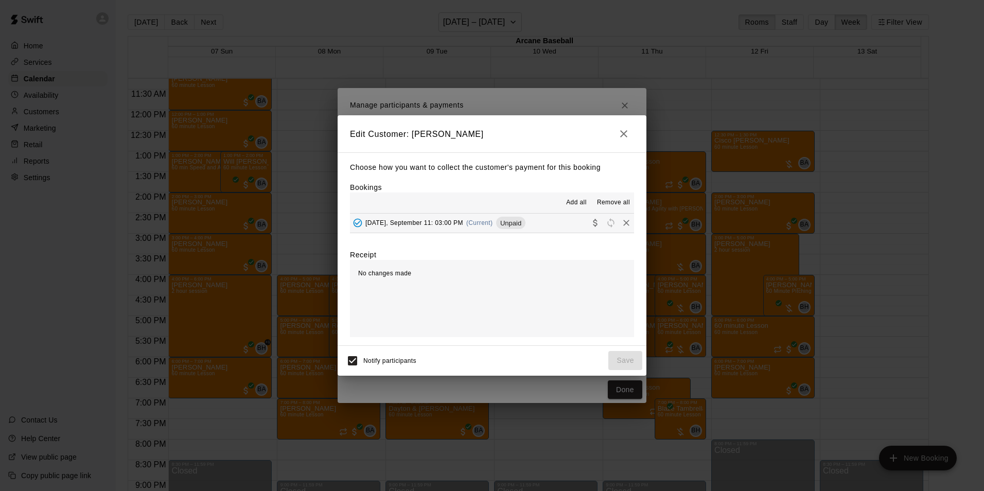
click at [455, 220] on span "Thursday, September 11: 03:00 PM" at bounding box center [414, 222] width 98 height 7
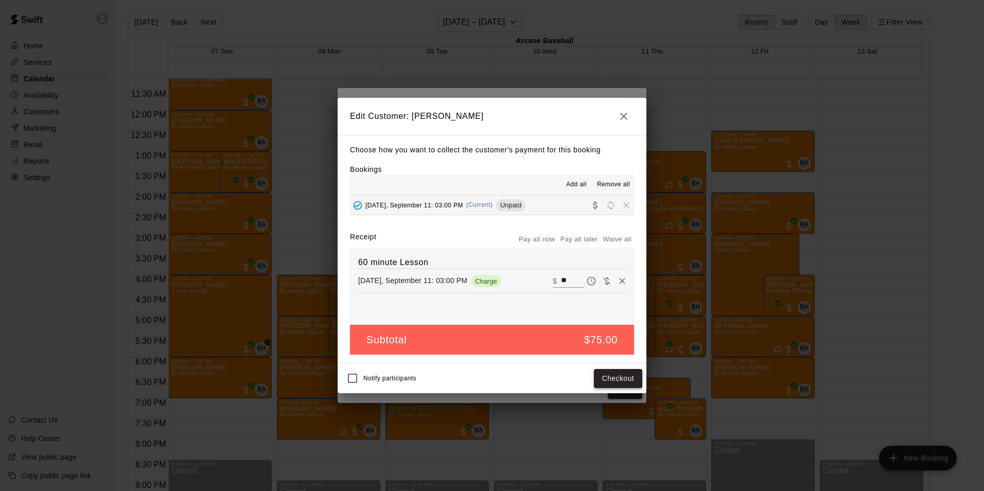
click at [601, 378] on button "Checkout" at bounding box center [618, 378] width 48 height 19
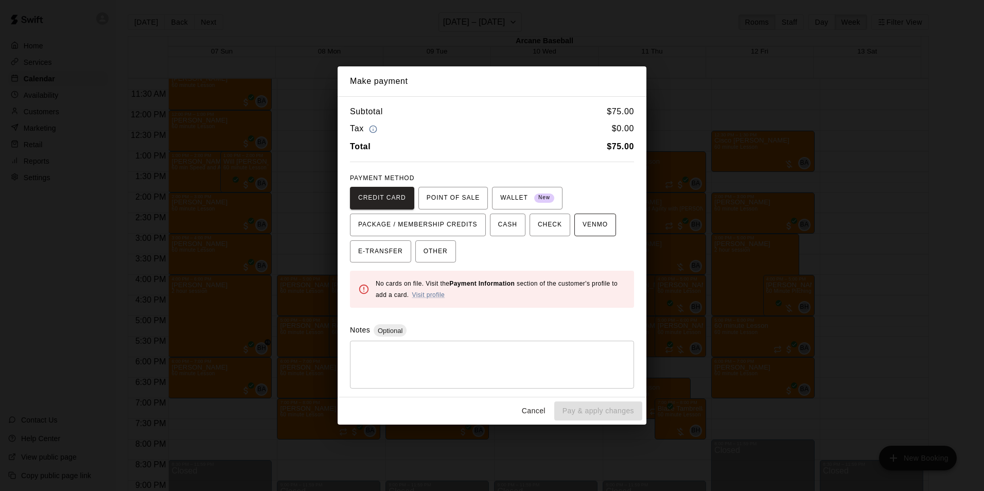
click at [583, 222] on span "VENMO" at bounding box center [595, 225] width 25 height 16
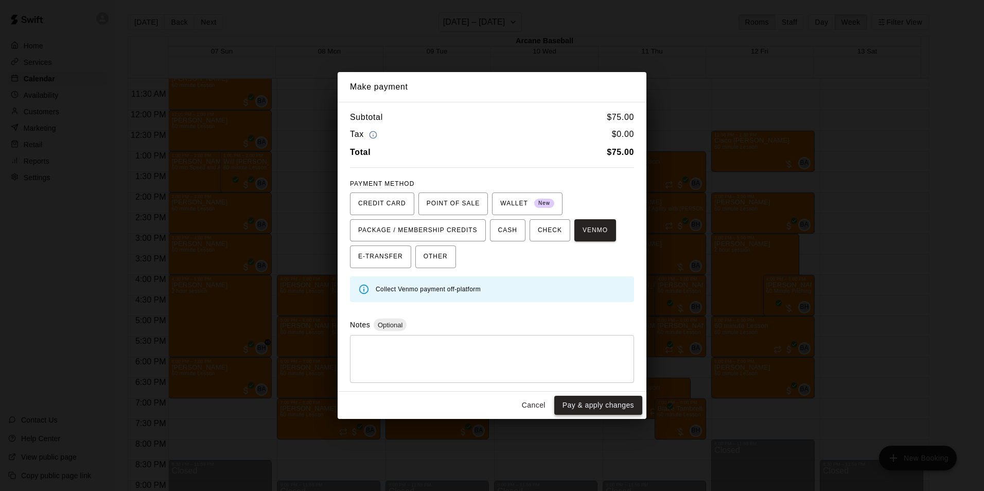
click at [590, 403] on button "Pay & apply changes" at bounding box center [598, 405] width 88 height 19
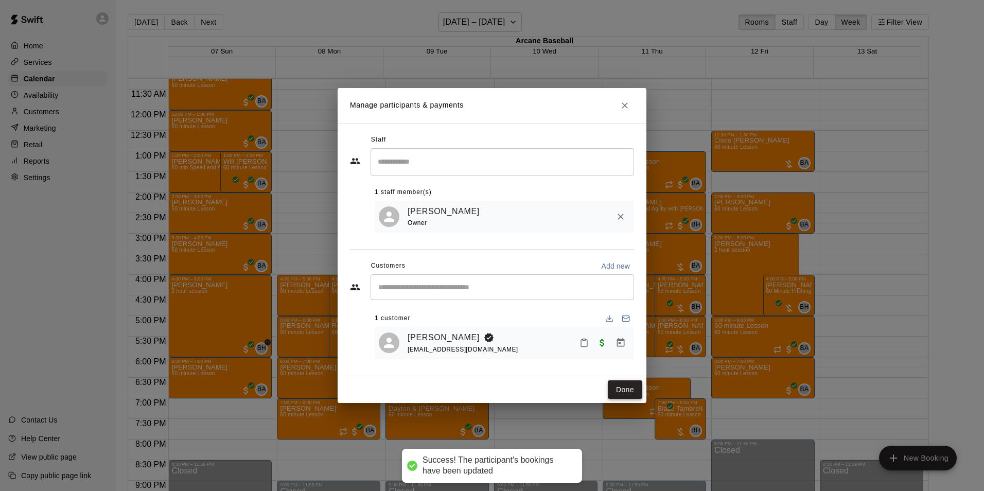
click at [625, 393] on button "Done" at bounding box center [625, 389] width 34 height 19
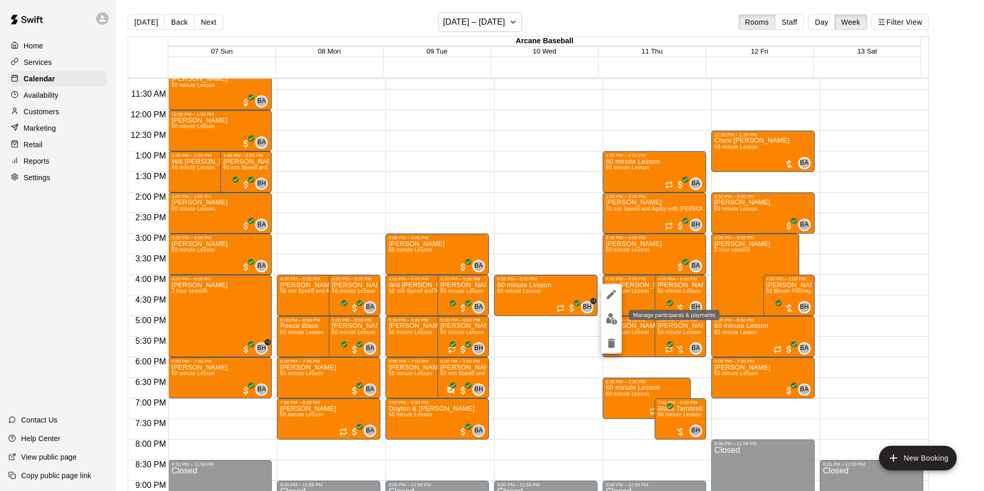
click at [611, 316] on img "edit" at bounding box center [612, 319] width 12 height 12
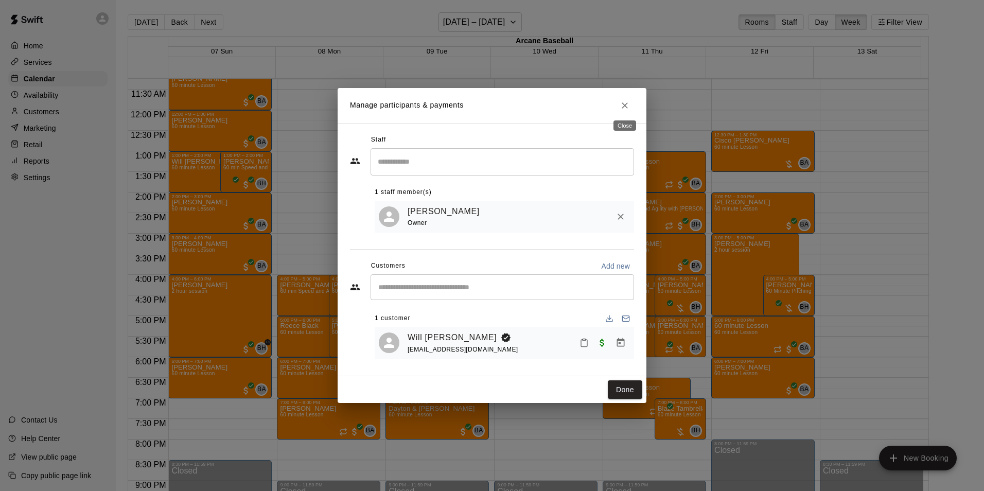
click at [625, 102] on icon "Close" at bounding box center [625, 105] width 10 height 10
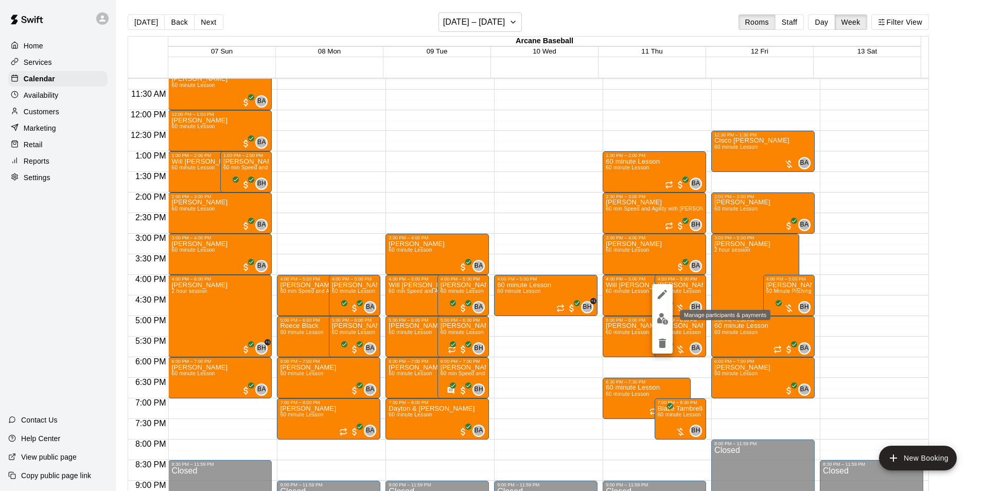
click at [663, 320] on img "edit" at bounding box center [663, 319] width 12 height 12
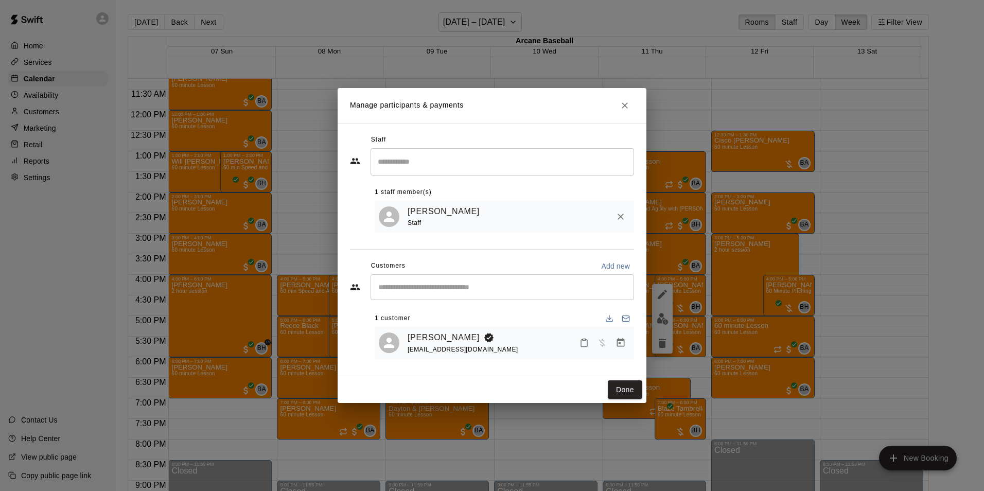
click at [625, 103] on icon "Close" at bounding box center [625, 105] width 6 height 6
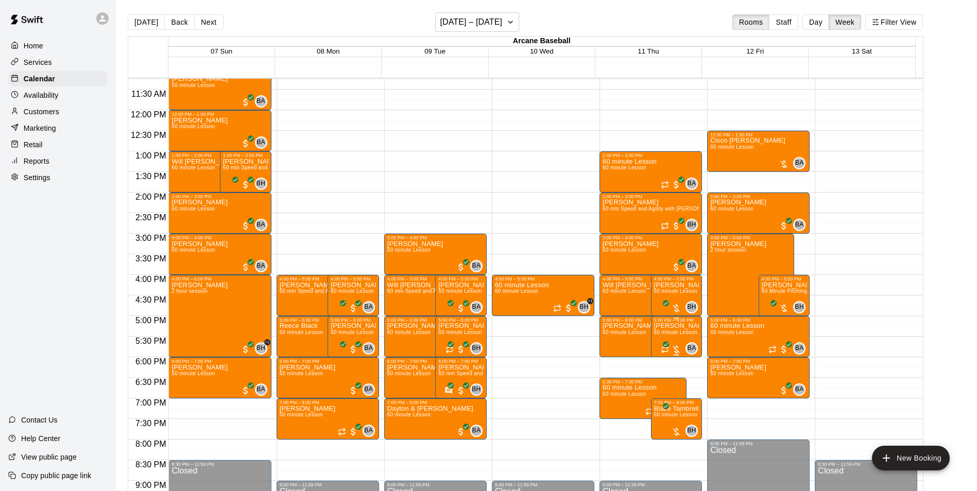
click at [673, 326] on p "Marci Saltzman" at bounding box center [676, 326] width 45 height 0
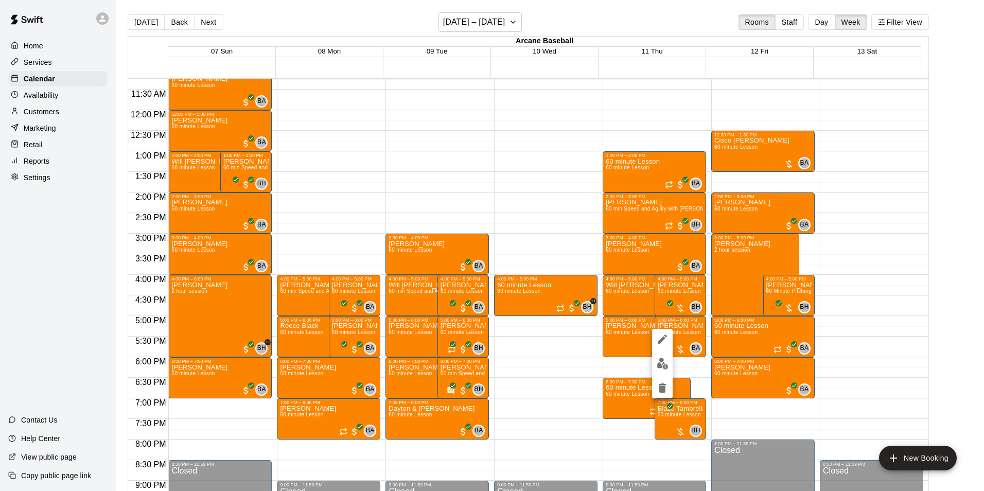
click at [668, 353] on div at bounding box center [662, 363] width 21 height 69
click at [661, 361] on img "edit" at bounding box center [663, 364] width 12 height 12
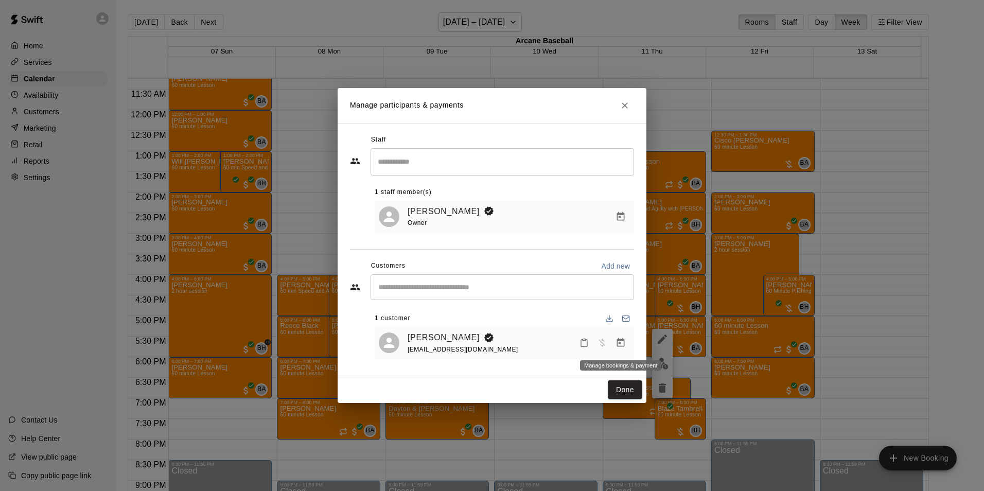
click at [618, 340] on icon "Manage bookings & payment" at bounding box center [621, 343] width 10 height 10
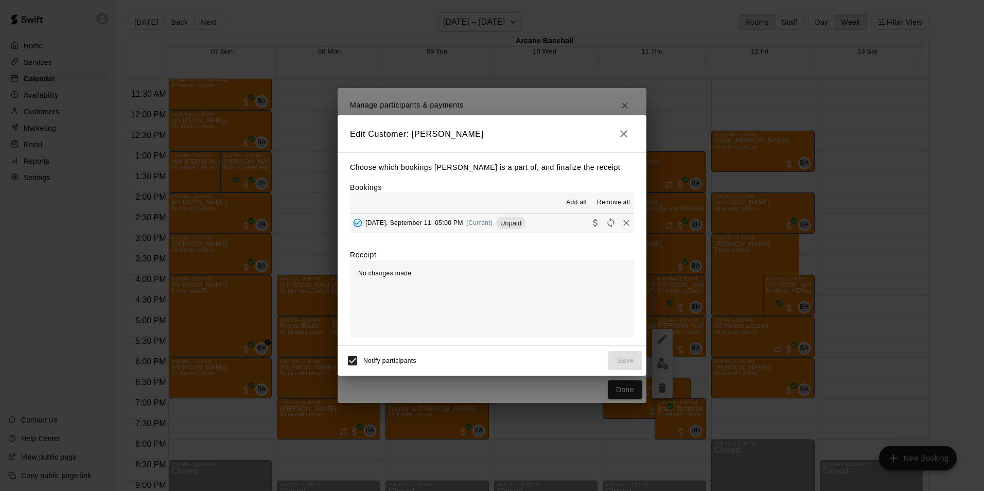
click at [426, 225] on span "Thursday, September 11: 05:00 PM" at bounding box center [414, 222] width 98 height 7
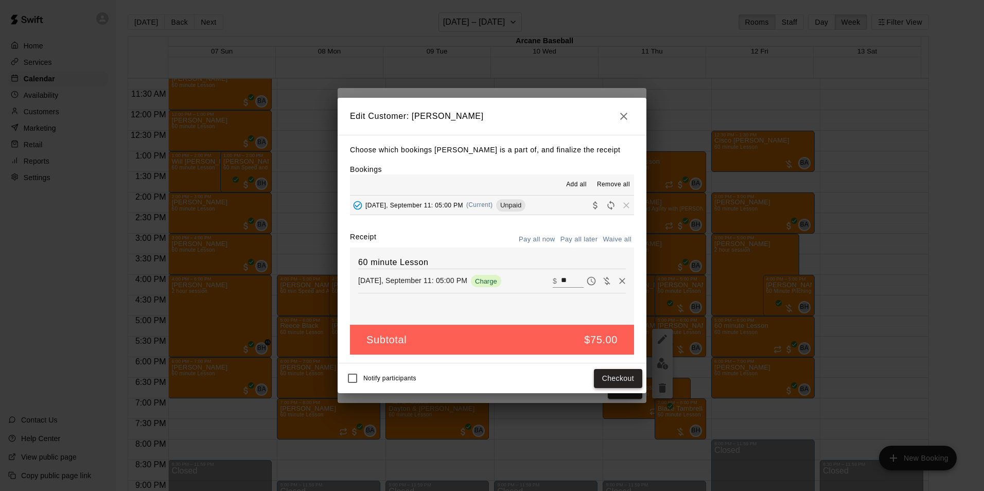
click at [615, 375] on button "Checkout" at bounding box center [618, 378] width 48 height 19
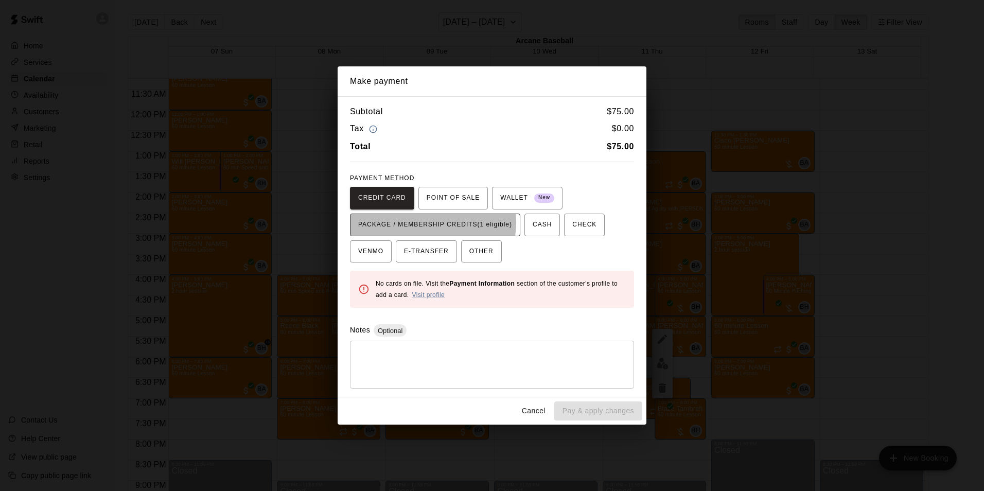
click at [431, 223] on span "PACKAGE / MEMBERSHIP CREDITS (1 eligible)" at bounding box center [435, 225] width 154 height 16
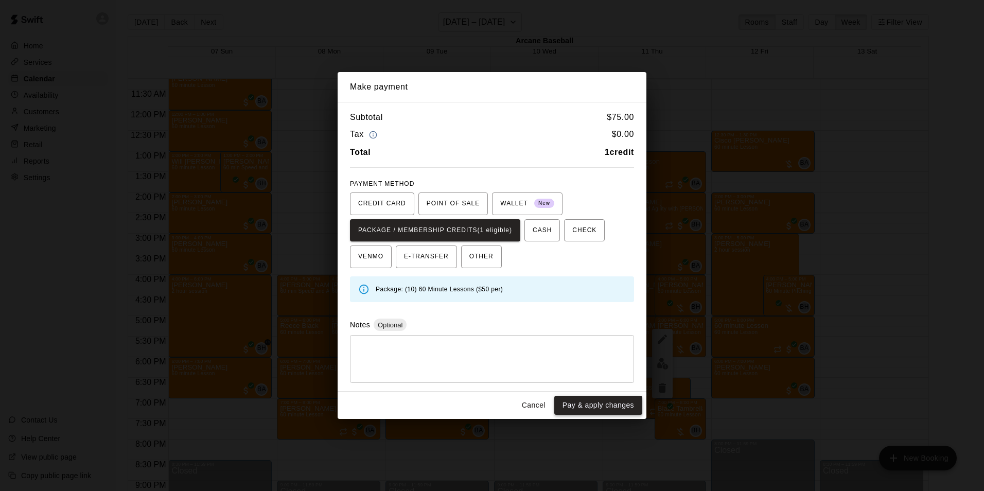
click at [570, 405] on button "Pay & apply changes" at bounding box center [598, 405] width 88 height 19
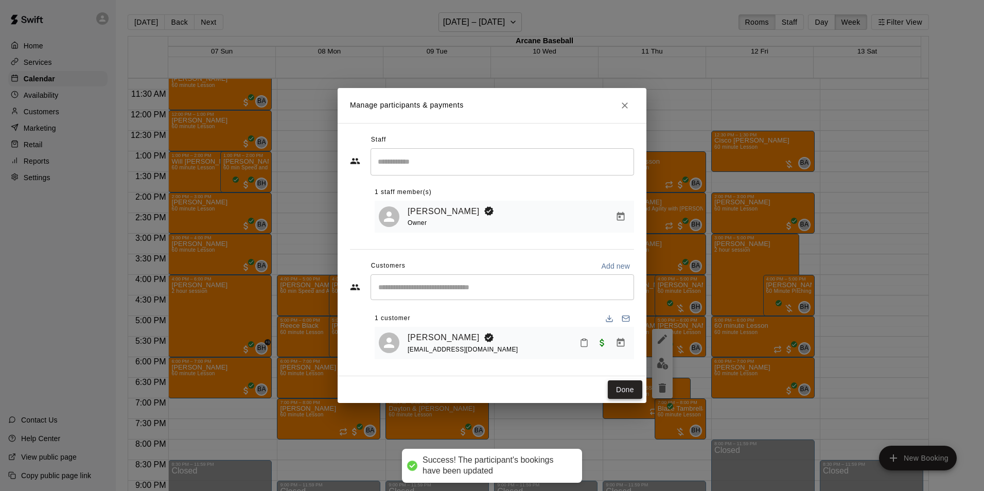
drag, startPoint x: 614, startPoint y: 385, endPoint x: 602, endPoint y: 365, distance: 23.1
click at [614, 385] on button "Done" at bounding box center [625, 389] width 34 height 19
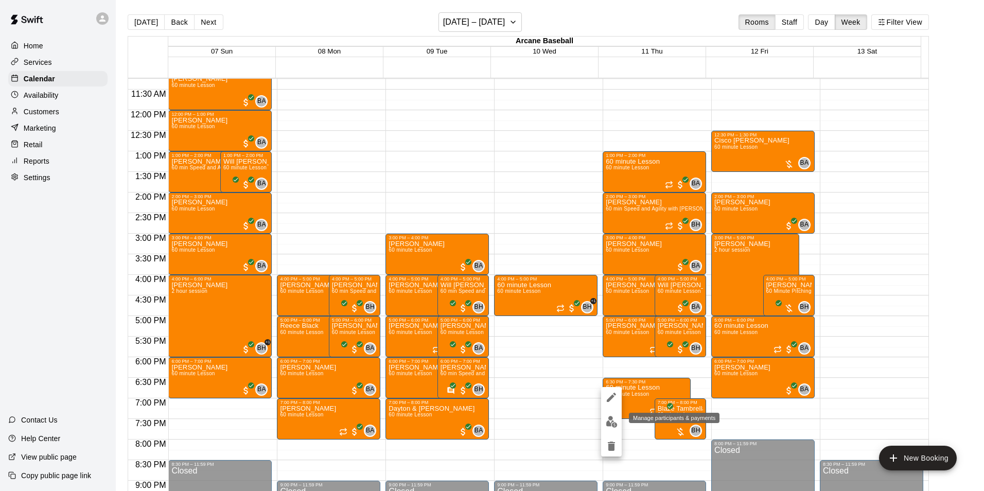
click at [613, 416] on img "edit" at bounding box center [612, 422] width 12 height 12
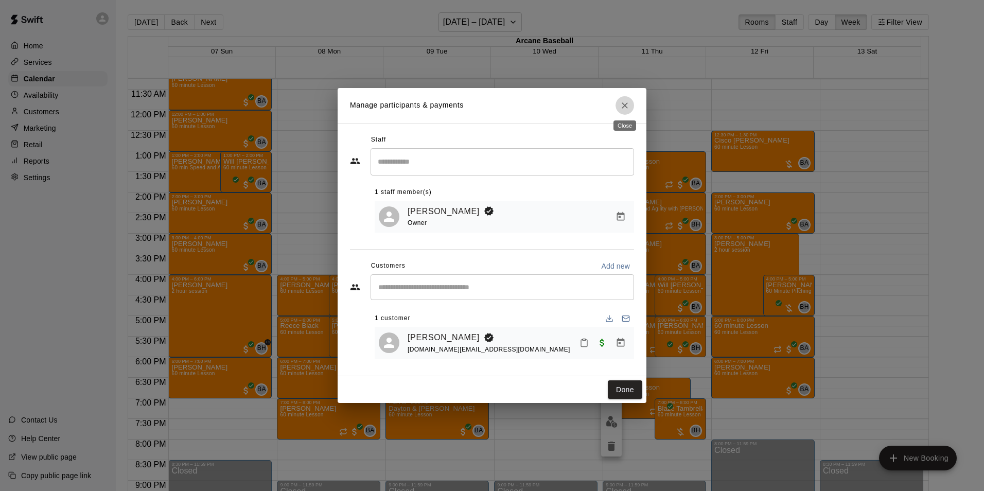
click at [630, 100] on icon "Close" at bounding box center [625, 105] width 10 height 10
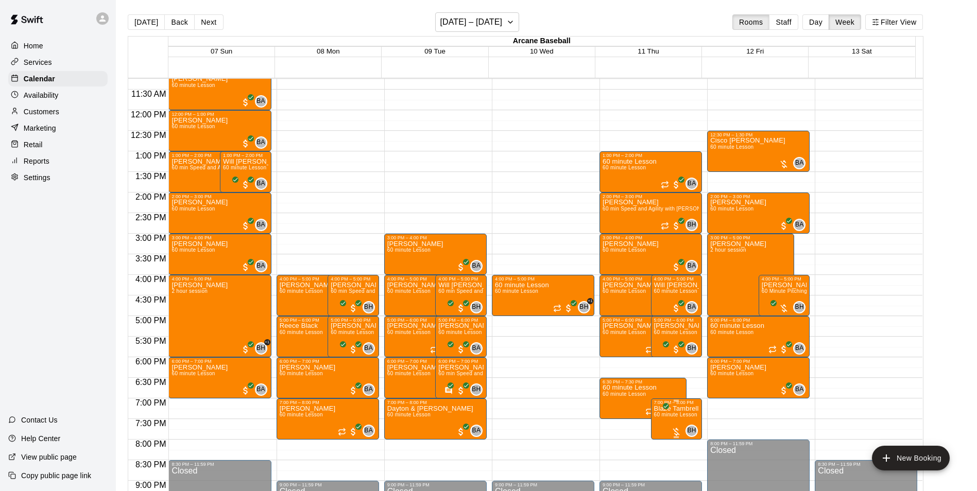
click at [691, 414] on span "60 minute Lesson" at bounding box center [675, 415] width 43 height 6
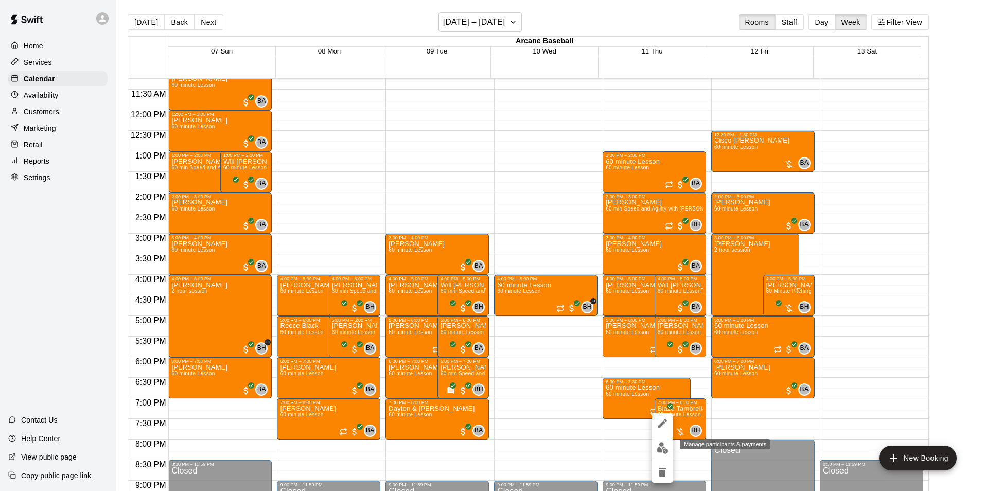
click at [668, 442] on button "edit" at bounding box center [662, 448] width 21 height 20
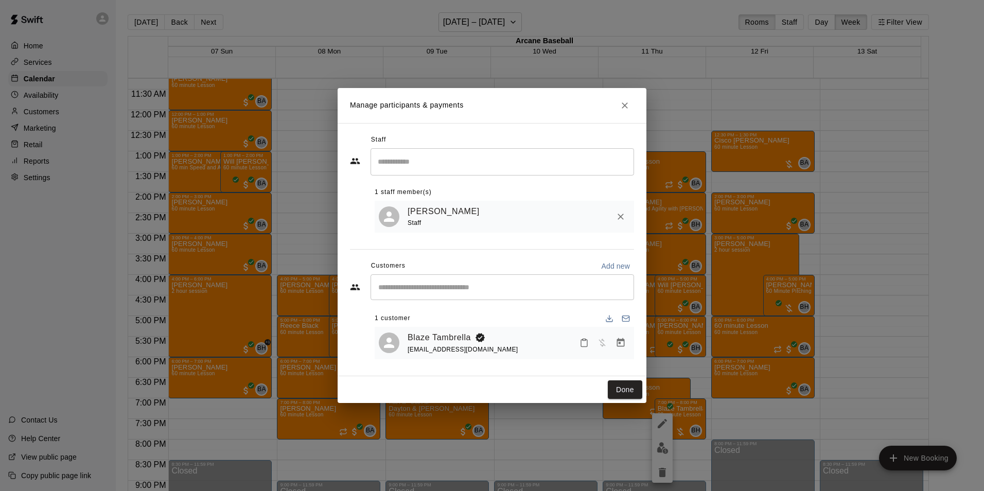
click at [619, 342] on icon "Manage bookings & payment" at bounding box center [621, 343] width 10 height 10
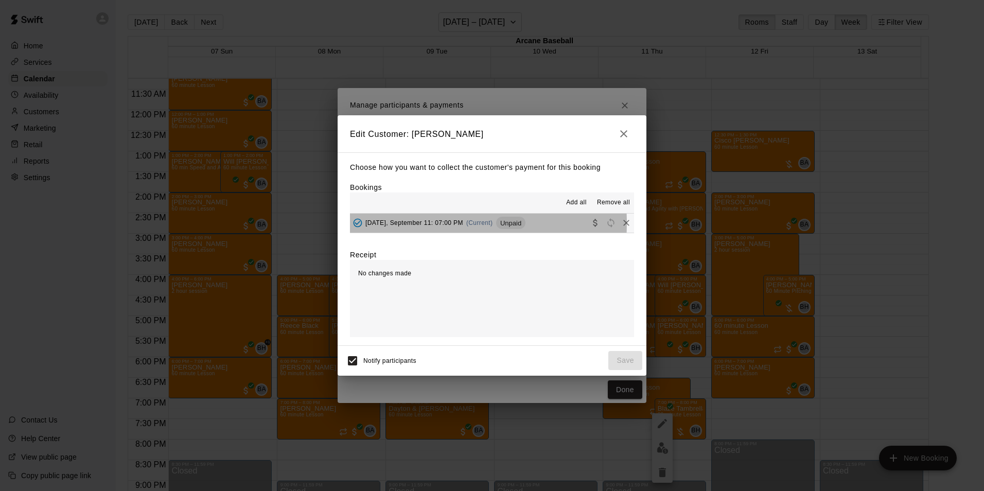
click at [416, 224] on span "Thursday, September 11: 07:00 PM" at bounding box center [414, 222] width 98 height 7
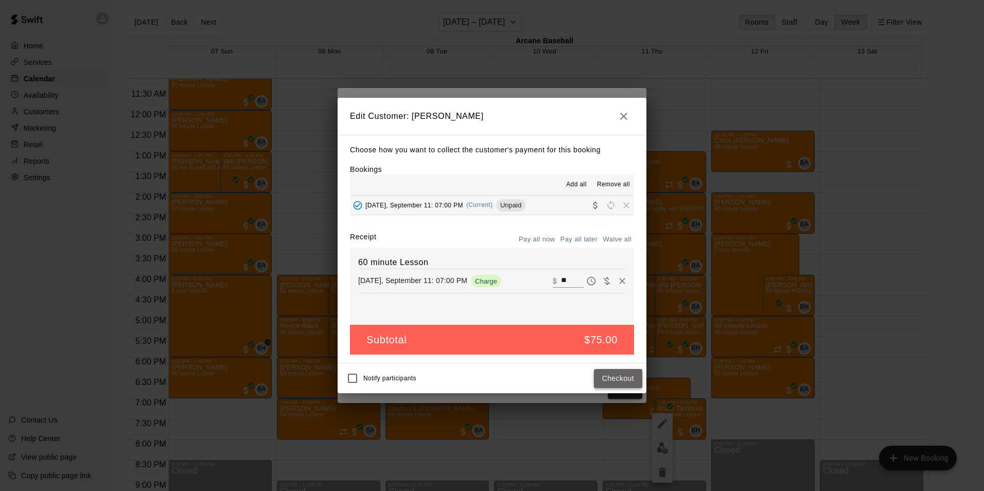
click at [614, 386] on button "Checkout" at bounding box center [618, 378] width 48 height 19
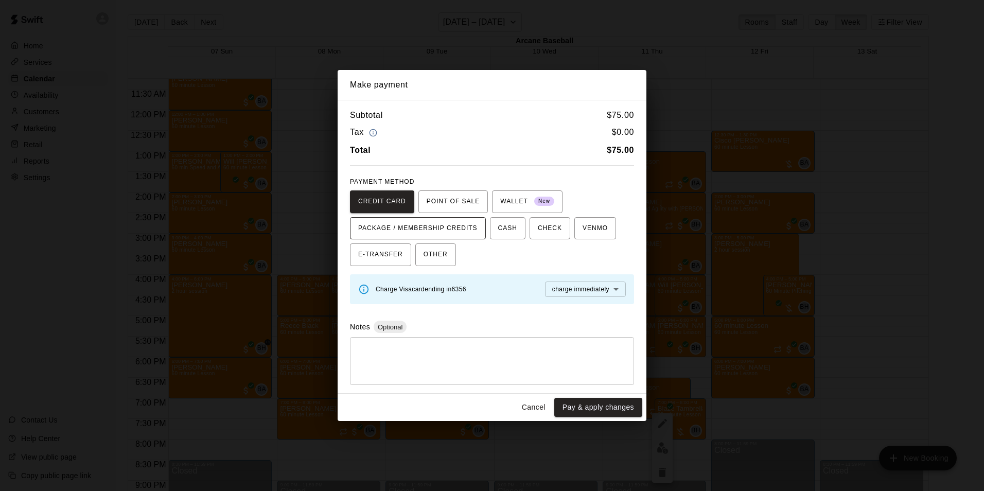
click at [441, 224] on span "PACKAGE / MEMBERSHIP CREDITS" at bounding box center [417, 228] width 119 height 16
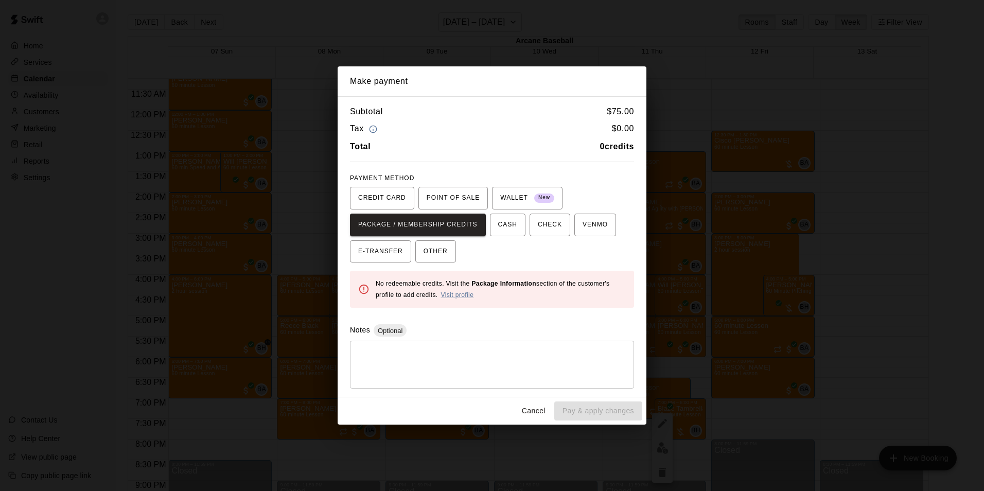
click at [579, 42] on div "Make payment Subtotal $ 75.00 Tax $ 0.00 Total 0 credits PAYMENT METHOD CREDIT …" at bounding box center [492, 245] width 984 height 491
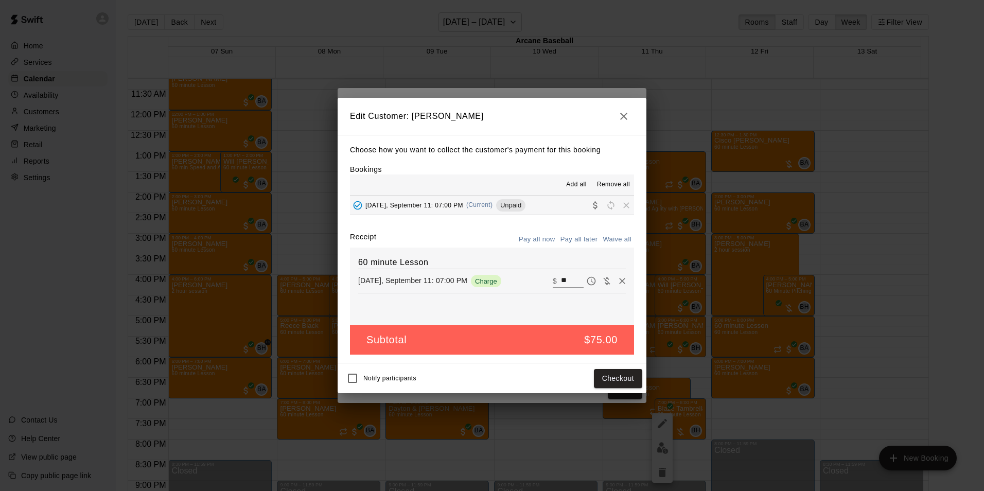
click at [563, 24] on div "Edit Customer: Shana Hunter Choose how you want to collect the customer's payme…" at bounding box center [492, 245] width 984 height 491
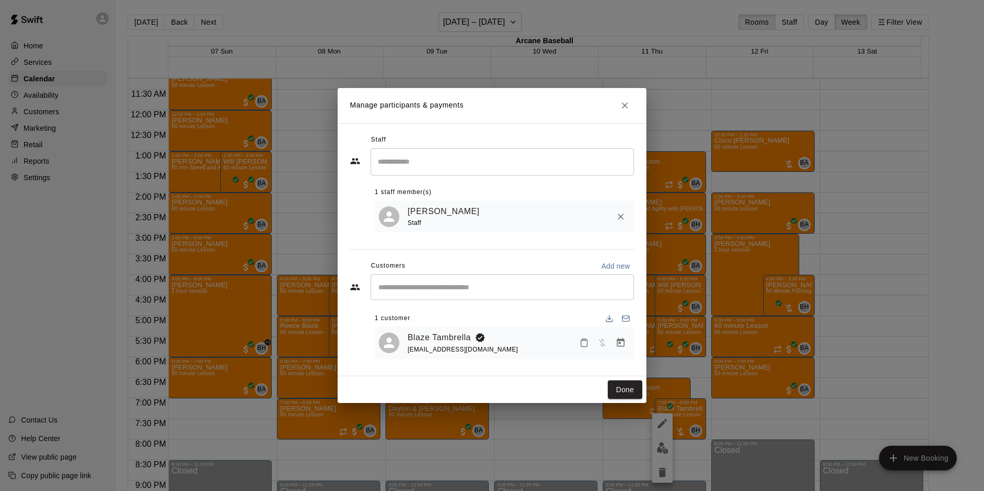
click at [554, 47] on div "Manage participants & payments Staff ​ 1 staff member(s) Bailey Hodges Staff Cu…" at bounding box center [492, 245] width 984 height 491
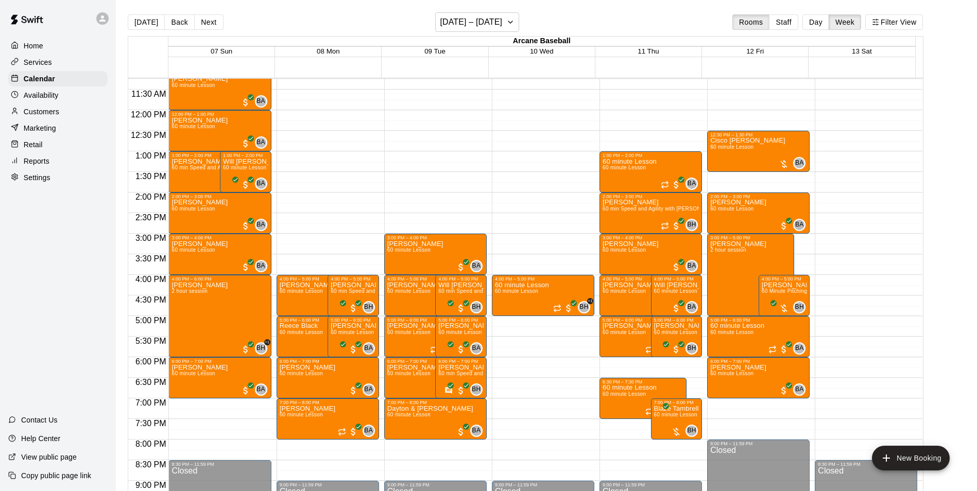
scroll to position [411, 0]
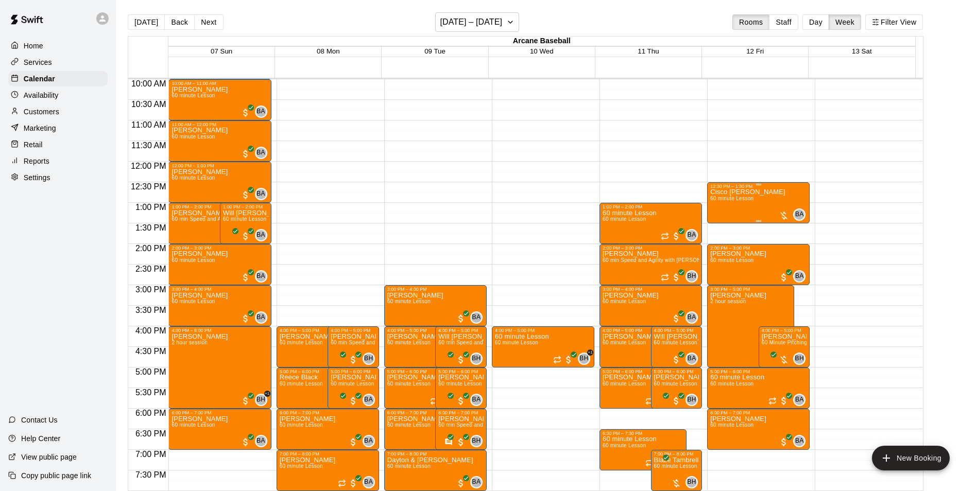
click at [722, 208] on div "Cisco Singleton 60 minute Lesson" at bounding box center [747, 434] width 75 height 491
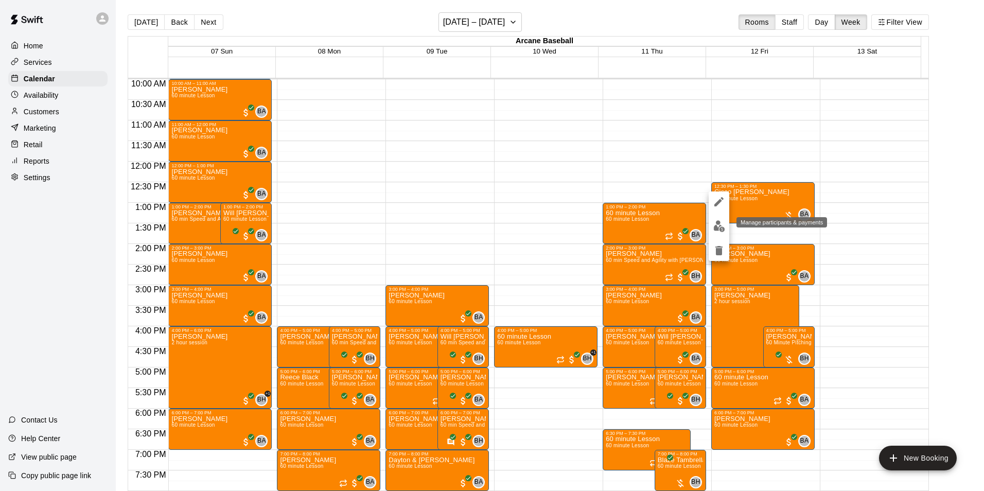
click at [722, 222] on img "edit" at bounding box center [719, 226] width 12 height 12
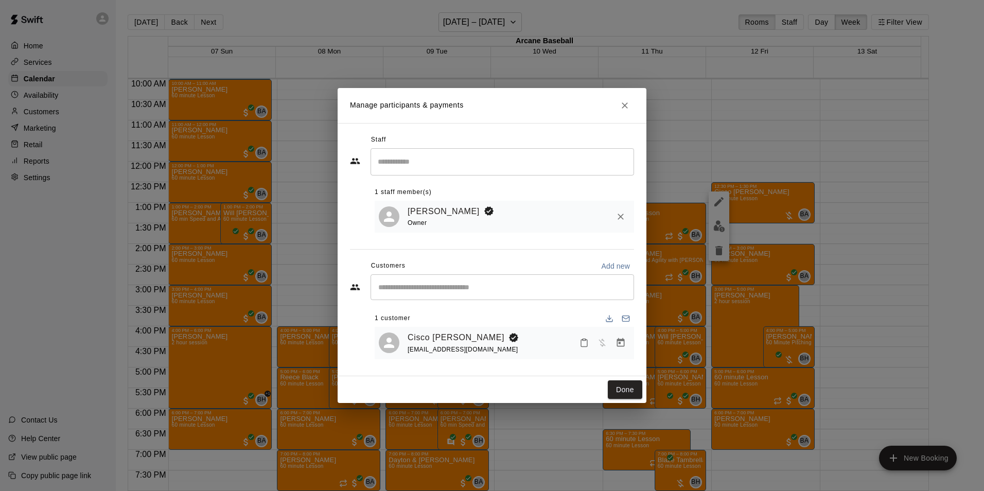
click at [622, 102] on icon "Close" at bounding box center [625, 105] width 6 height 6
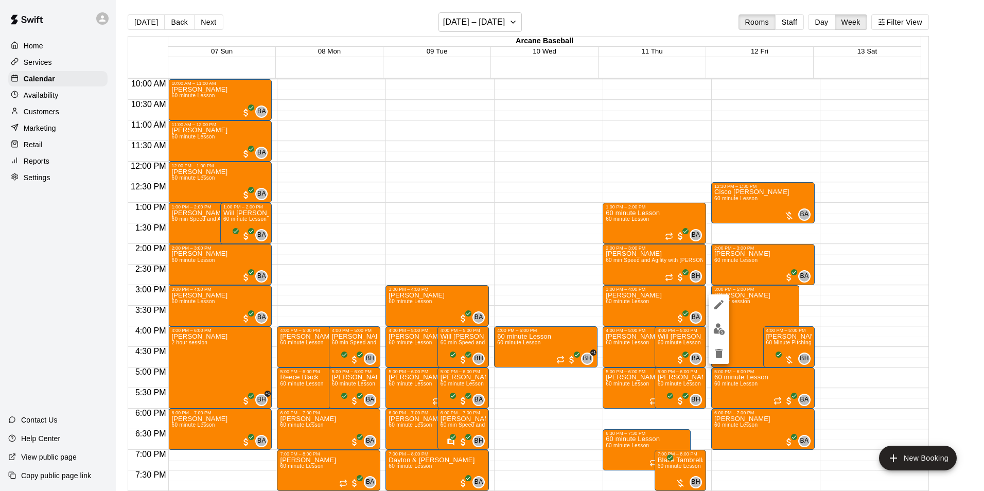
click at [771, 339] on div at bounding box center [492, 245] width 984 height 491
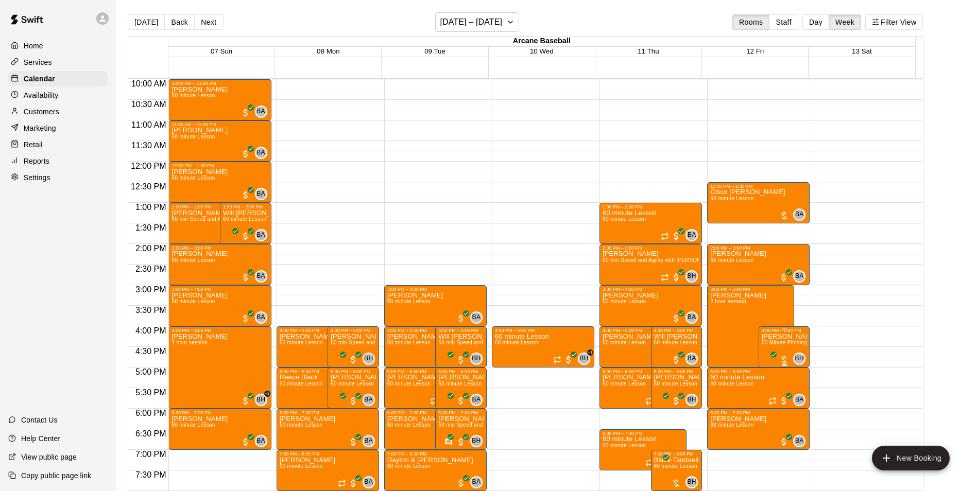
click at [771, 337] on p "[PERSON_NAME]" at bounding box center [783, 337] width 45 height 0
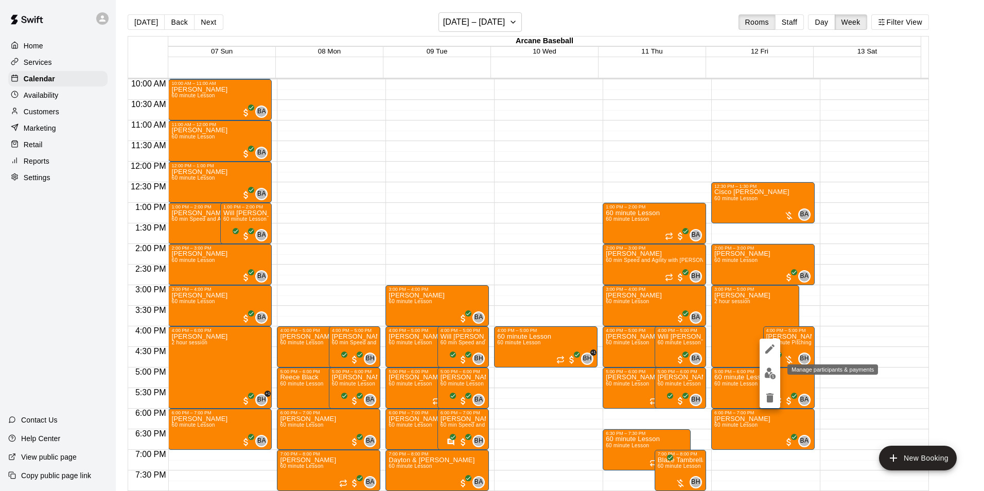
click at [771, 376] on img "edit" at bounding box center [770, 374] width 12 height 12
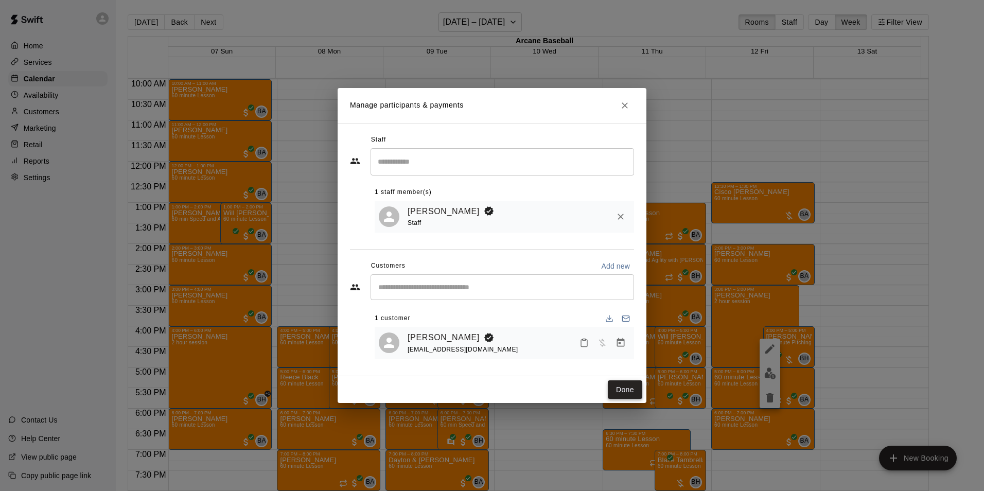
click at [632, 388] on button "Done" at bounding box center [625, 389] width 34 height 19
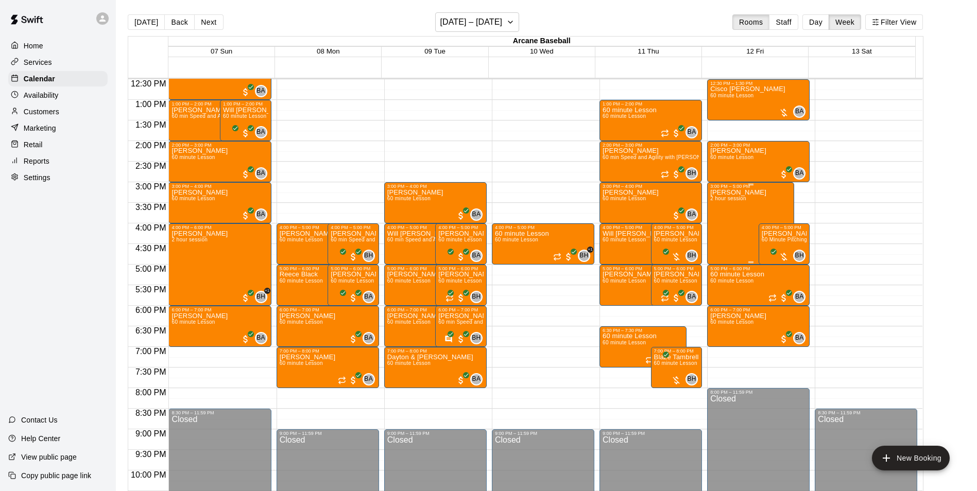
scroll to position [463, 0]
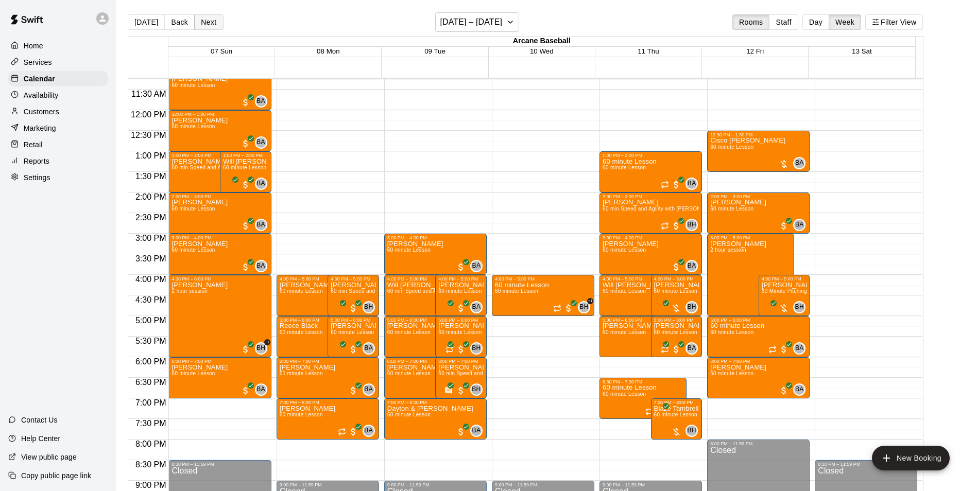
click at [216, 21] on button "Next" at bounding box center [208, 21] width 29 height 15
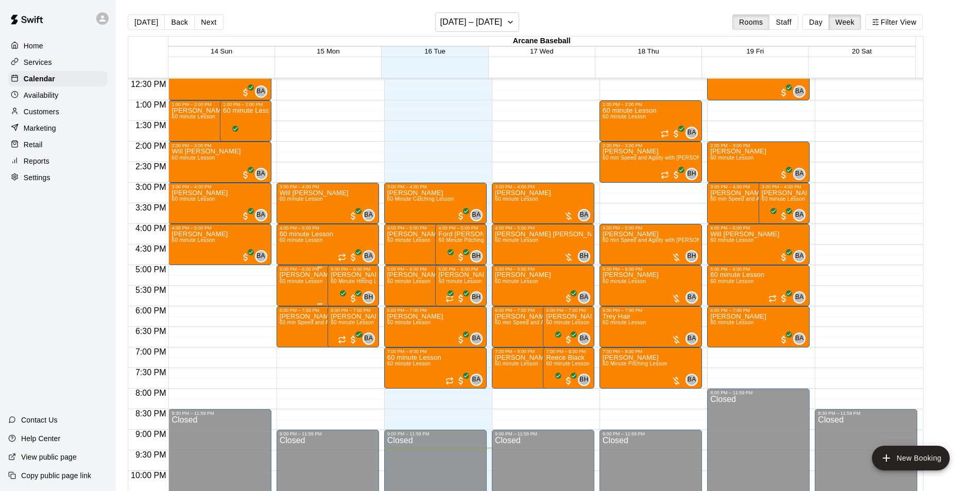
scroll to position [514, 0]
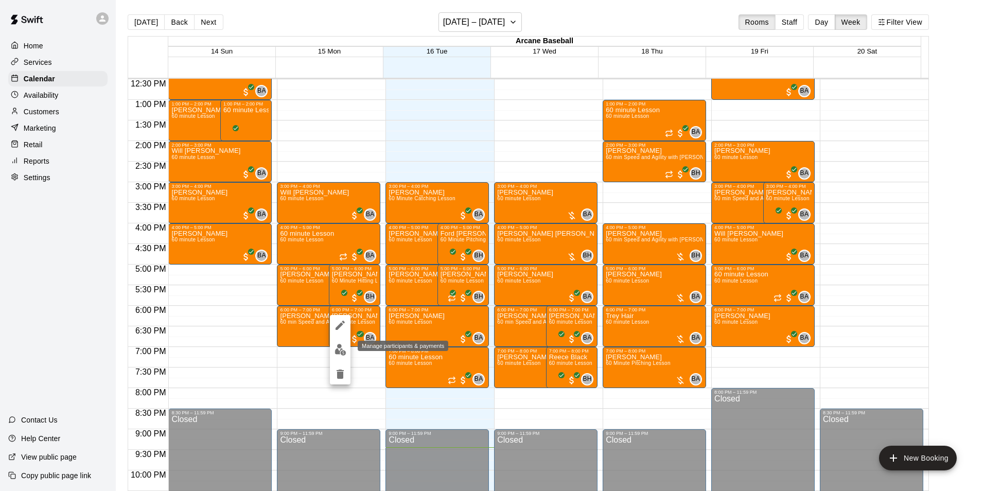
click at [345, 353] on img "edit" at bounding box center [341, 350] width 12 height 12
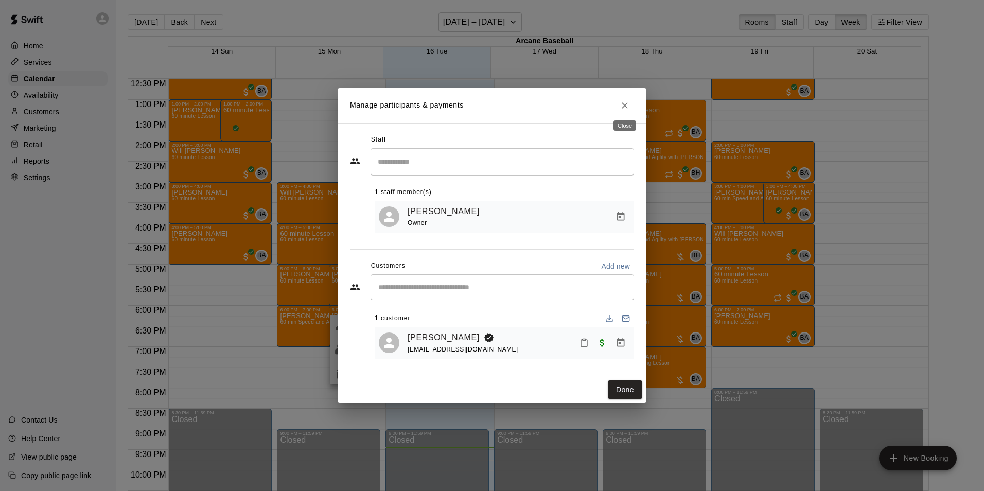
drag, startPoint x: 633, startPoint y: 102, endPoint x: 411, endPoint y: 209, distance: 245.7
click at [631, 105] on button "Close" at bounding box center [625, 105] width 19 height 19
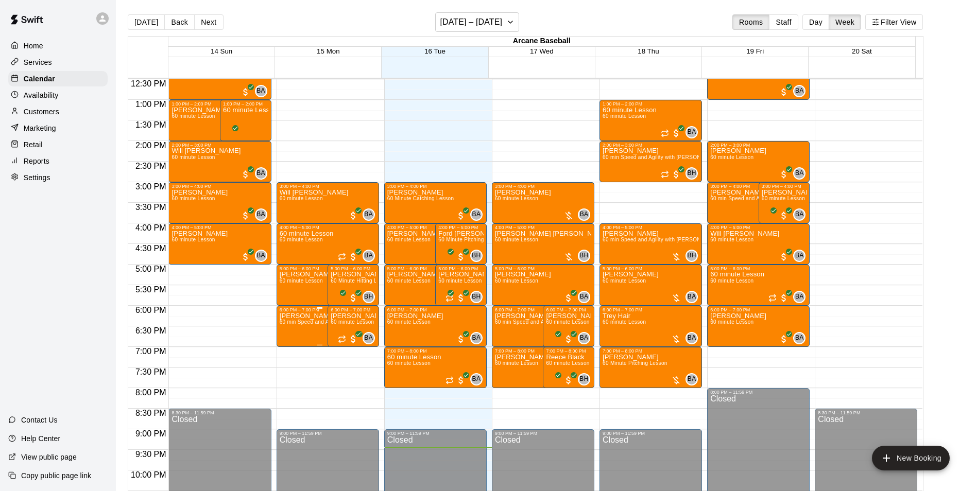
click at [293, 321] on span "60 min Speed and Agility with Bailey Hodges" at bounding box center [339, 322] width 118 height 6
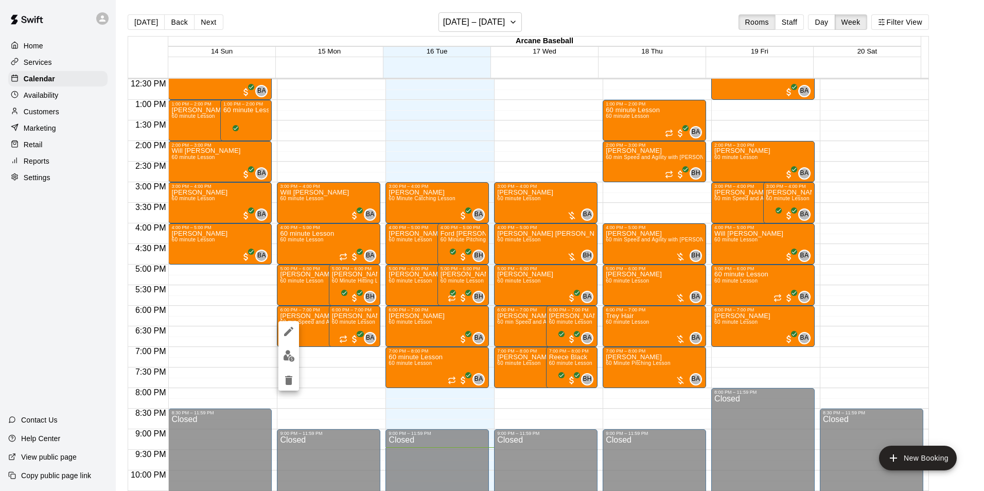
click at [290, 357] on img "edit" at bounding box center [289, 356] width 12 height 12
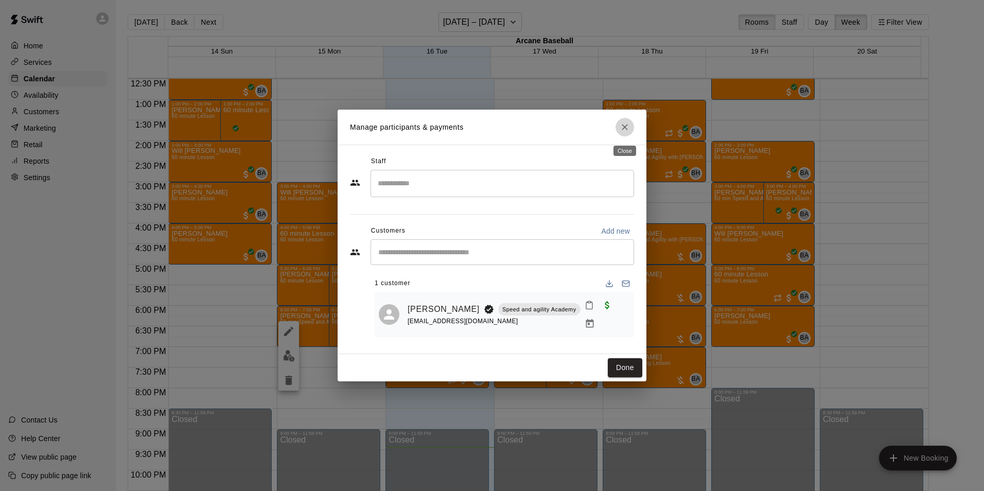
click at [625, 130] on icon "Close" at bounding box center [625, 127] width 10 height 10
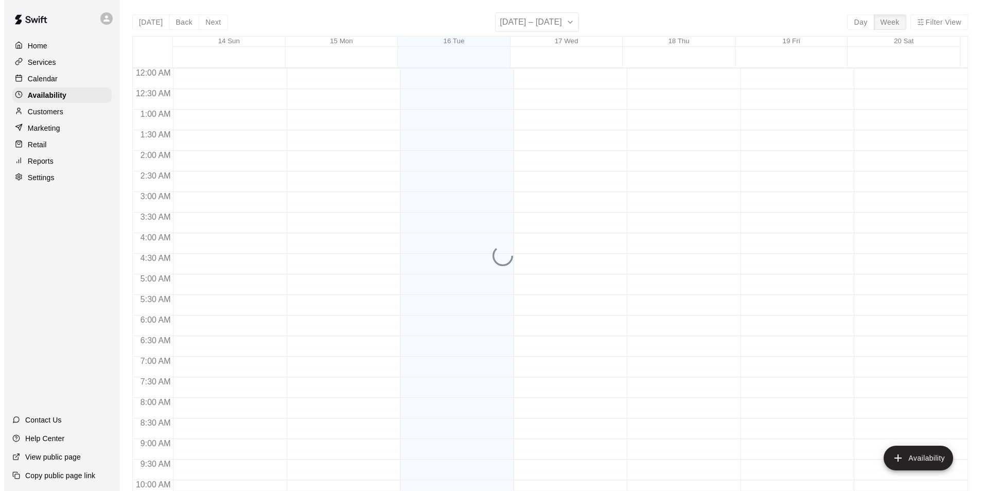
scroll to position [554, 0]
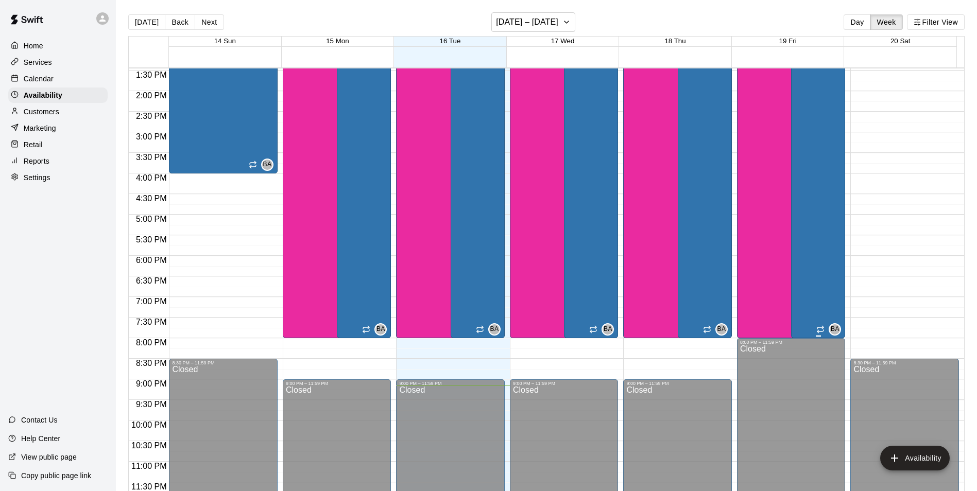
click at [794, 259] on div "Bryan Anderson Field 1, Field 3, Field 7, Bryan House, Phone Call, Office, Cage…" at bounding box center [818, 178] width 48 height 491
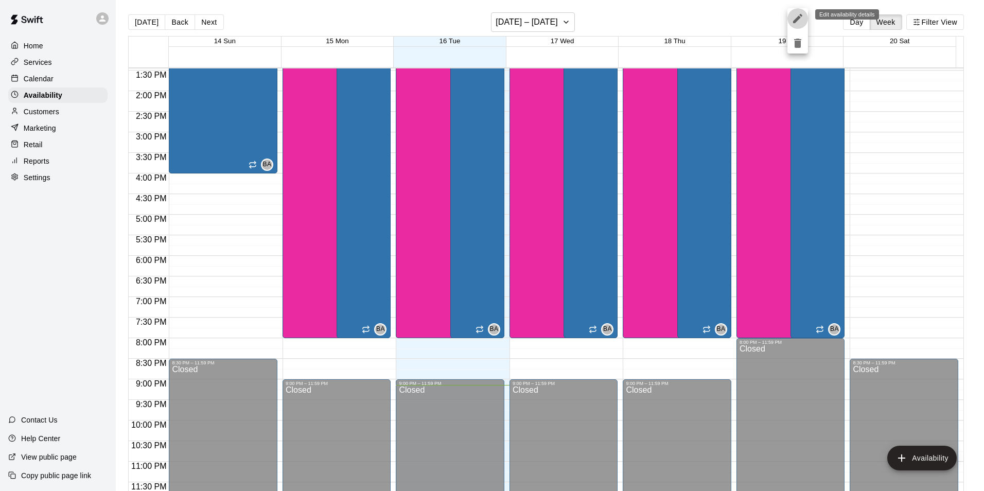
click at [800, 18] on icon "edit" at bounding box center [798, 18] width 12 height 12
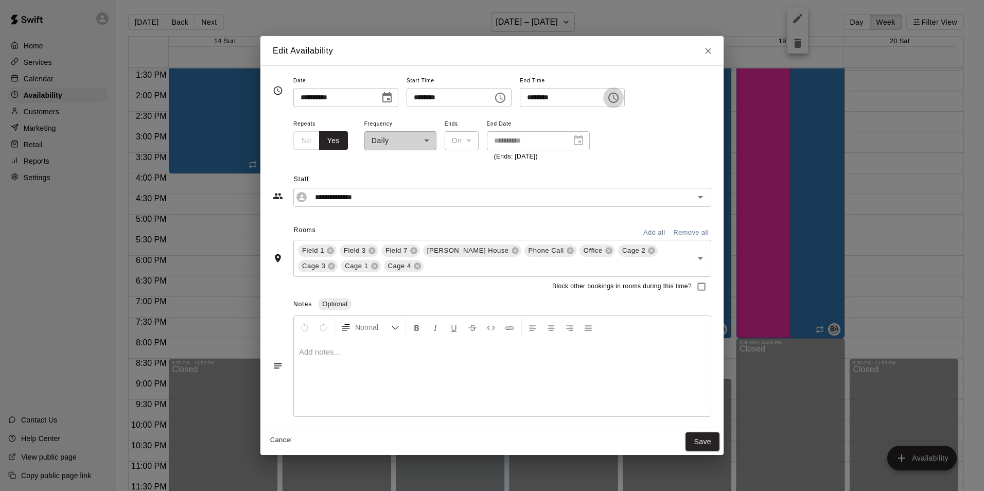
click at [620, 95] on icon "Choose time, selected time is 8:00 PM" at bounding box center [613, 98] width 12 height 12
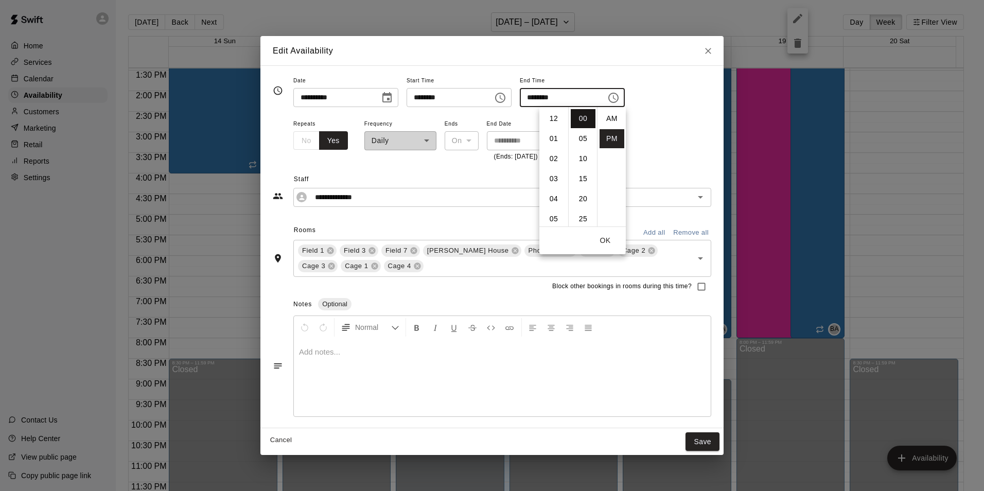
scroll to position [19, 0]
click at [551, 148] on li "07" at bounding box center [554, 150] width 25 height 19
type input "********"
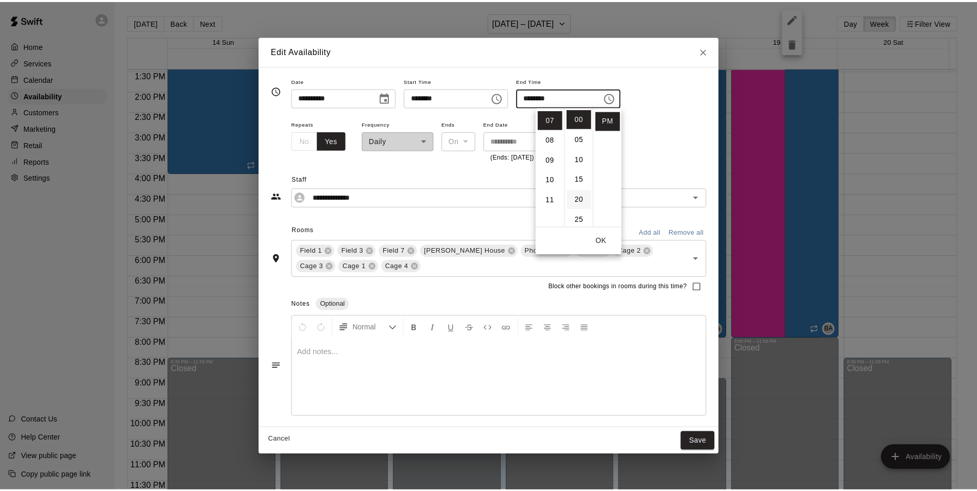
scroll to position [141, 0]
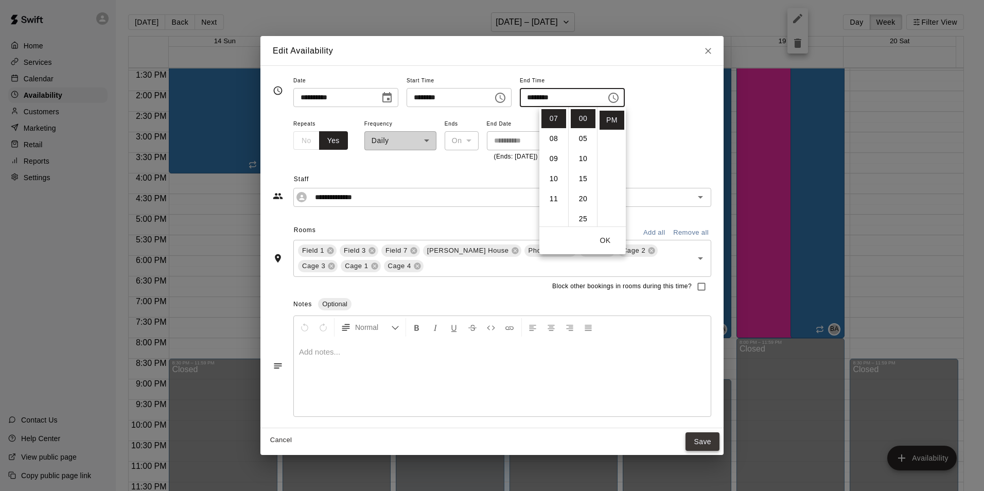
click at [704, 436] on button "Save" at bounding box center [703, 441] width 34 height 19
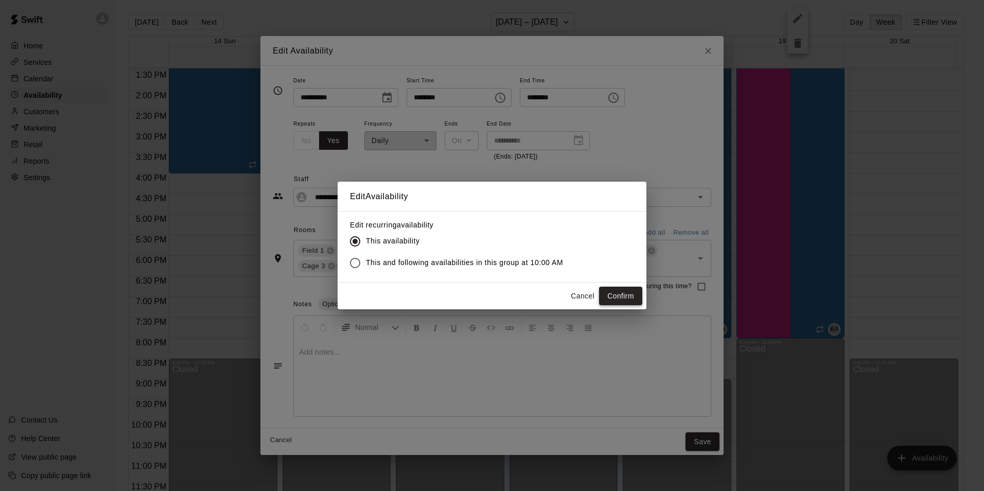
click at [616, 293] on button "Confirm" at bounding box center [620, 296] width 43 height 19
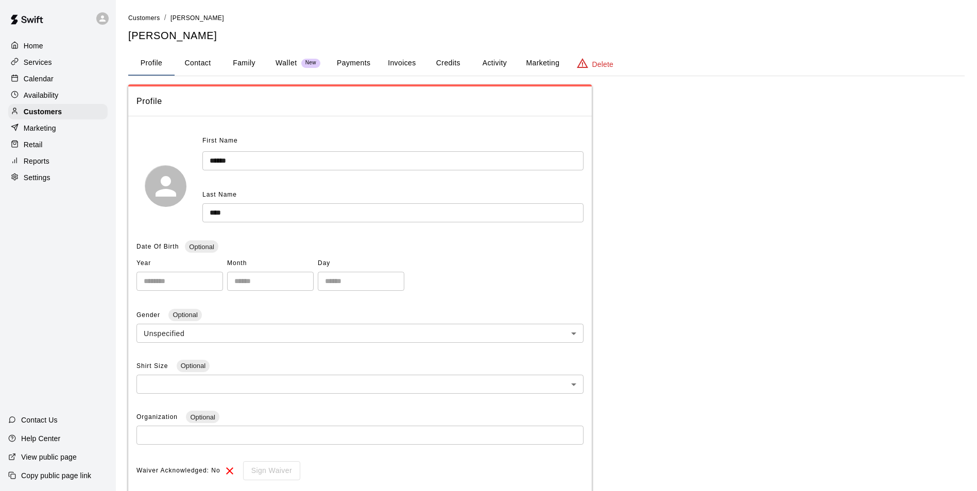
click at [148, 14] on link "Customers" at bounding box center [144, 17] width 32 height 8
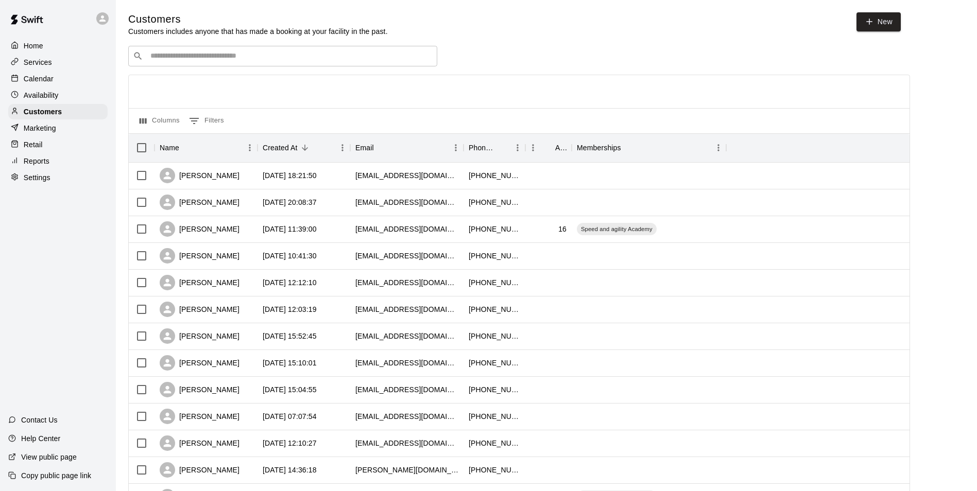
click at [194, 61] on input "Search customers by name or email" at bounding box center [289, 56] width 285 height 10
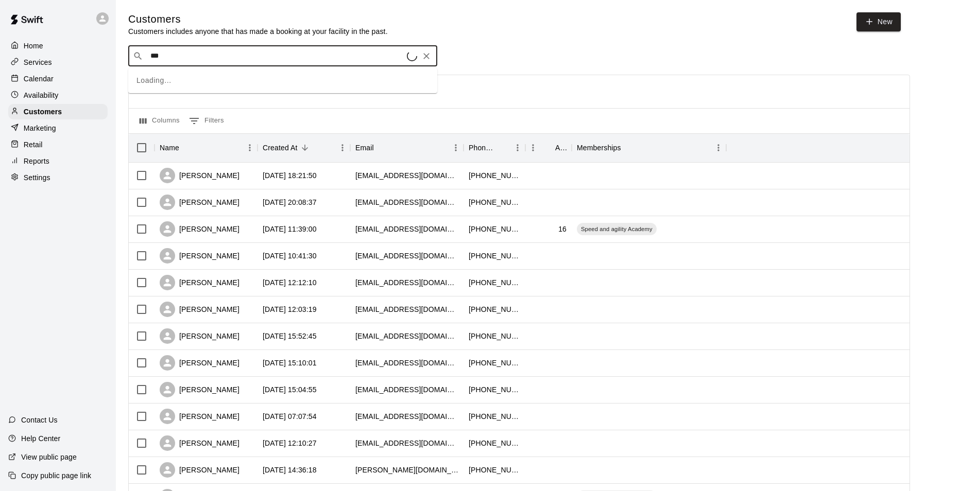
type input "****"
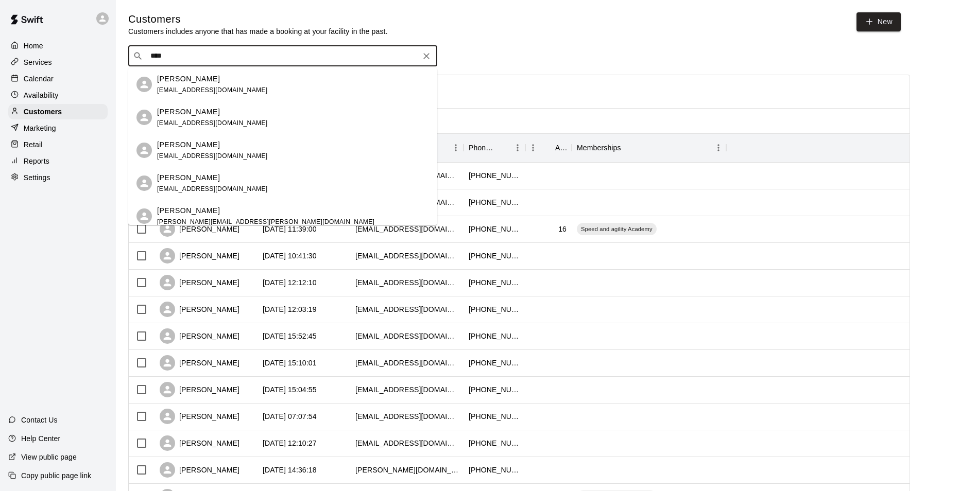
click at [200, 141] on p "[PERSON_NAME]" at bounding box center [188, 145] width 63 height 11
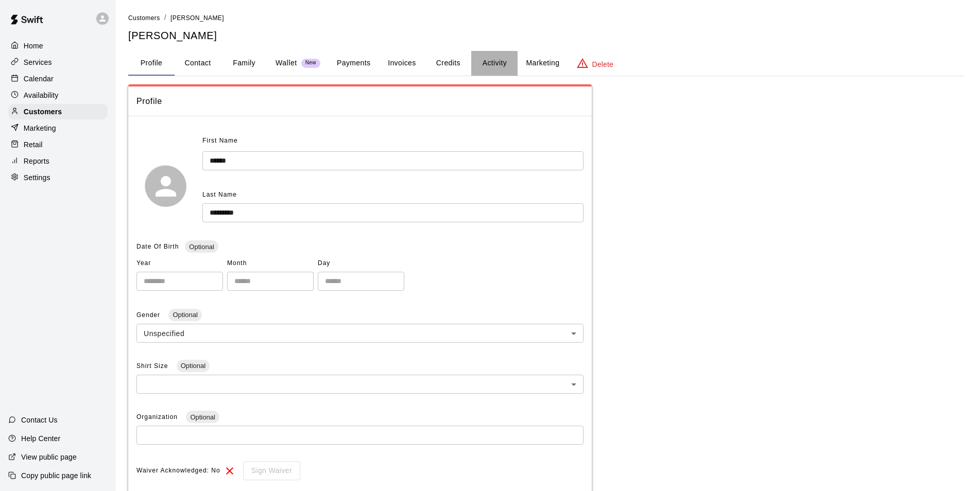
click at [492, 59] on button "Activity" at bounding box center [494, 63] width 46 height 25
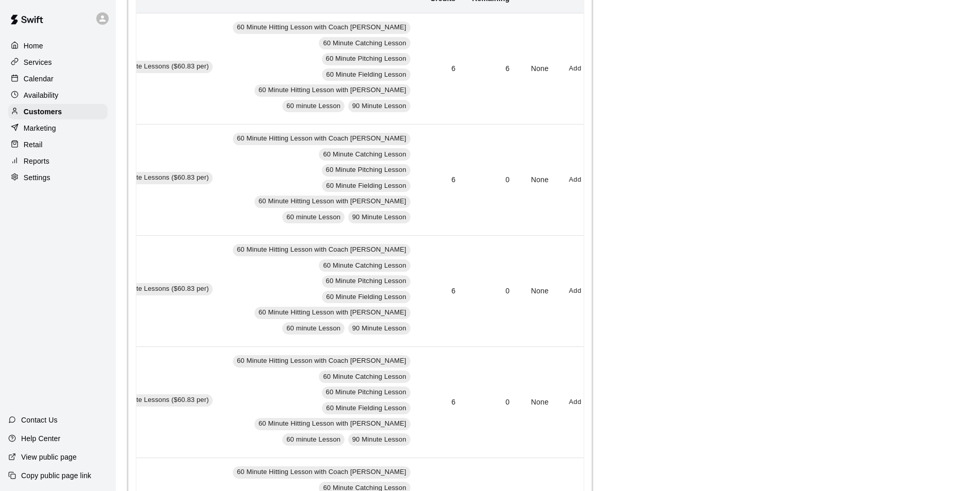
scroll to position [154, 0]
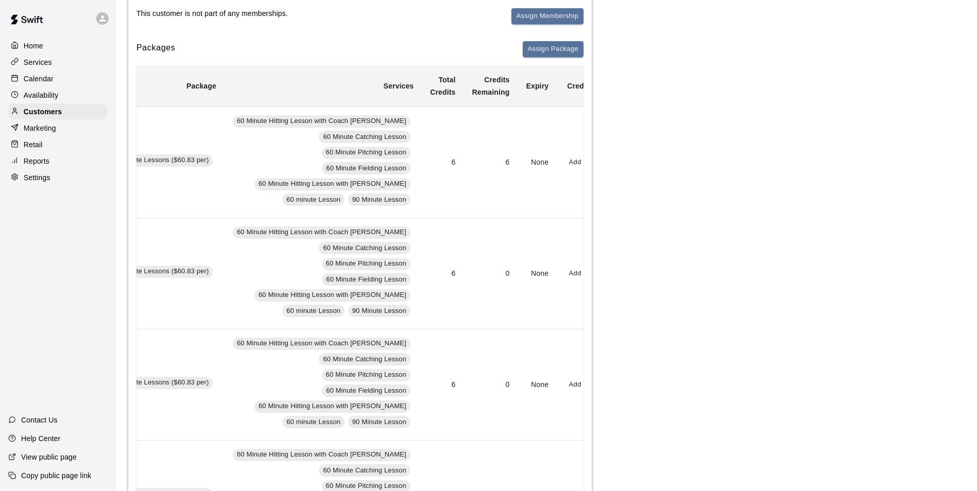
click at [585, 160] on button "Redeem" at bounding box center [600, 162] width 31 height 16
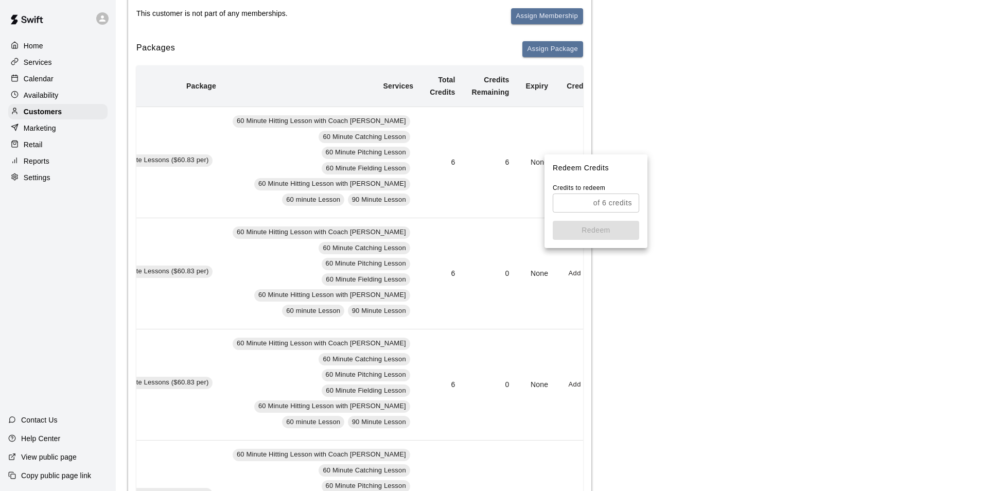
click at [574, 205] on input "text" at bounding box center [571, 203] width 37 height 19
type input "*"
click at [599, 223] on button "Redeem" at bounding box center [596, 230] width 86 height 19
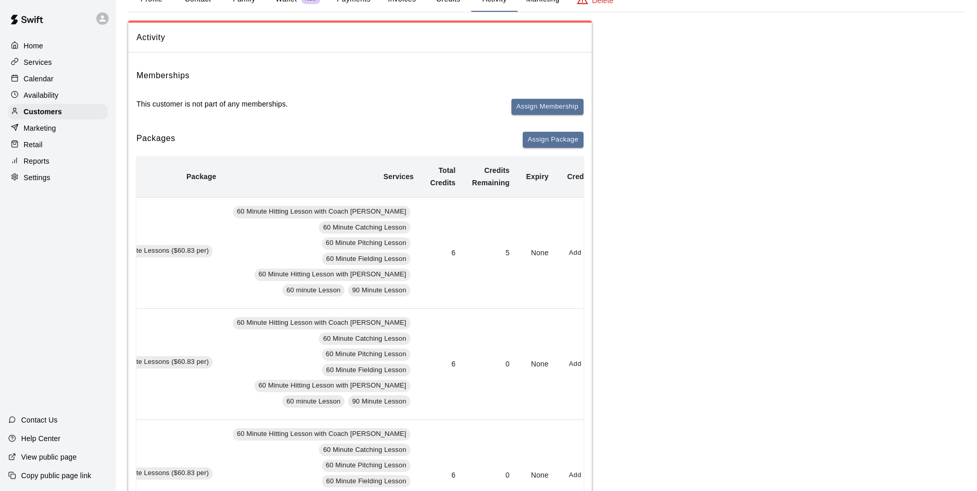
scroll to position [0, 0]
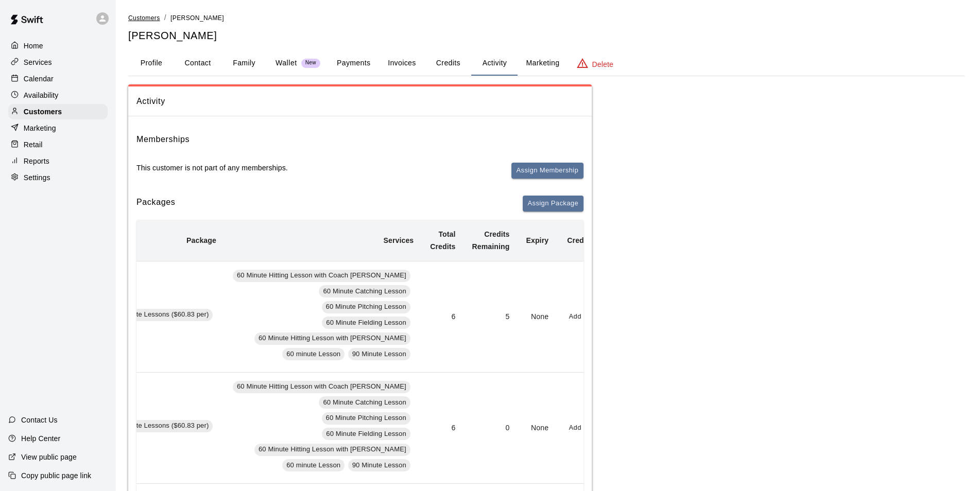
click at [140, 16] on span "Customers" at bounding box center [144, 17] width 32 height 7
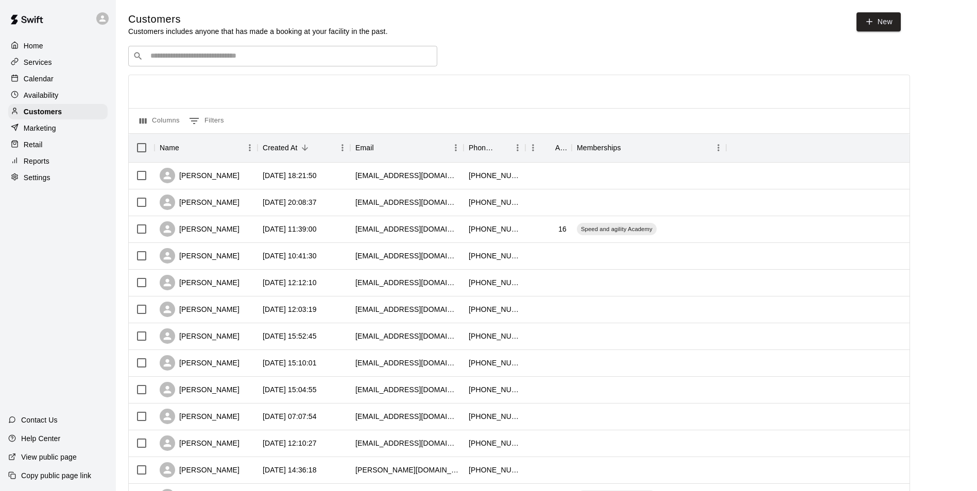
click at [175, 60] on input "Search customers by name or email" at bounding box center [289, 56] width 285 height 10
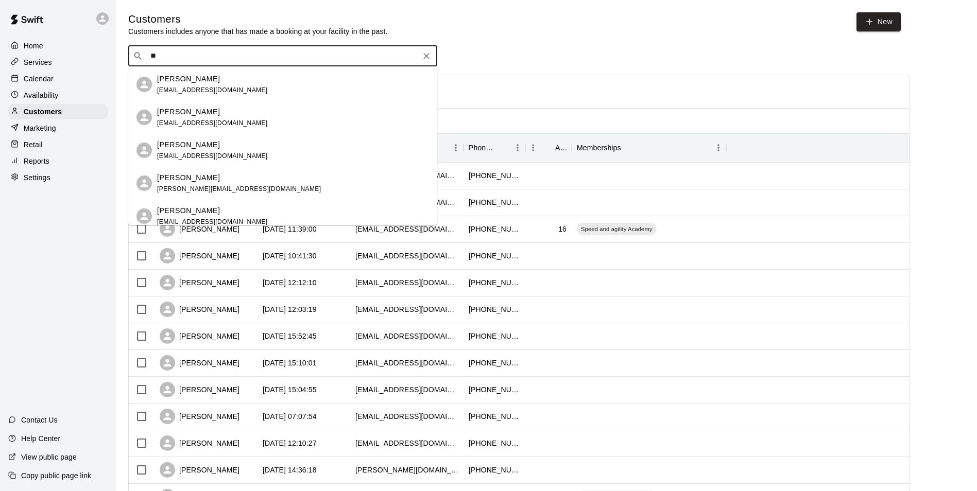
type input "***"
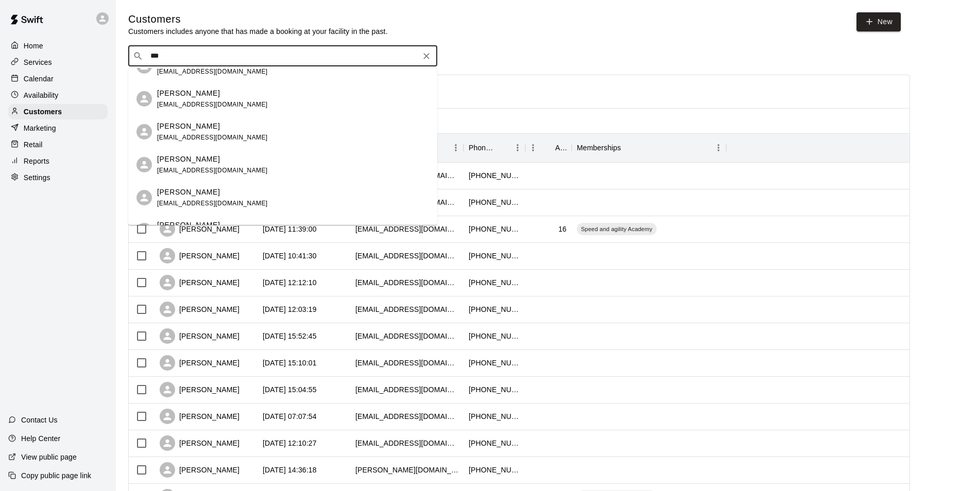
click at [186, 185] on div "[PERSON_NAME] [EMAIL_ADDRESS][DOMAIN_NAME]" at bounding box center [282, 197] width 309 height 33
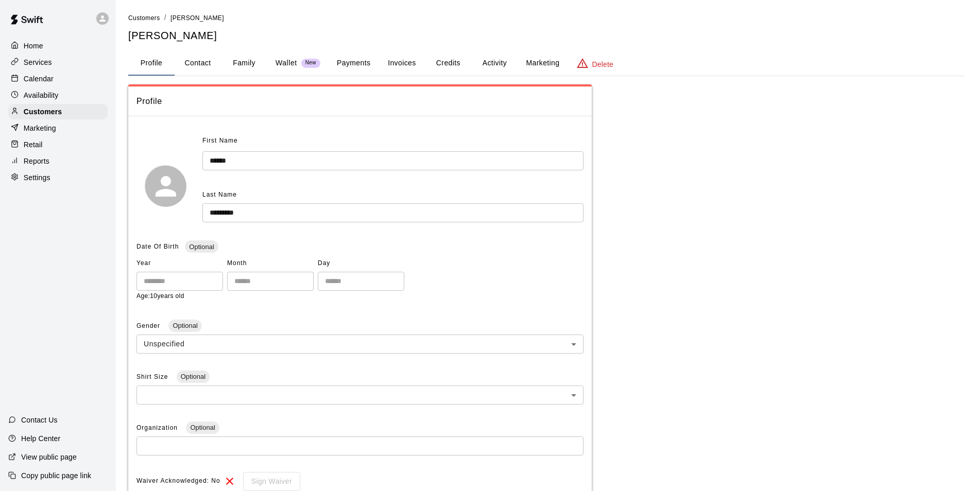
click at [500, 58] on button "Activity" at bounding box center [494, 63] width 46 height 25
